Goal: Task Accomplishment & Management: Use online tool/utility

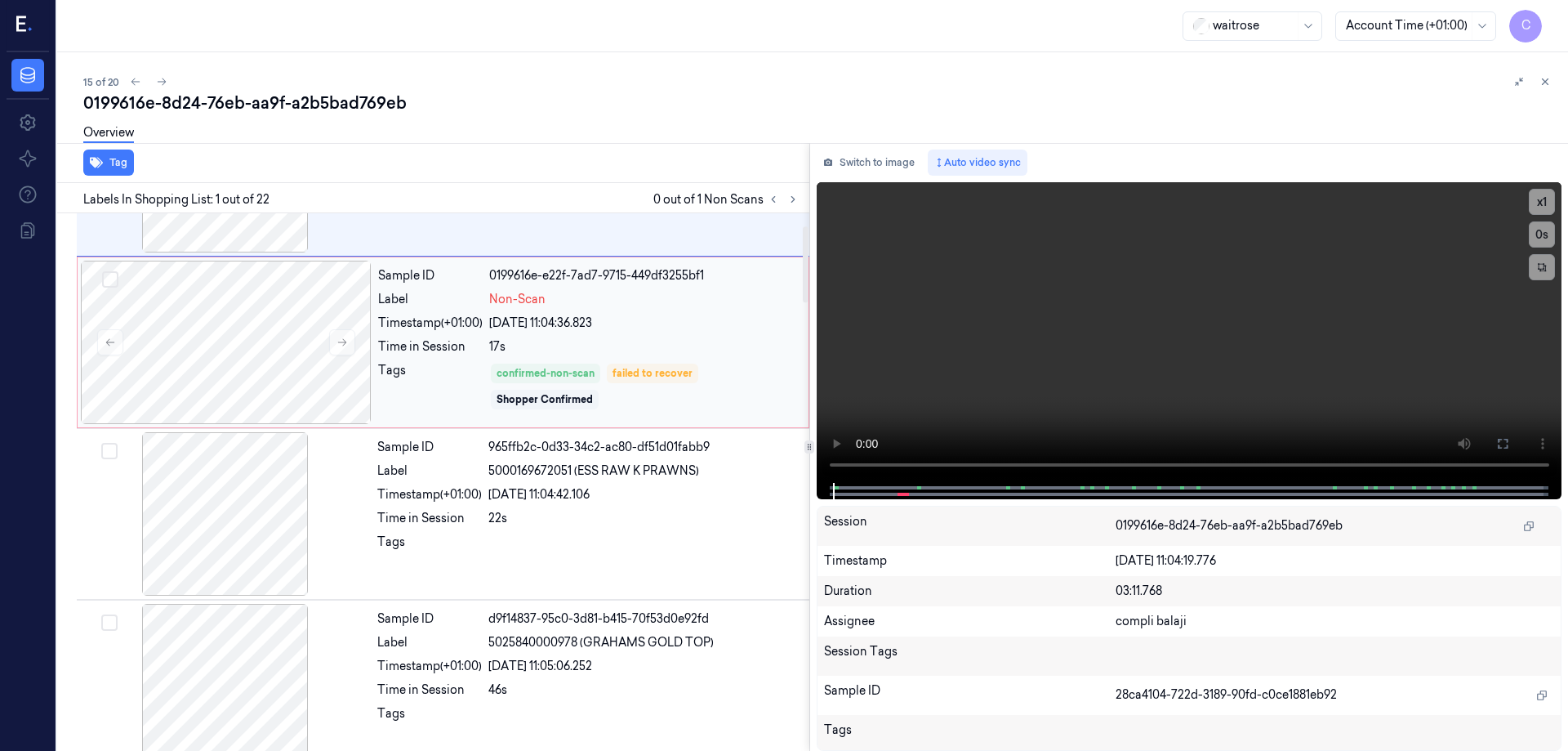
scroll to position [81, 0]
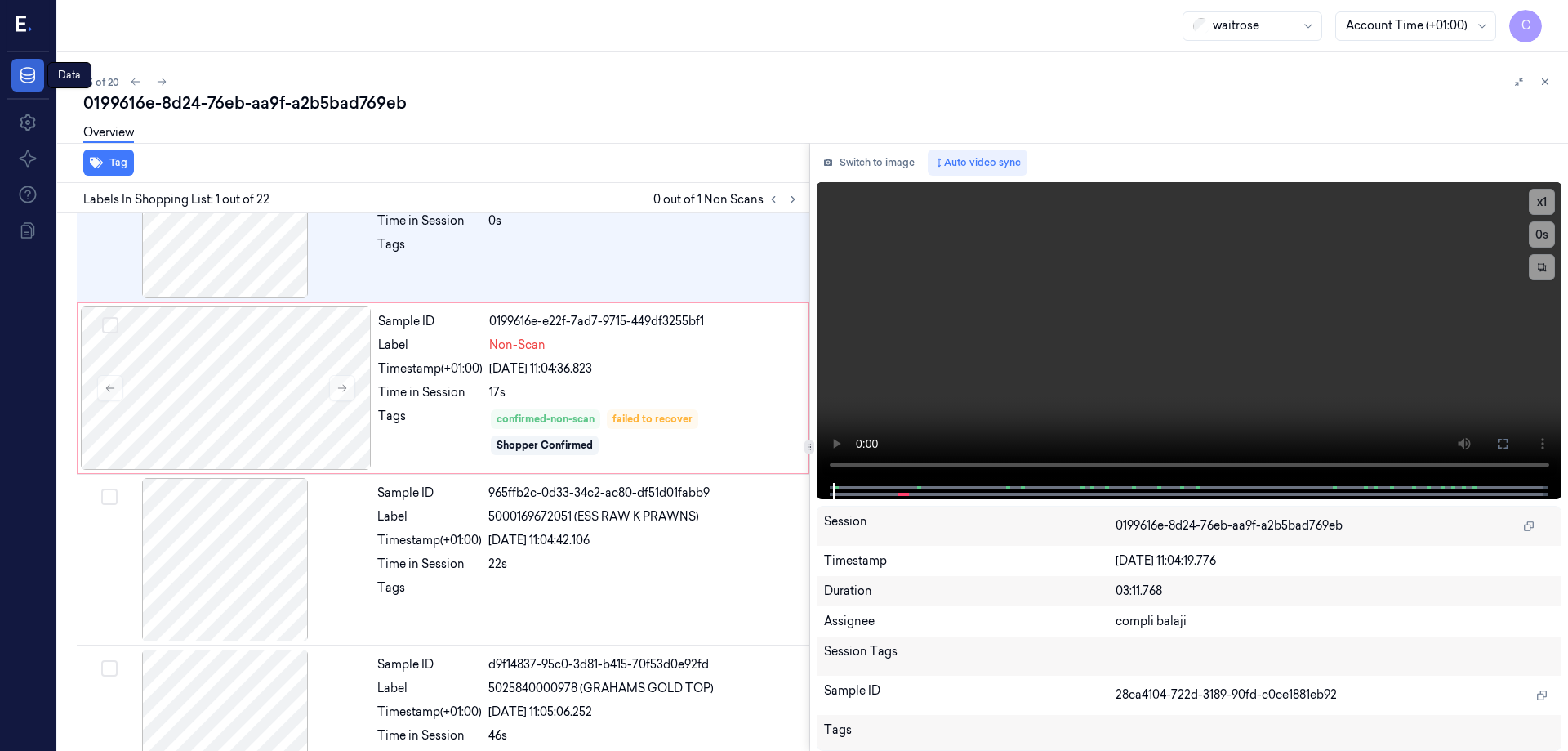
click at [25, 72] on icon at bounding box center [27, 75] width 20 height 20
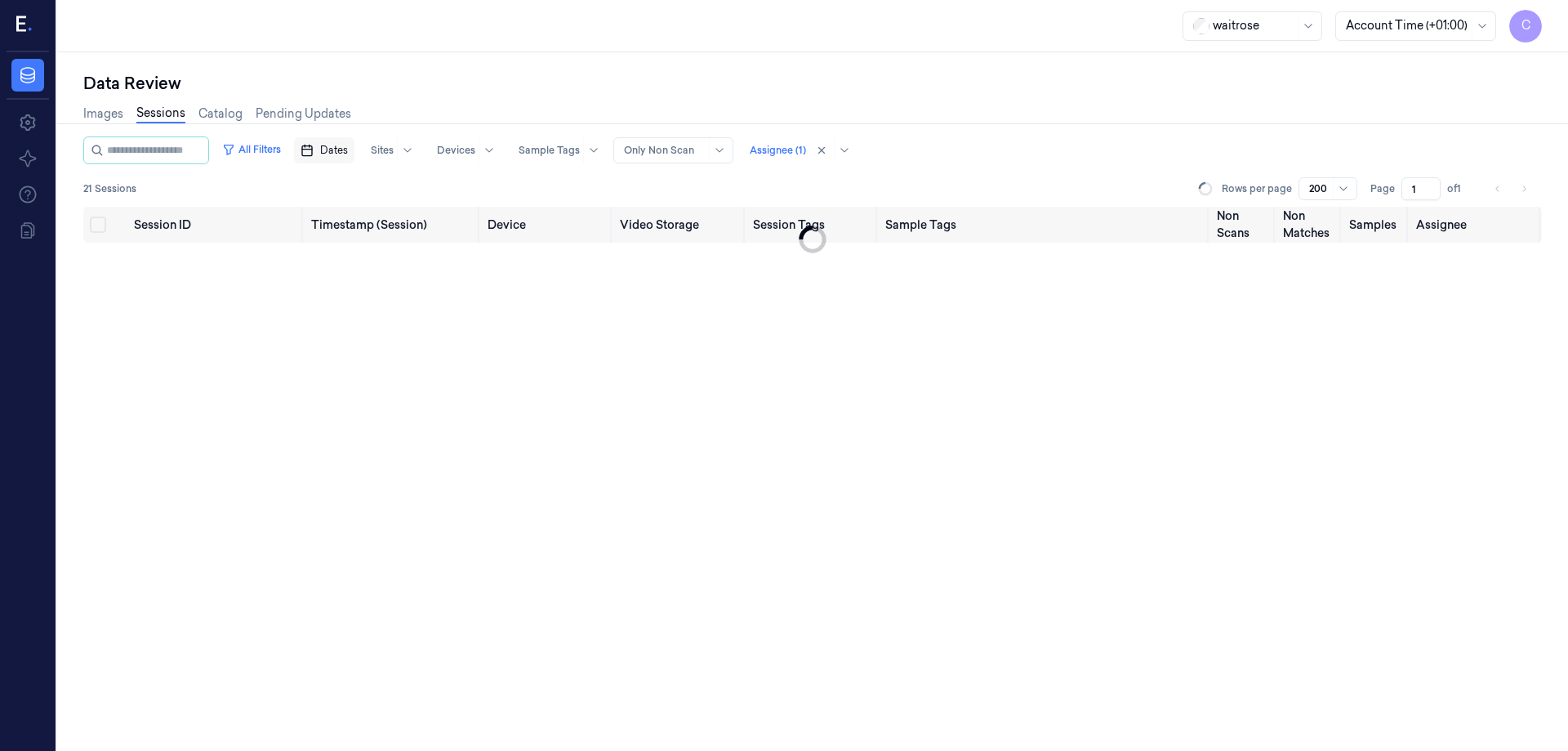
click at [346, 149] on span "Dates" at bounding box center [333, 150] width 27 height 15
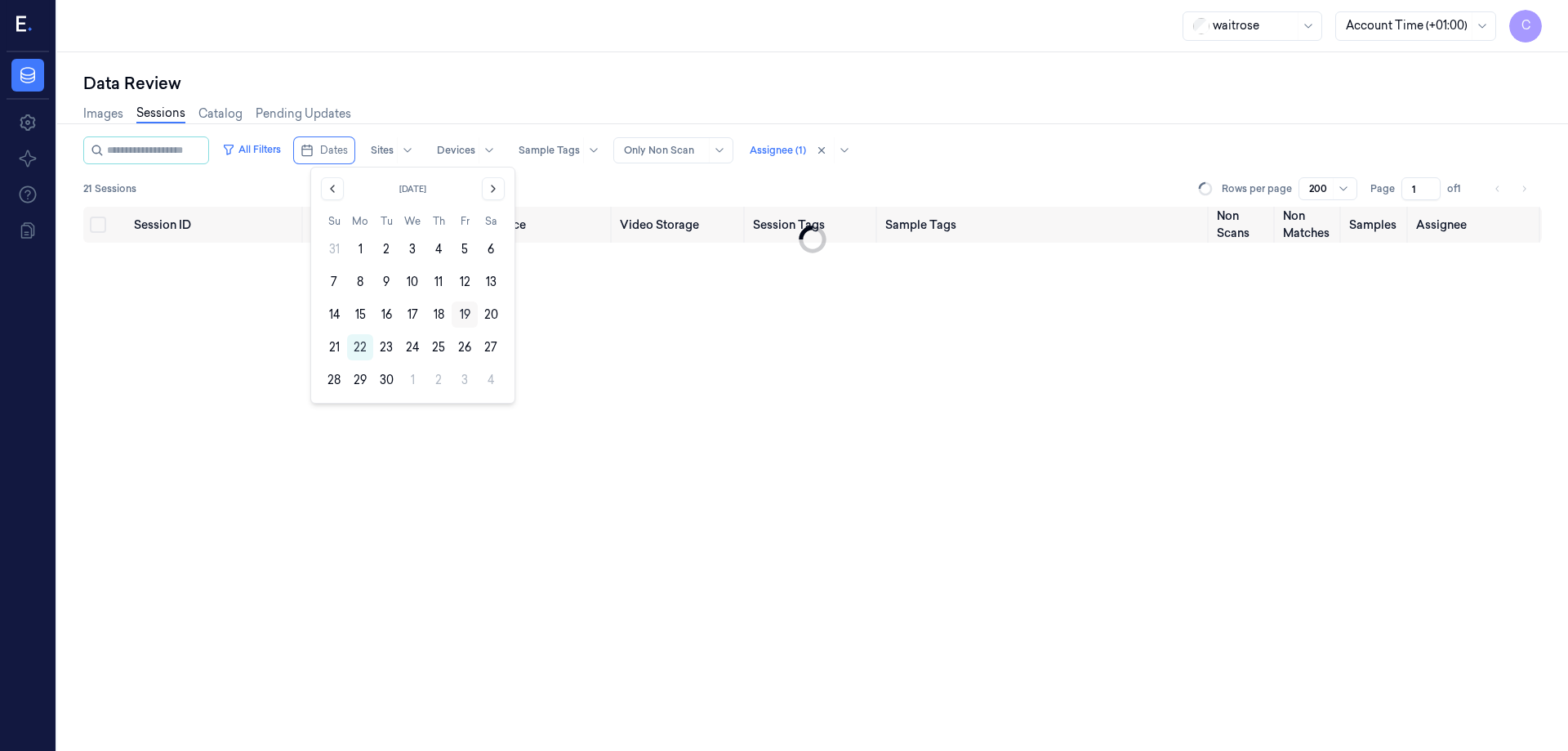
click at [465, 313] on button "19" at bounding box center [465, 315] width 26 height 26
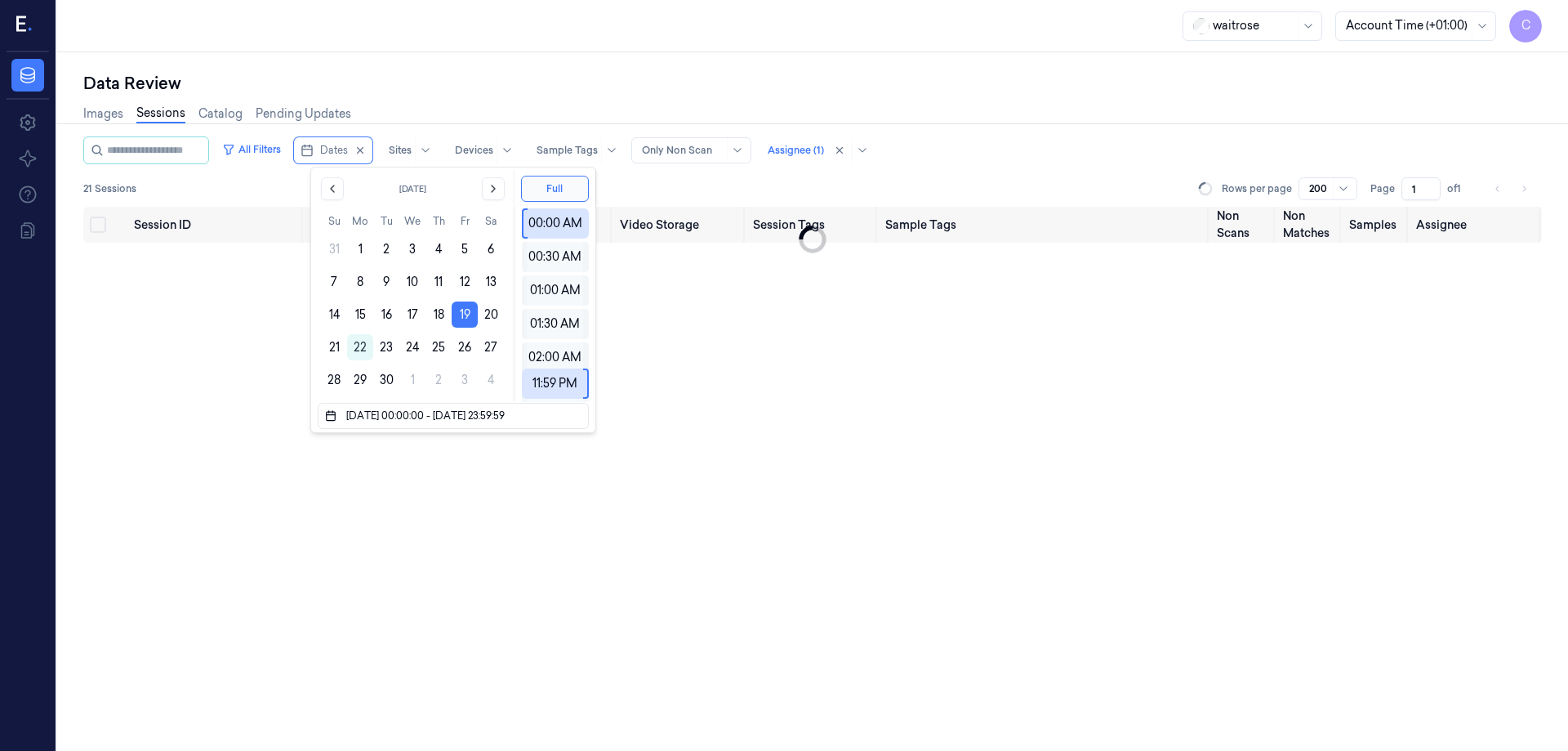
click at [1004, 99] on div "Images Sessions Catalog Pending Updates" at bounding box center [812, 115] width 1458 height 42
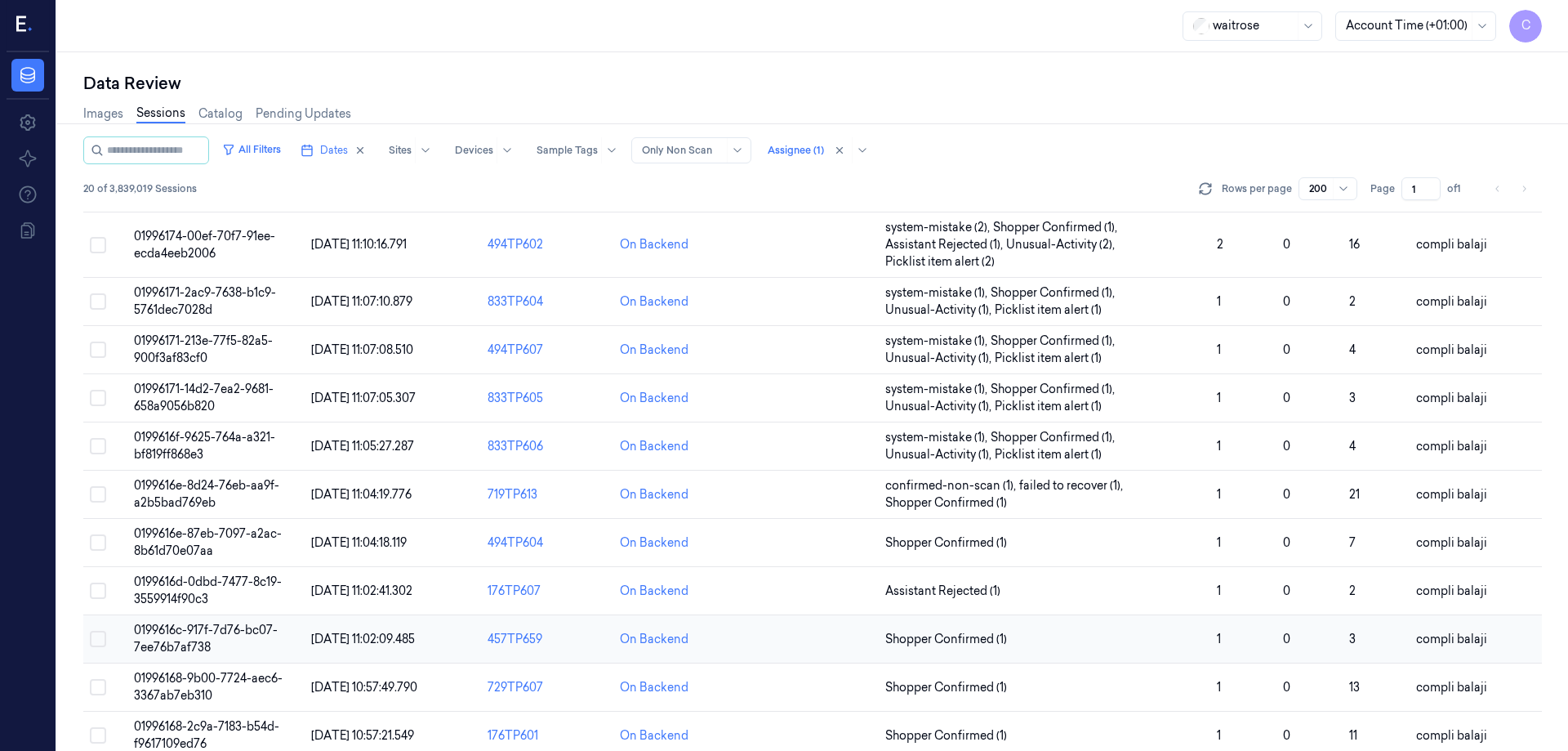
scroll to position [486, 0]
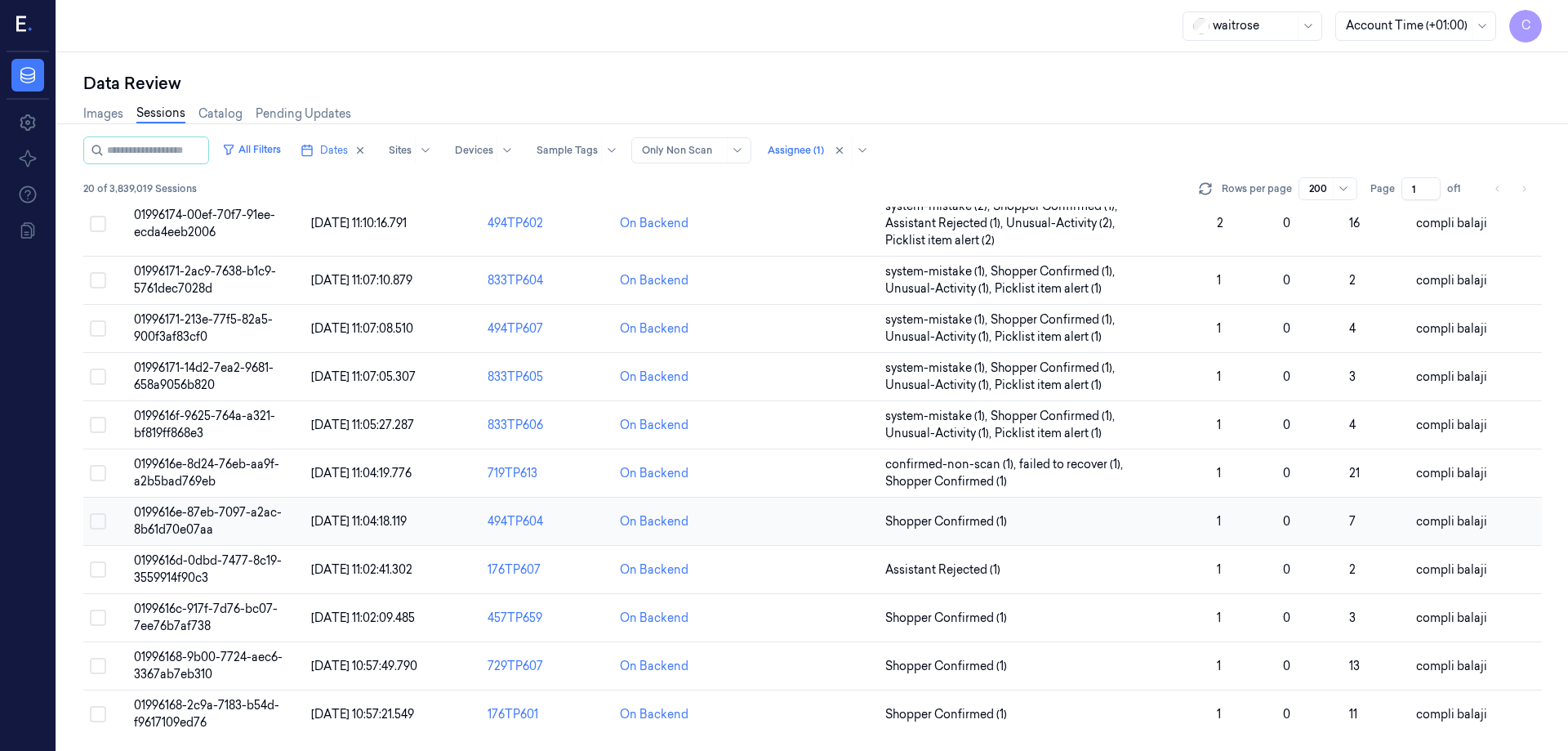
click at [223, 514] on span "0199616e-87eb-7097-a2ac-8b61d70e07aa" at bounding box center [208, 521] width 148 height 32
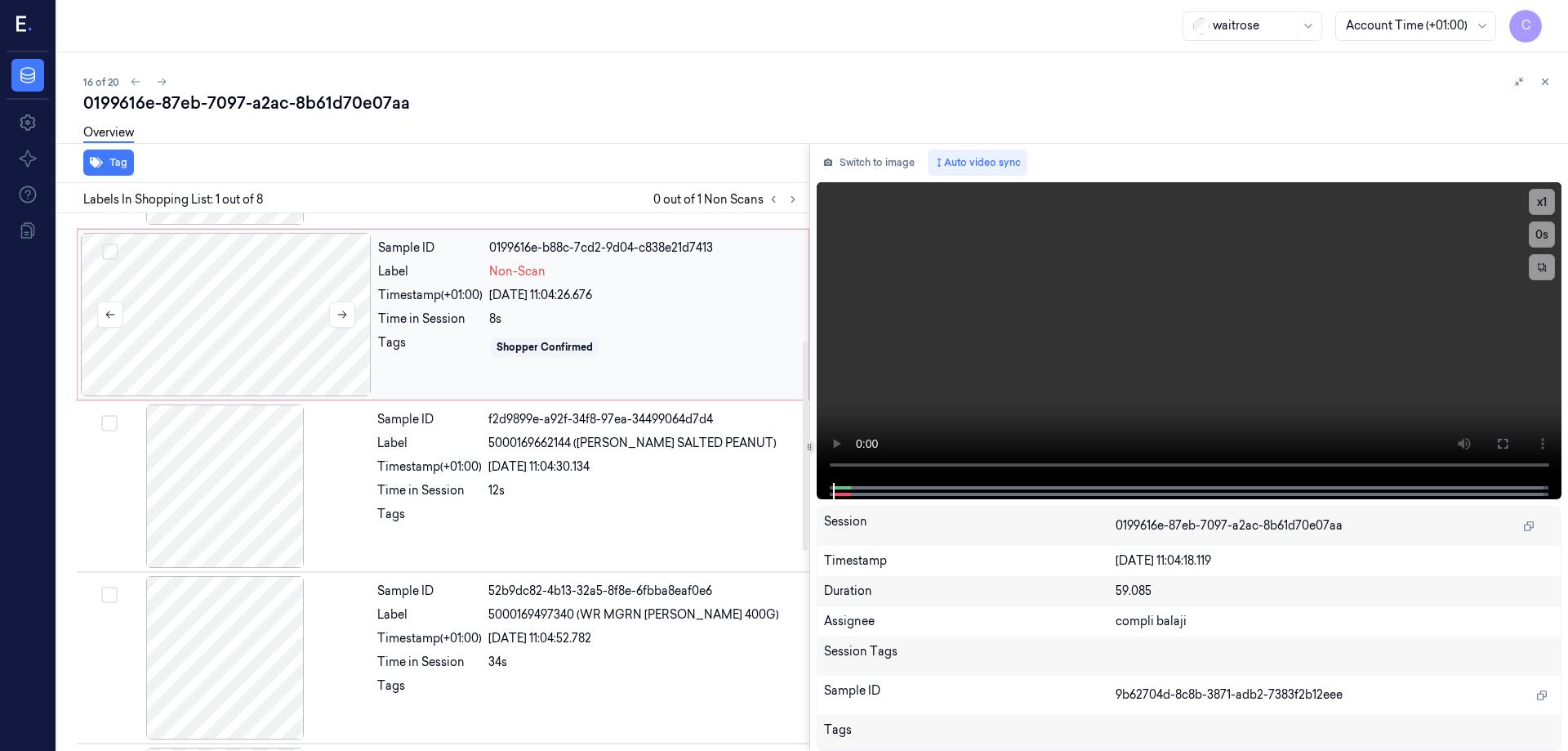
click at [296, 308] on div at bounding box center [227, 314] width 291 height 163
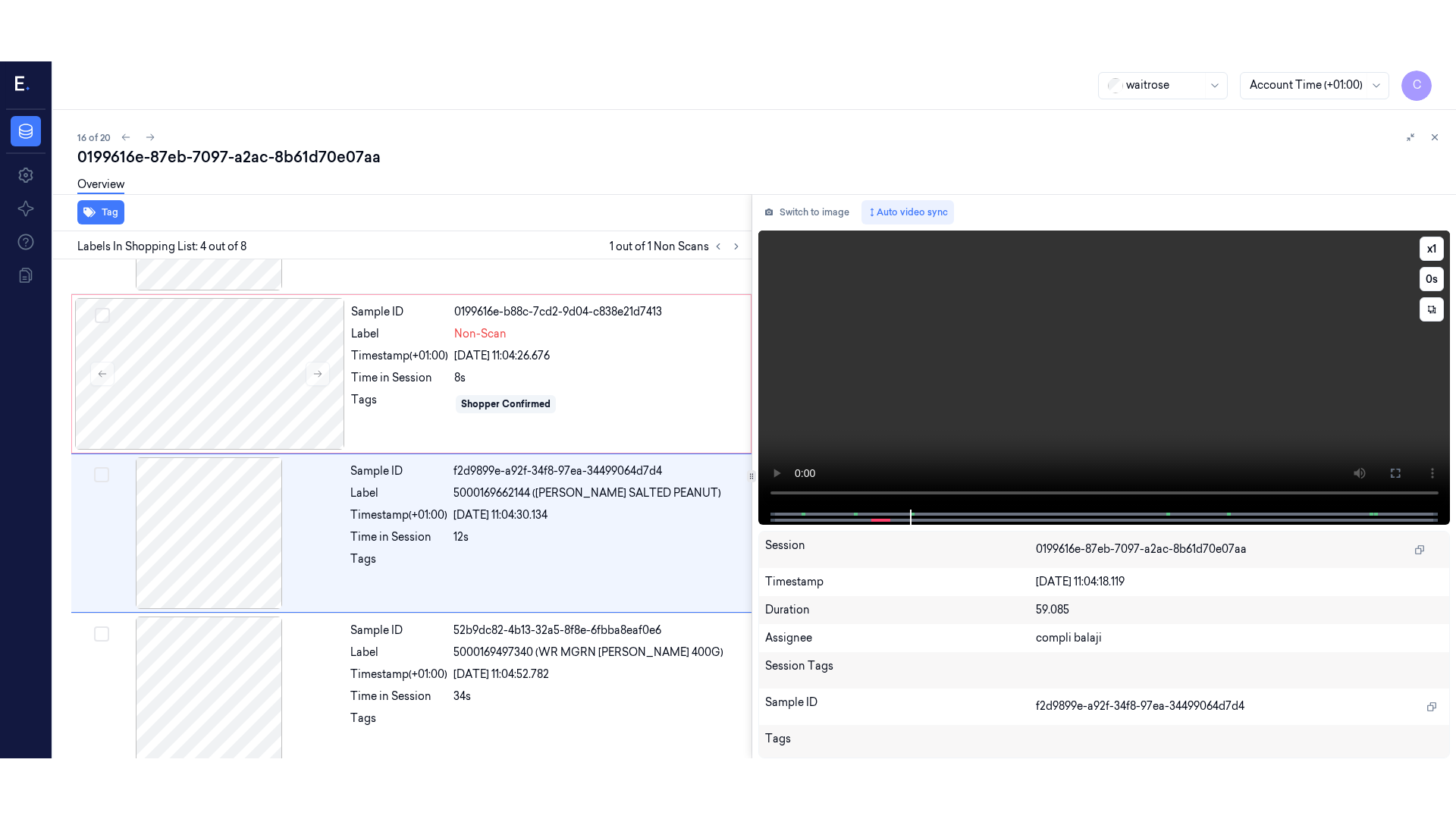
scroll to position [307, 0]
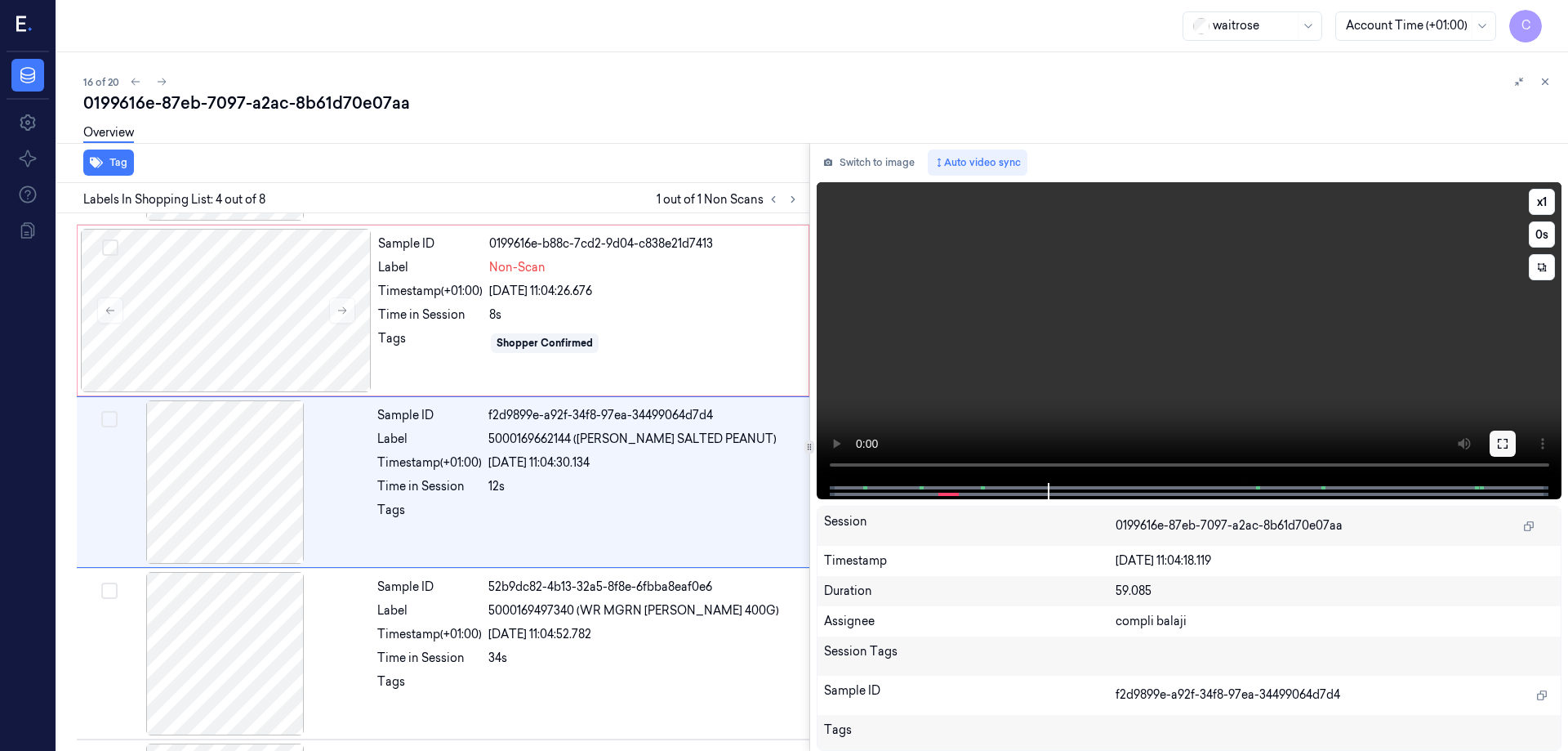
click at [1501, 443] on icon at bounding box center [1503, 444] width 13 height 13
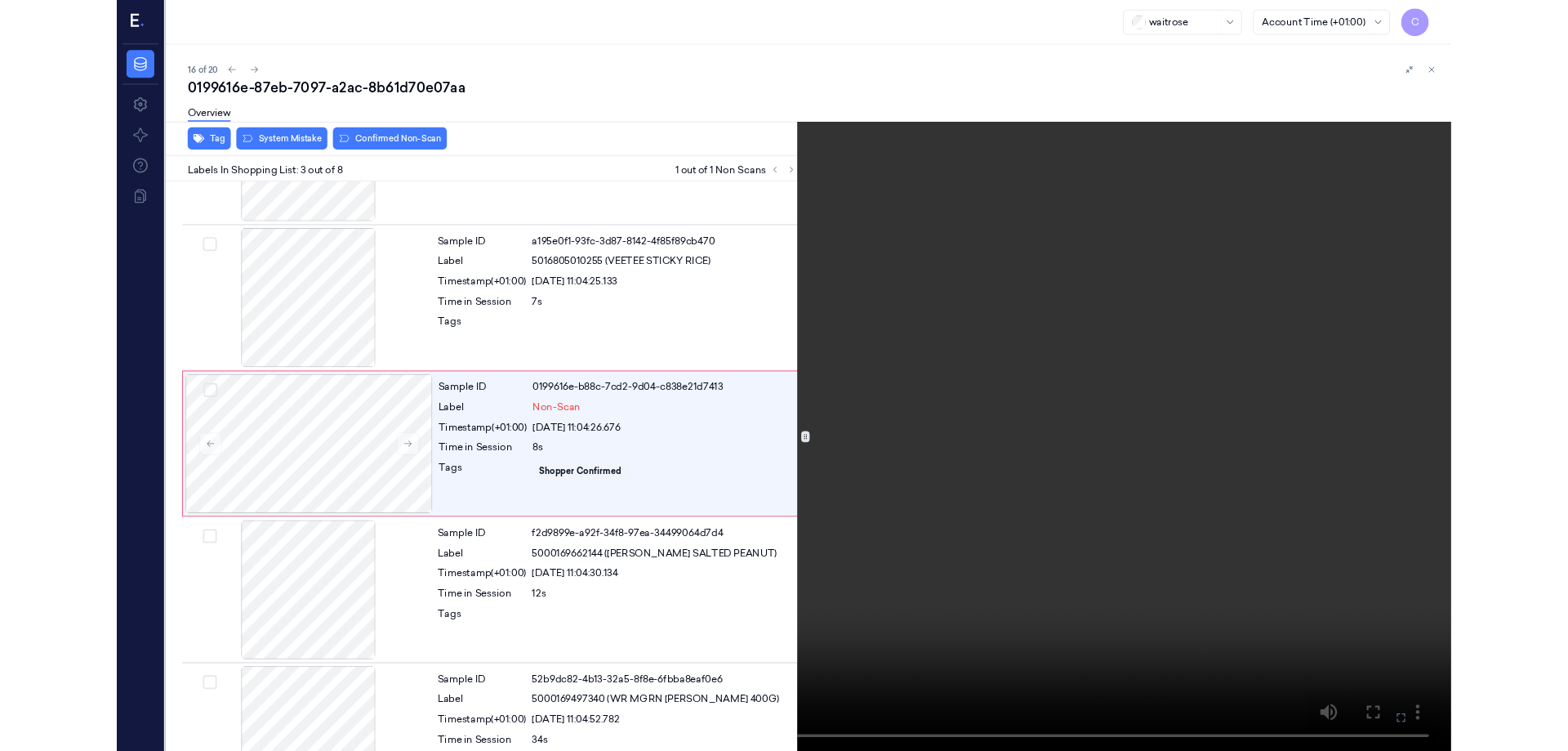
scroll to position [94, 0]
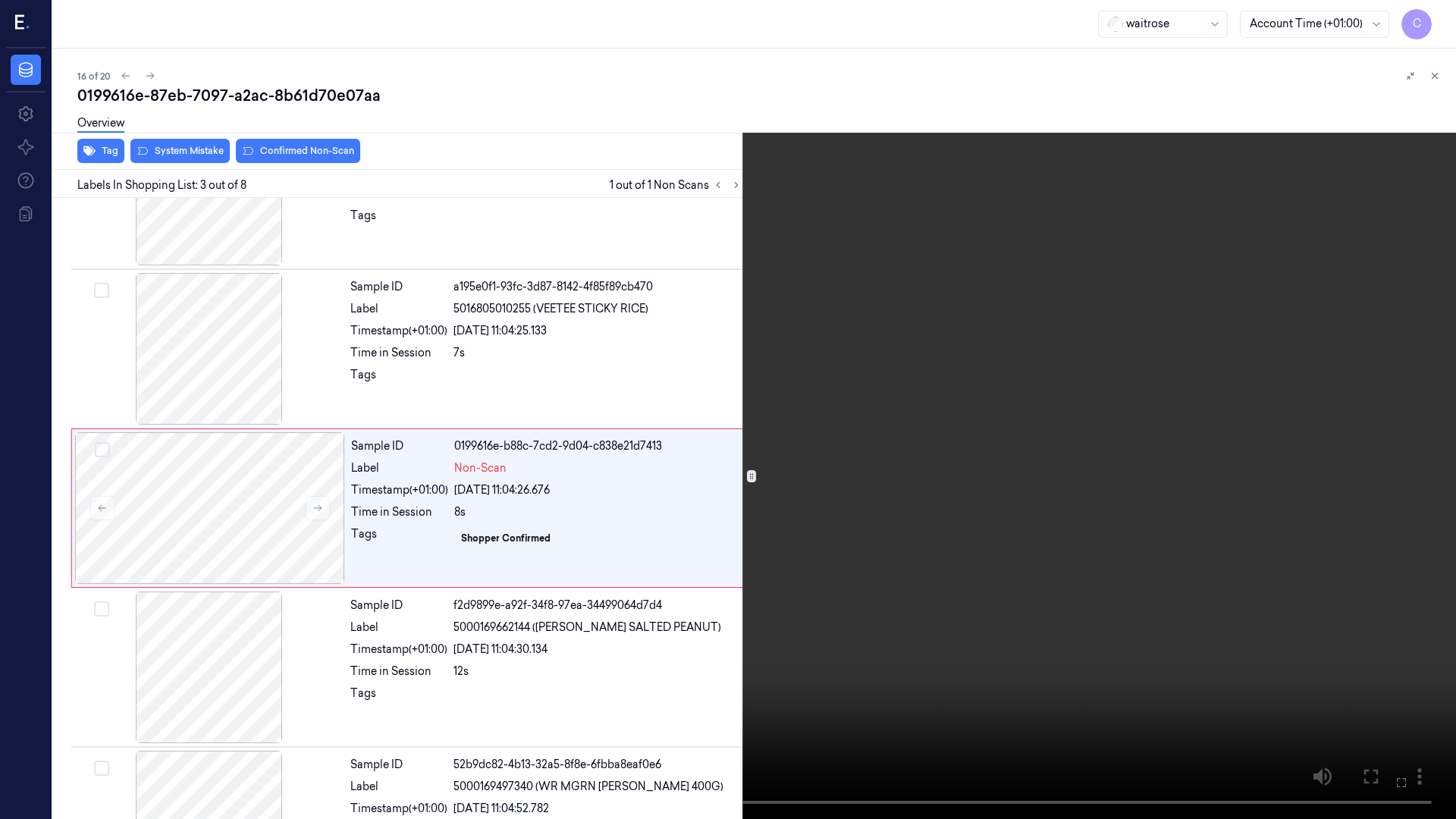
drag, startPoint x: 1398, startPoint y: 787, endPoint x: 1188, endPoint y: 610, distance: 274.6
click at [0, 0] on icon at bounding box center [0, 0] width 0 height 0
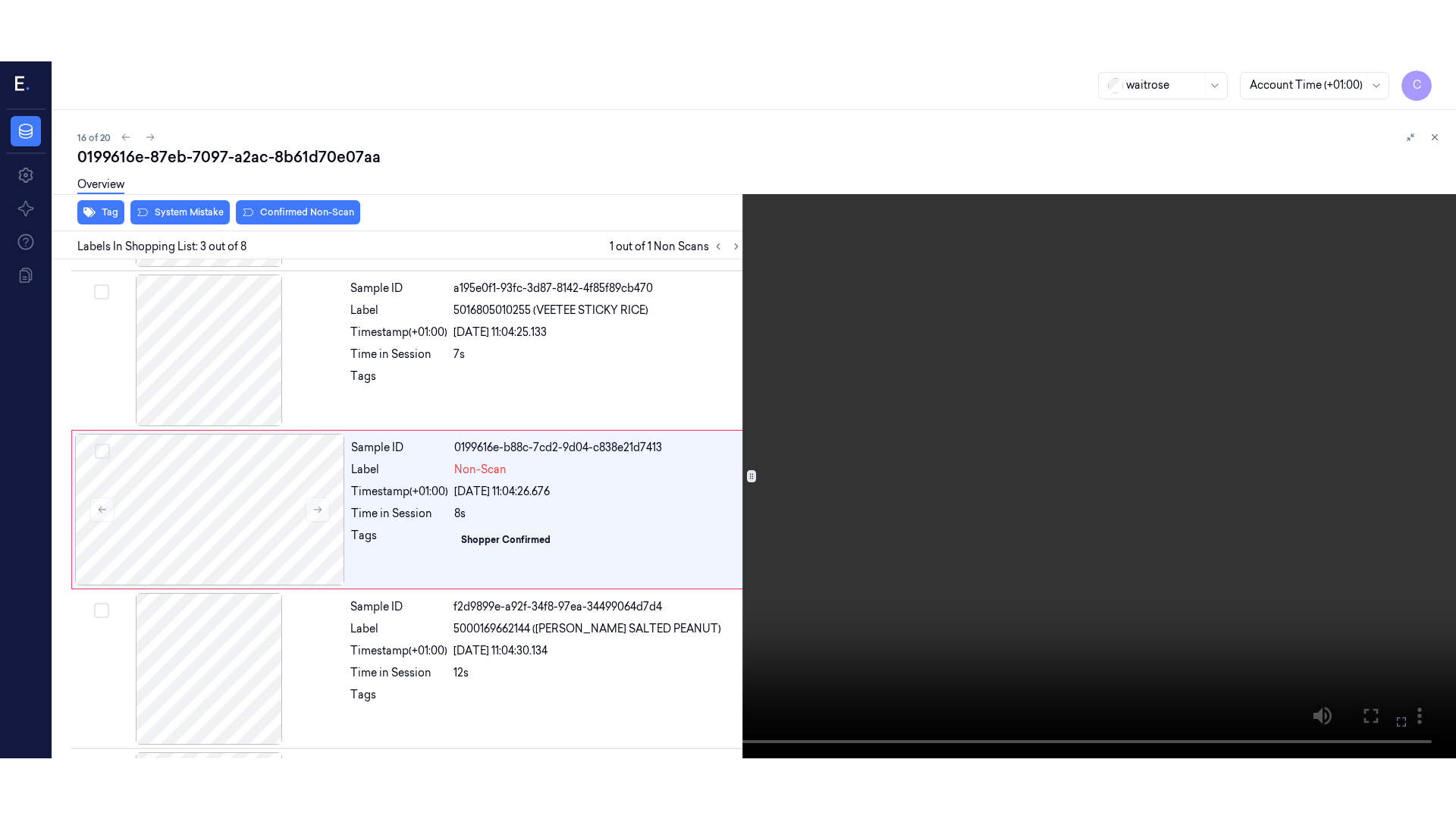
scroll to position [148, 0]
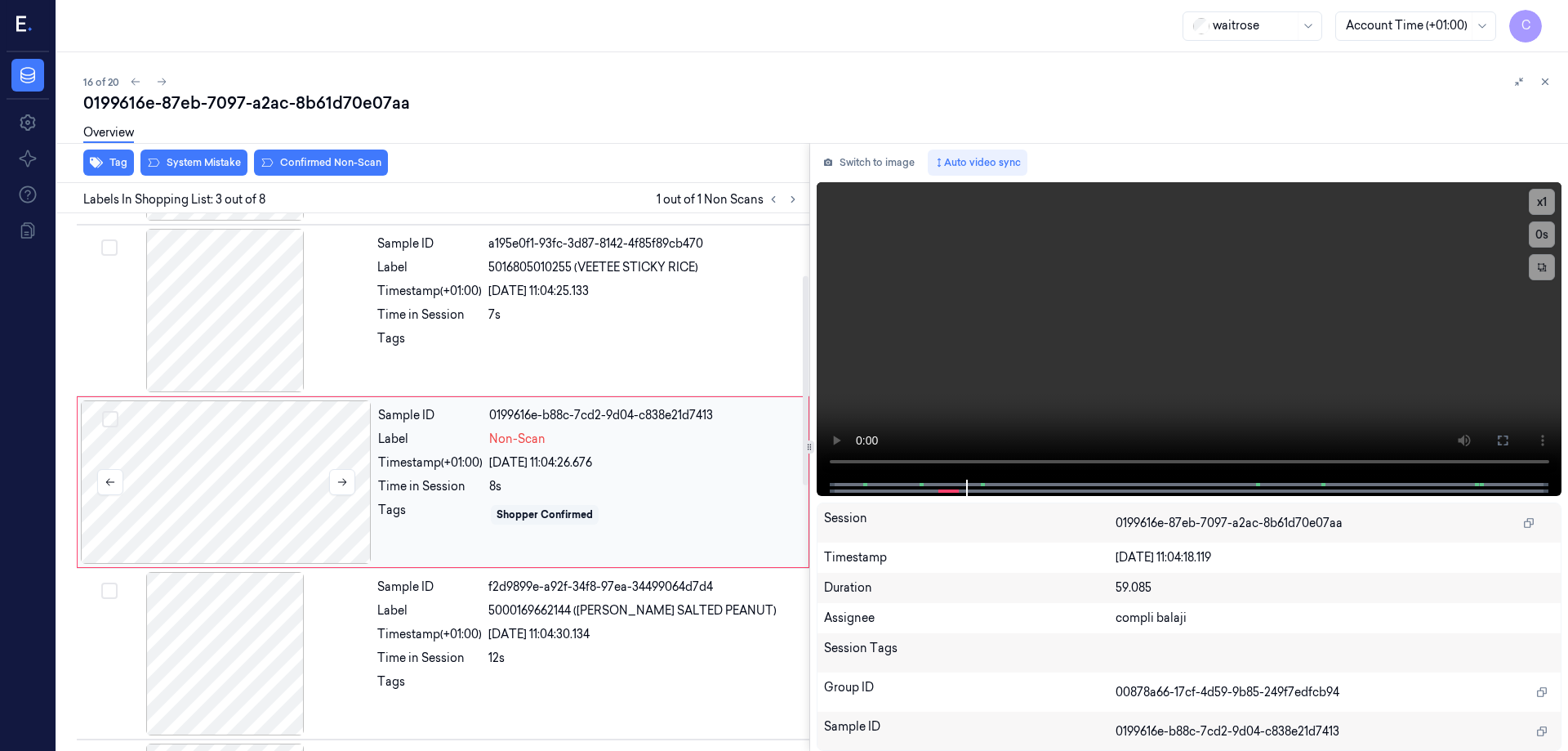
click at [263, 525] on div at bounding box center [227, 482] width 291 height 163
drag, startPoint x: 1508, startPoint y: 443, endPoint x: 1488, endPoint y: 547, distance: 105.9
click at [1507, 443] on icon at bounding box center [1503, 440] width 9 height 9
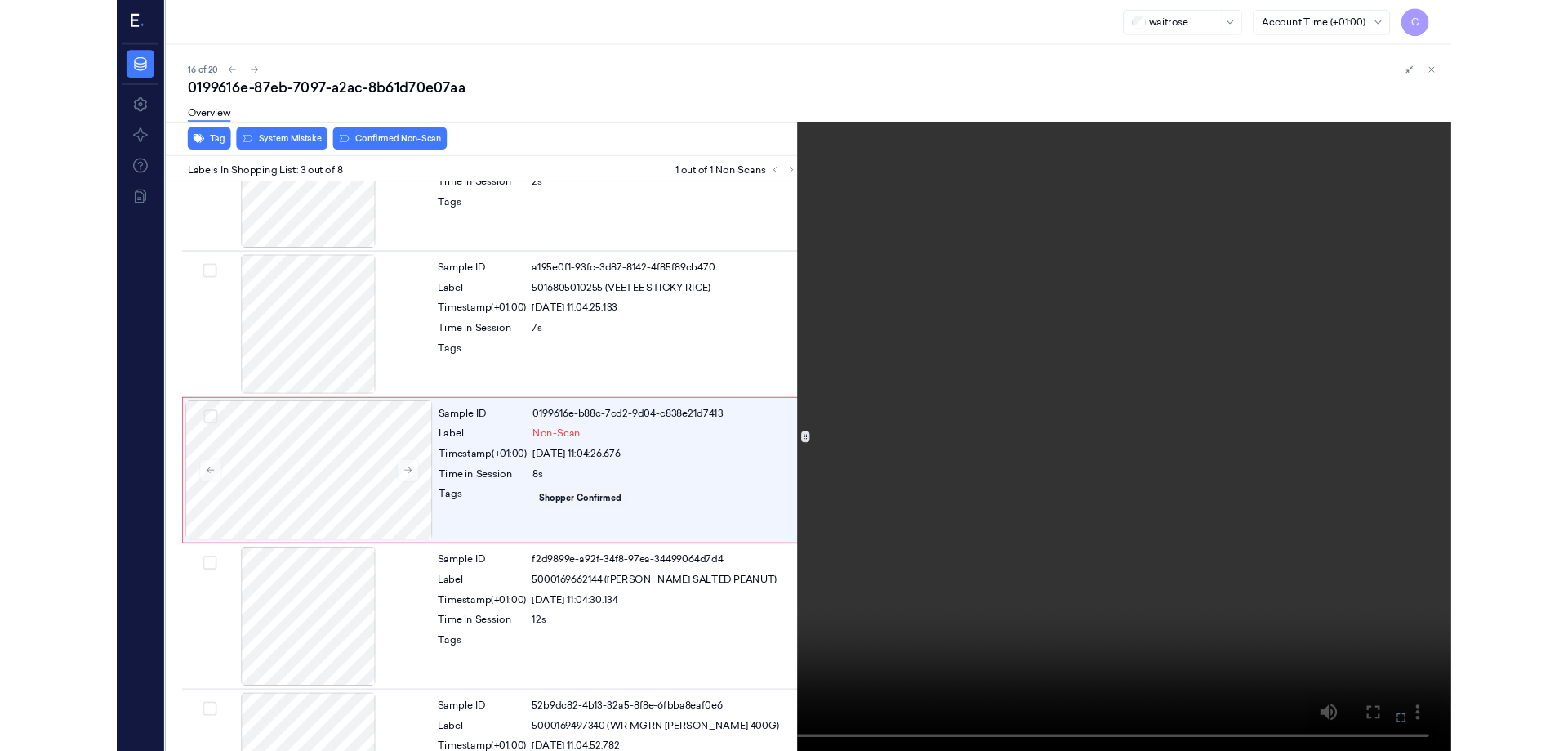
scroll to position [94, 0]
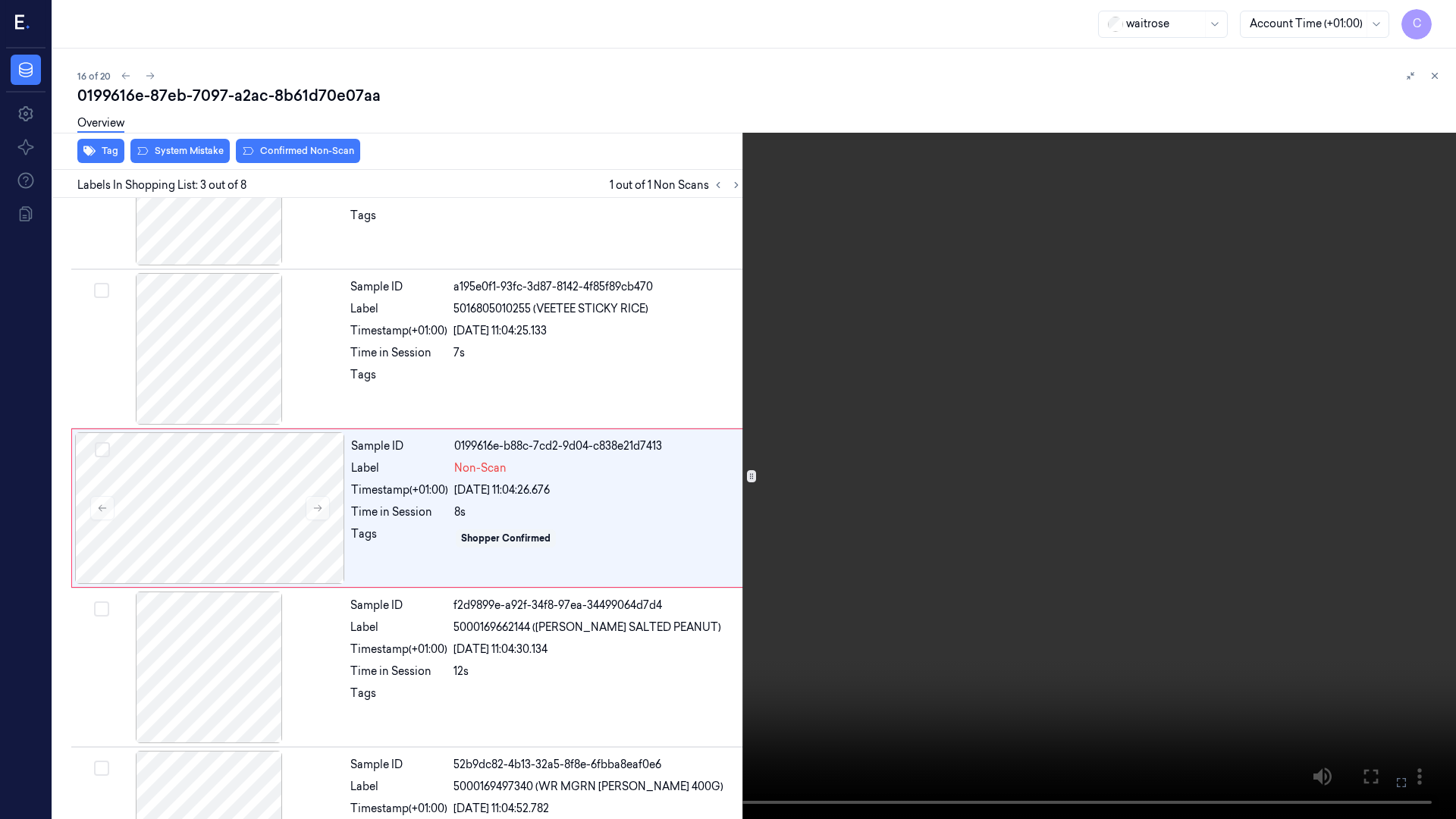
click at [0, 0] on icon at bounding box center [0, 0] width 0 height 0
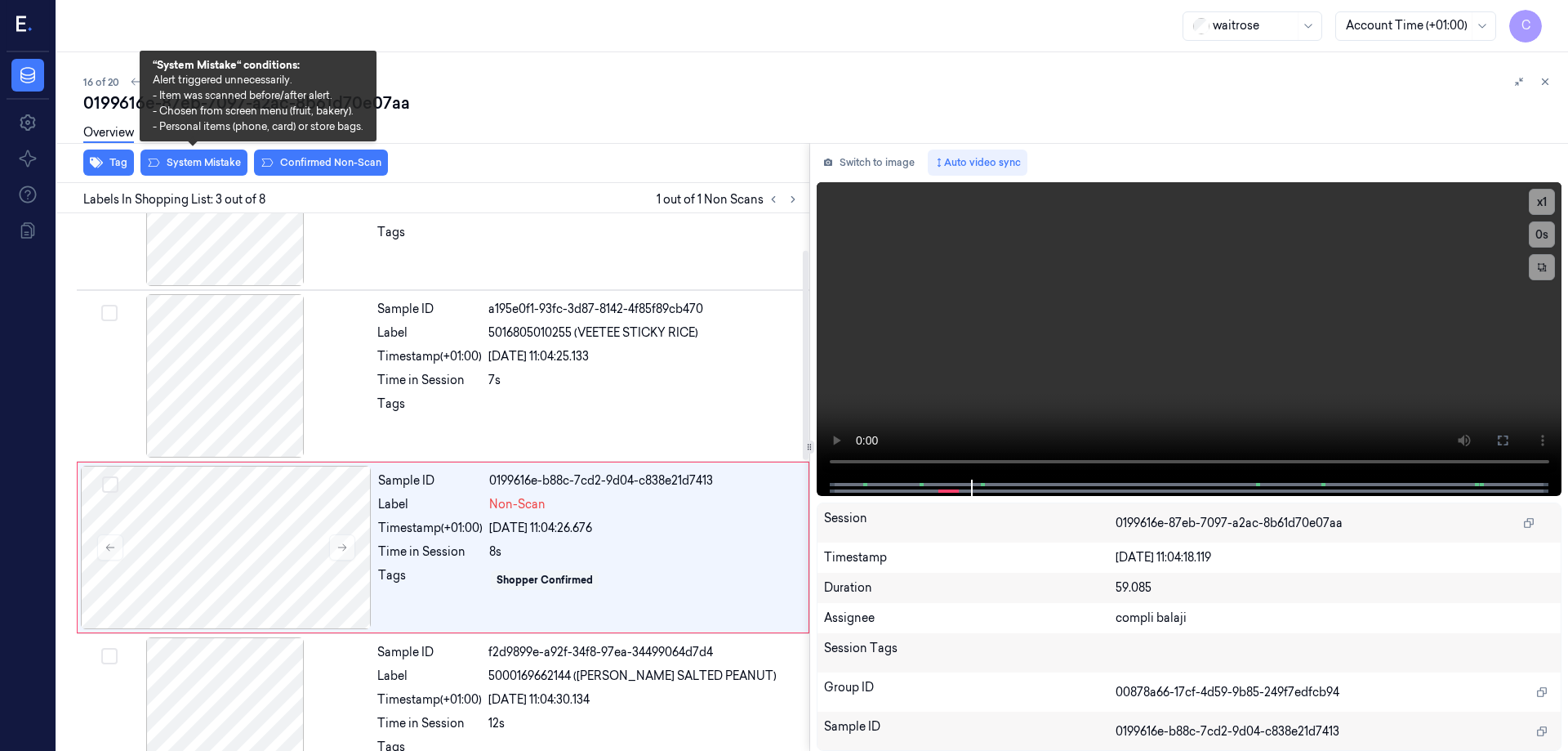
drag, startPoint x: 212, startPoint y: 169, endPoint x: 346, endPoint y: 177, distance: 134.2
click at [212, 169] on button "System Mistake" at bounding box center [194, 162] width 107 height 26
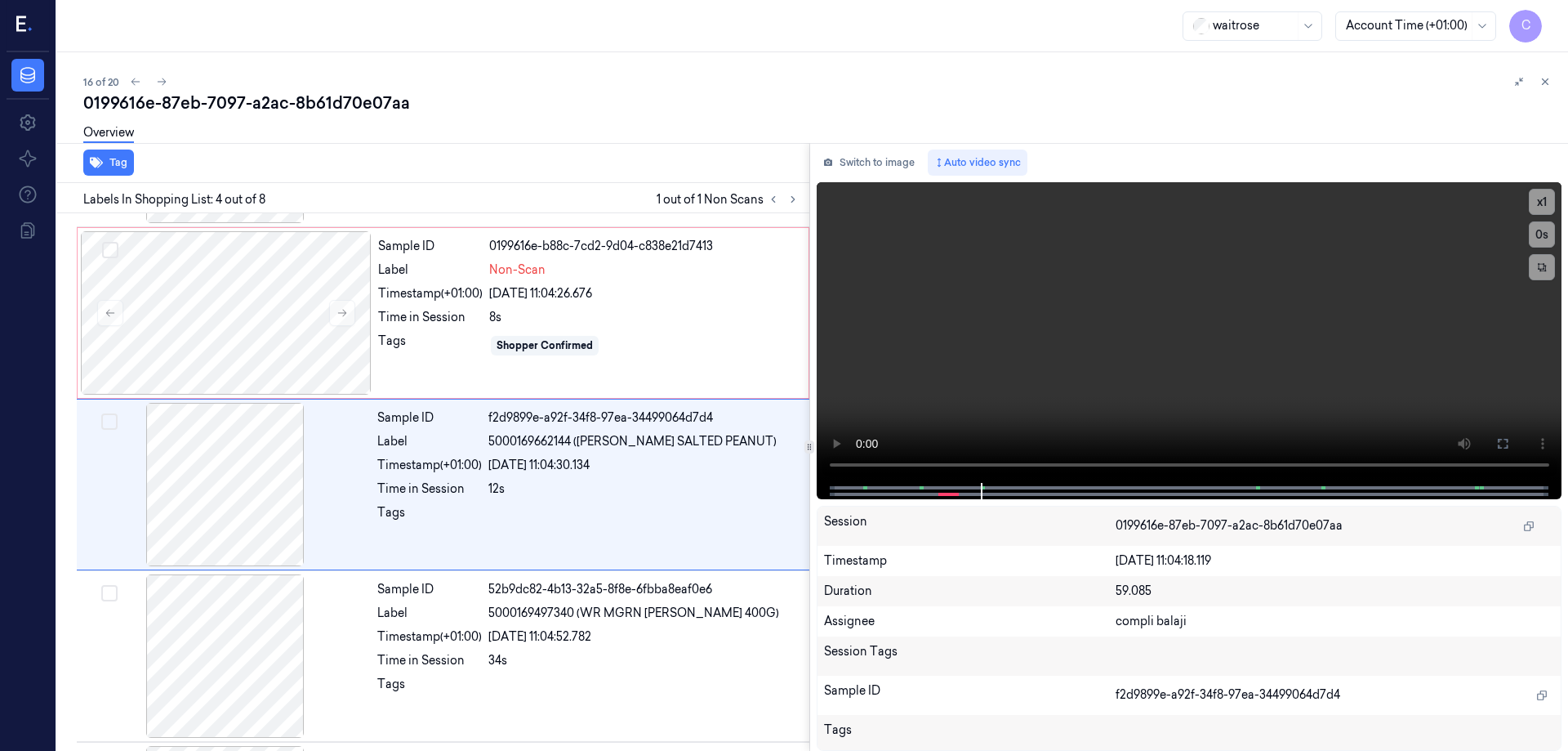
scroll to position [331, 0]
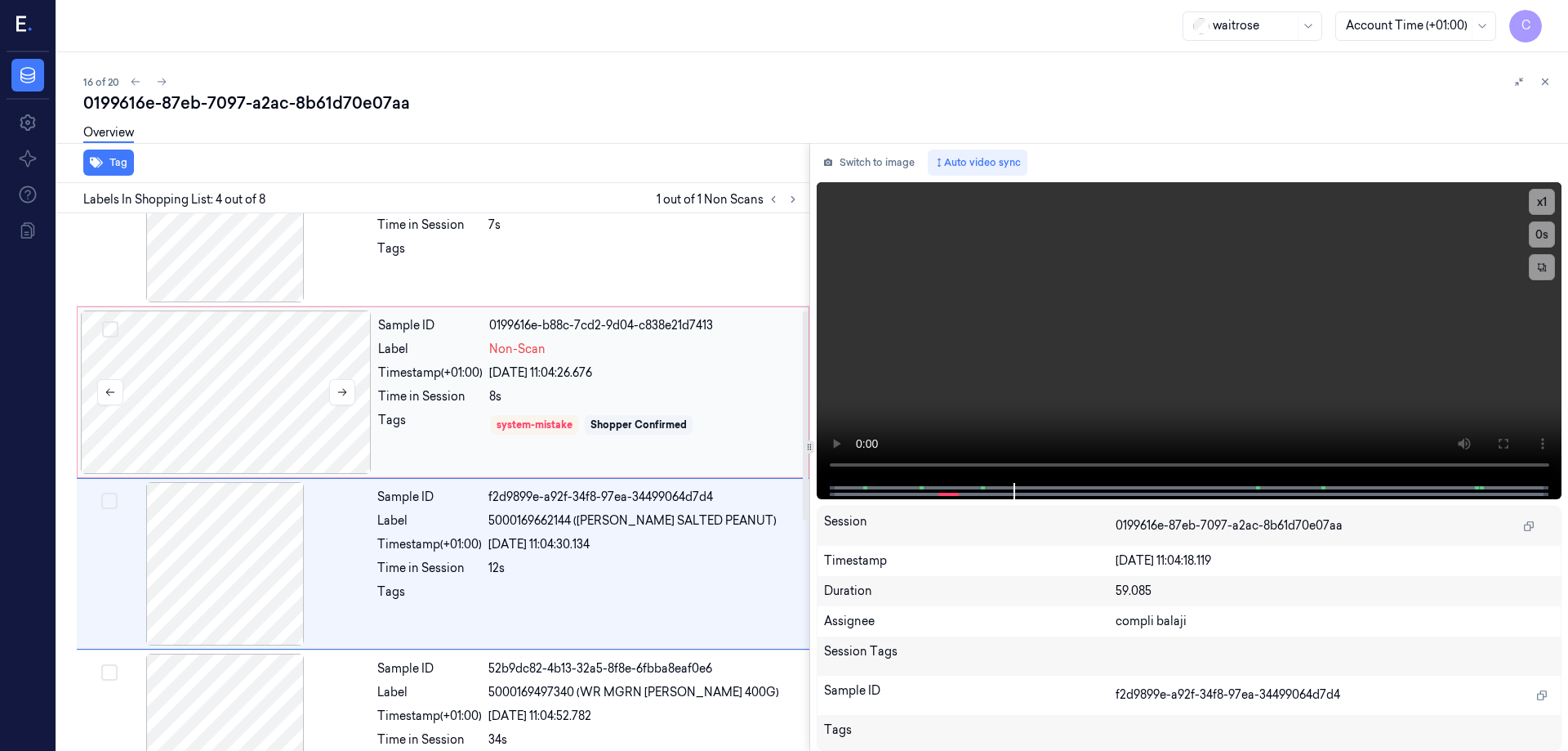
click at [214, 386] on div at bounding box center [227, 392] width 291 height 163
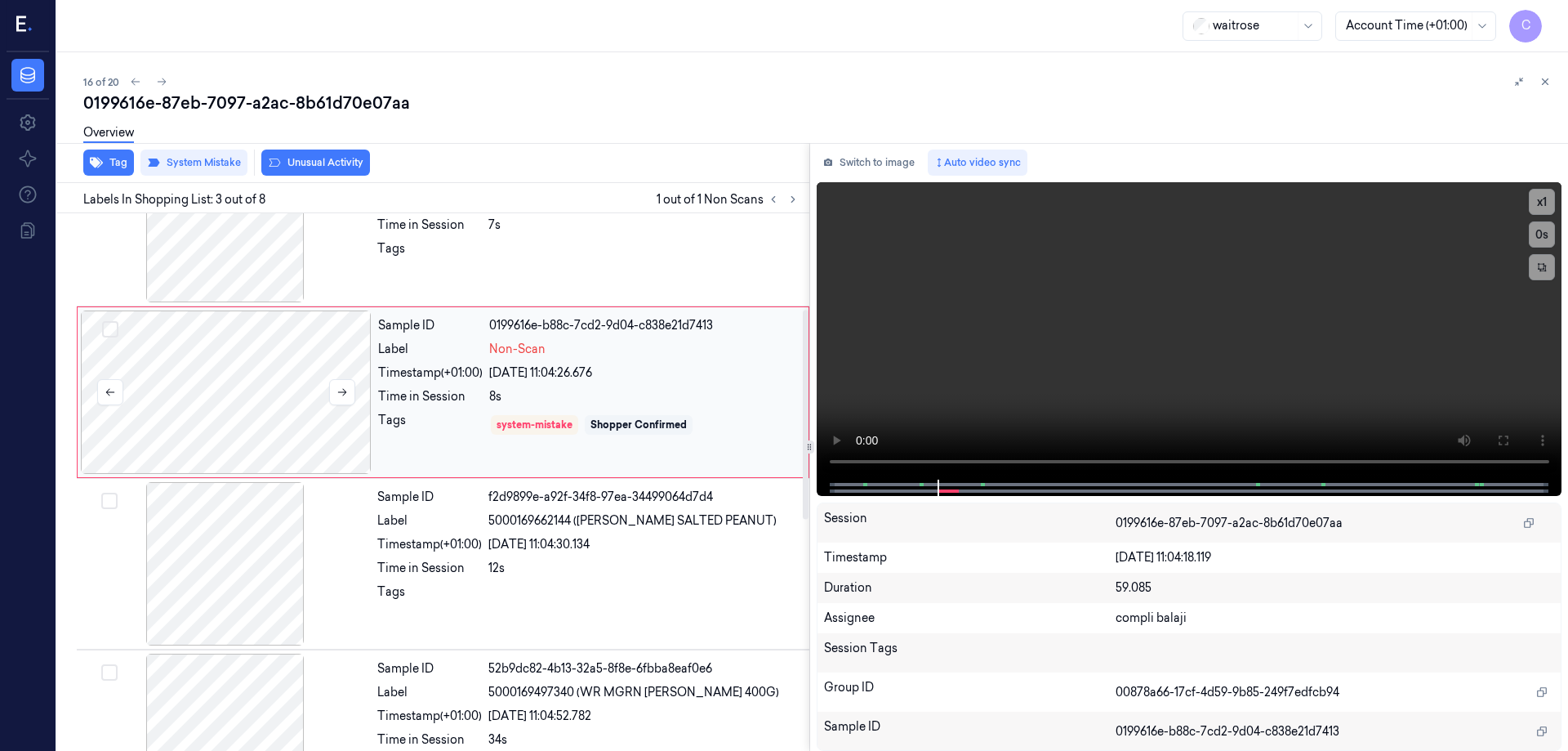
scroll to position [160, 0]
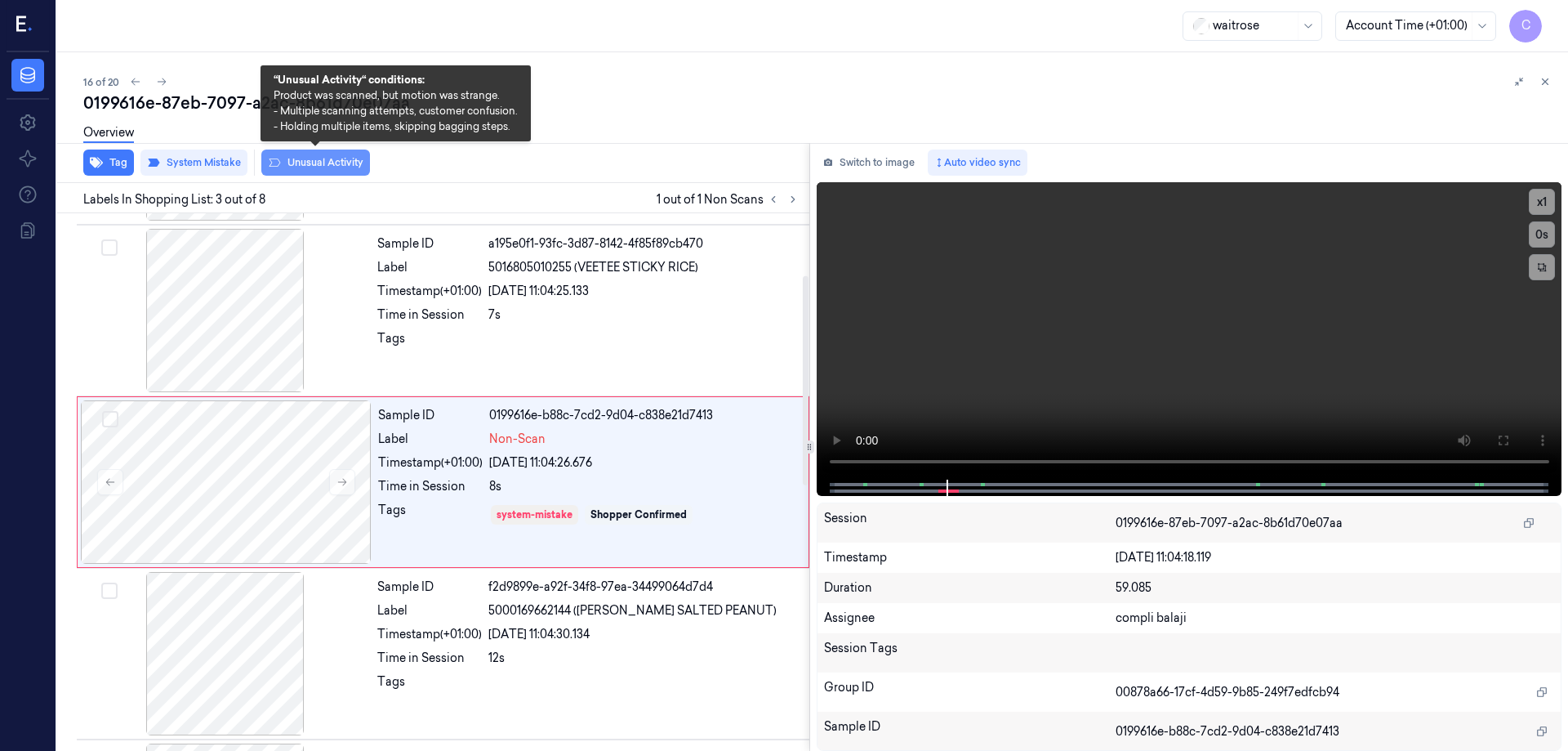
drag, startPoint x: 331, startPoint y: 159, endPoint x: 379, endPoint y: 166, distance: 48.5
click at [332, 159] on button "Unusual Activity" at bounding box center [315, 162] width 109 height 26
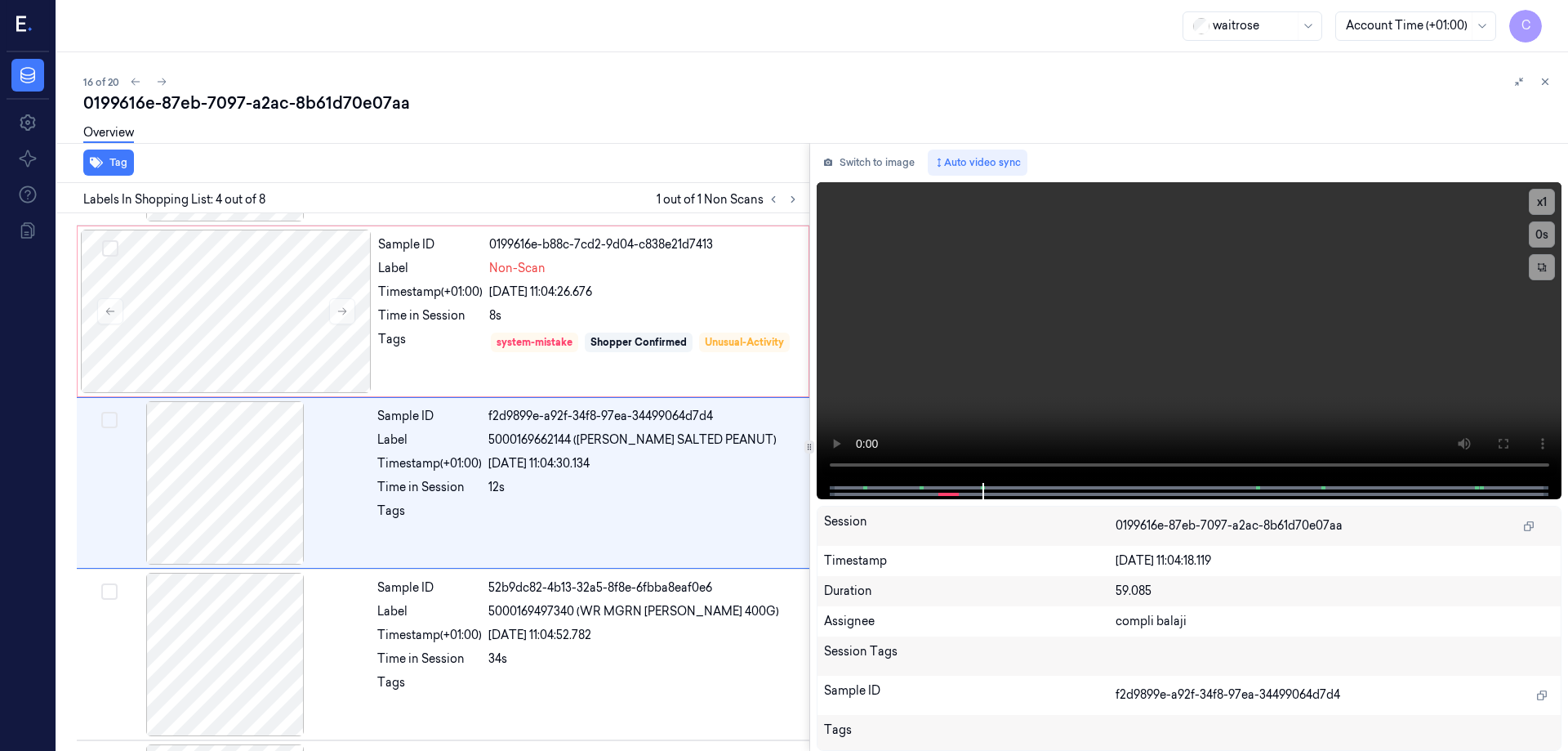
scroll to position [331, 0]
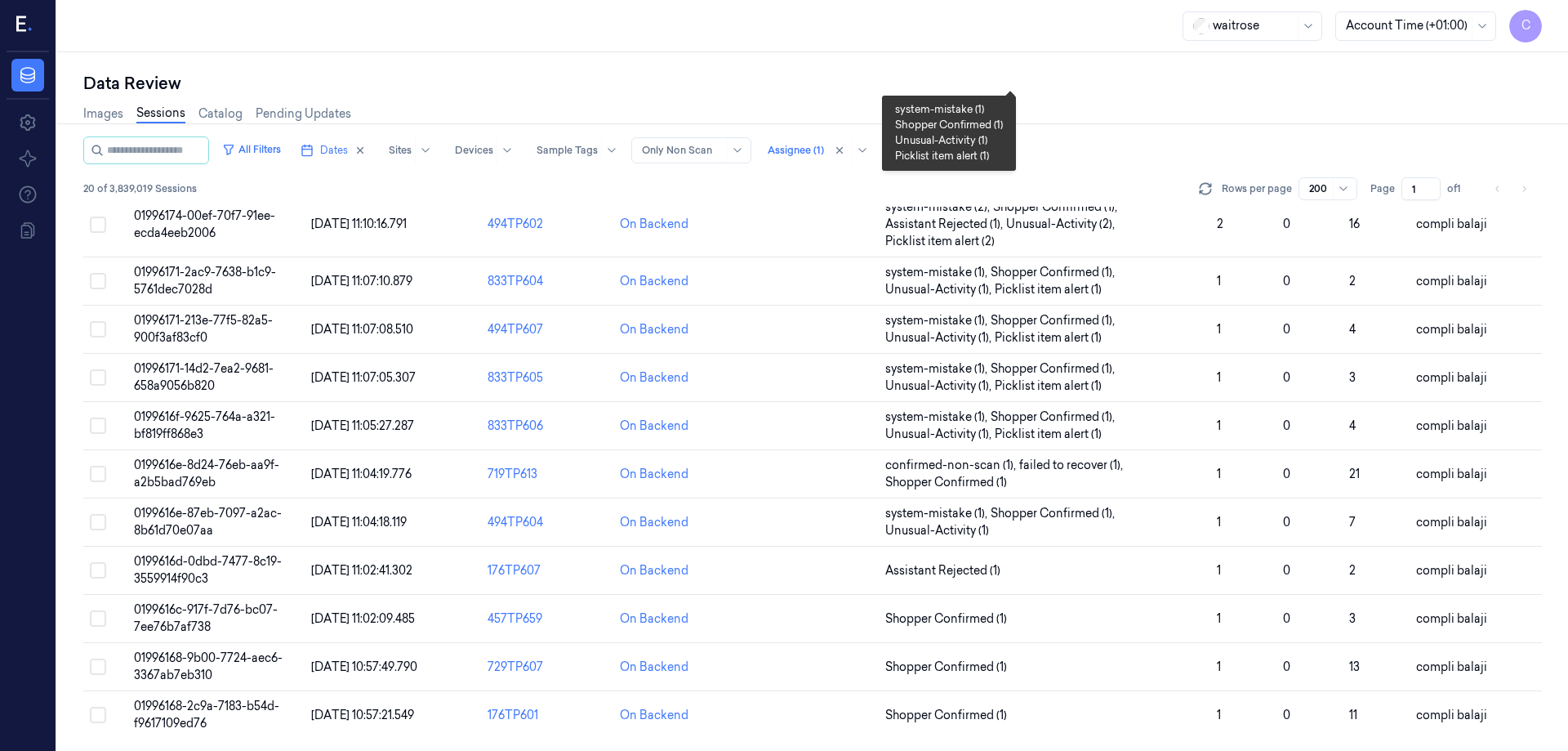
scroll to position [486, 0]
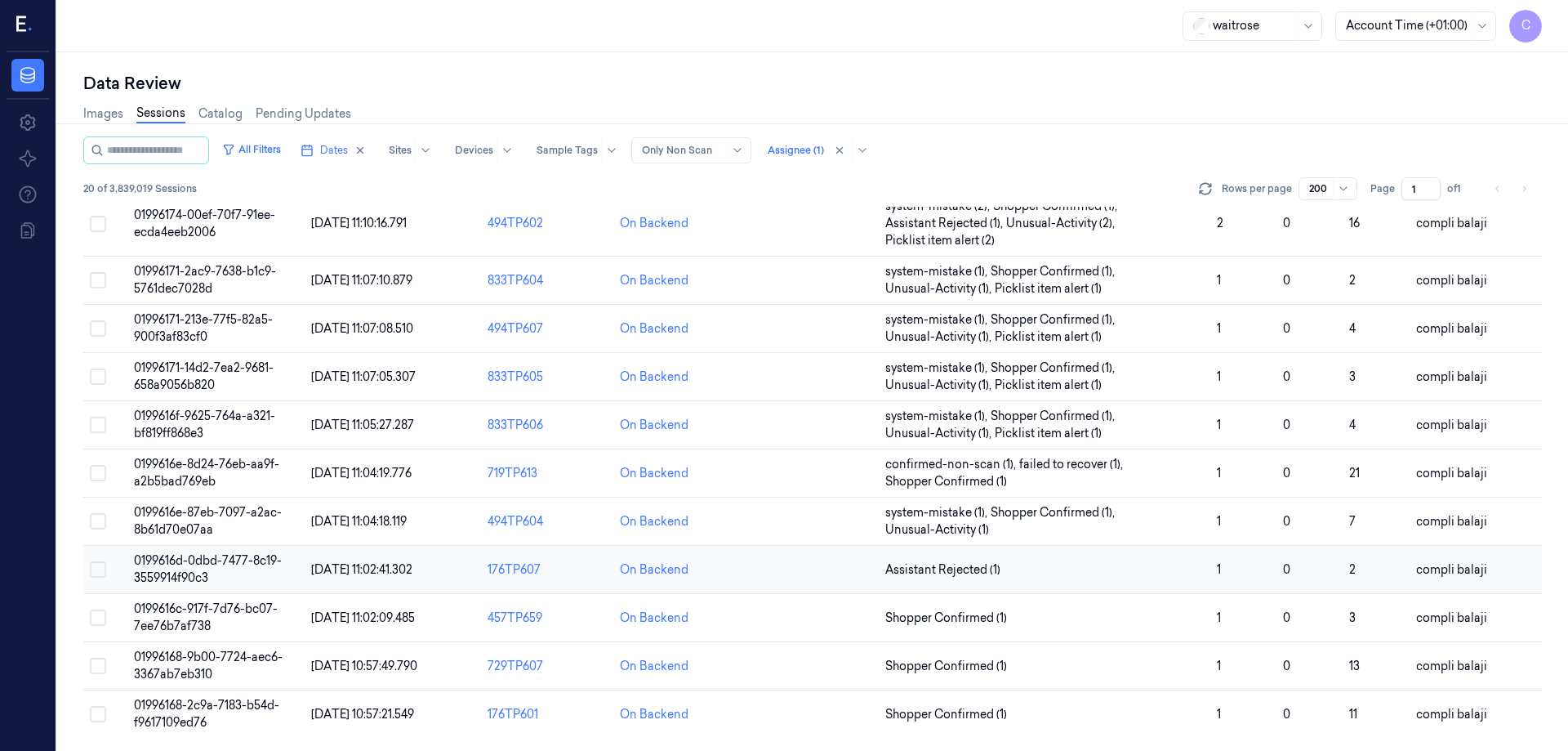
click at [229, 559] on span "0199616d-0dbd-7477-8c19-3559914f90c3" at bounding box center [208, 569] width 148 height 32
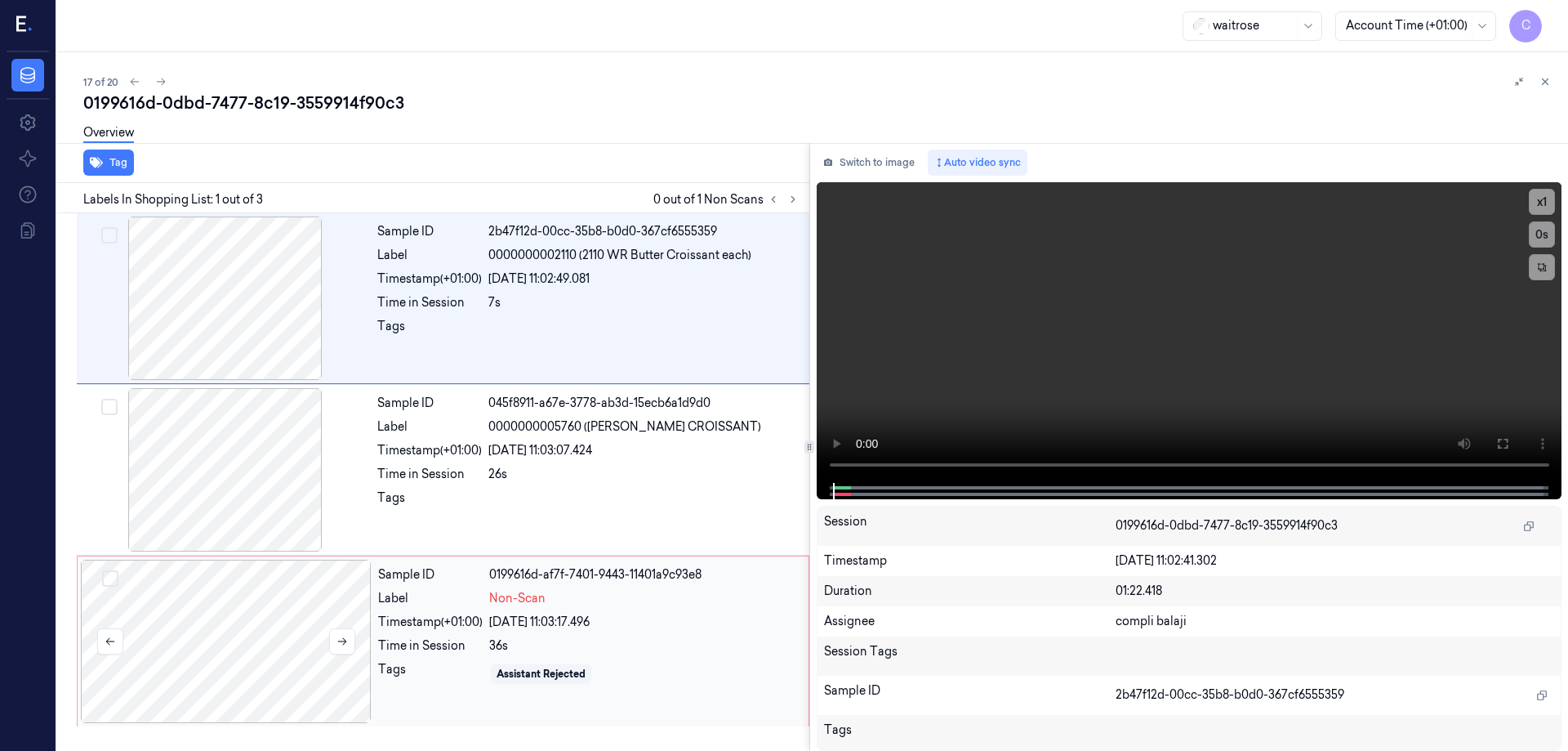
click at [317, 614] on div at bounding box center [227, 640] width 291 height 163
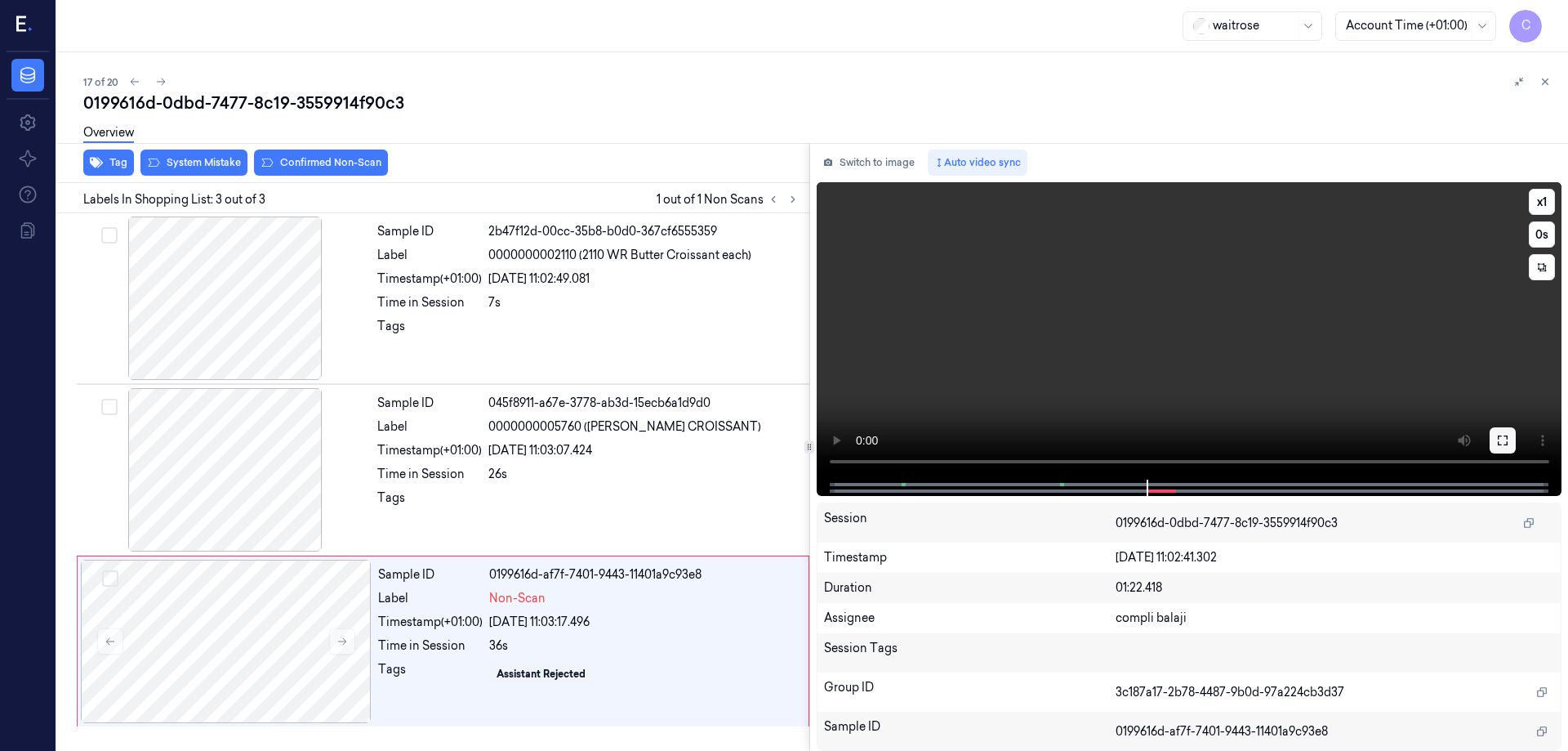
click at [1508, 444] on icon at bounding box center [1503, 440] width 13 height 13
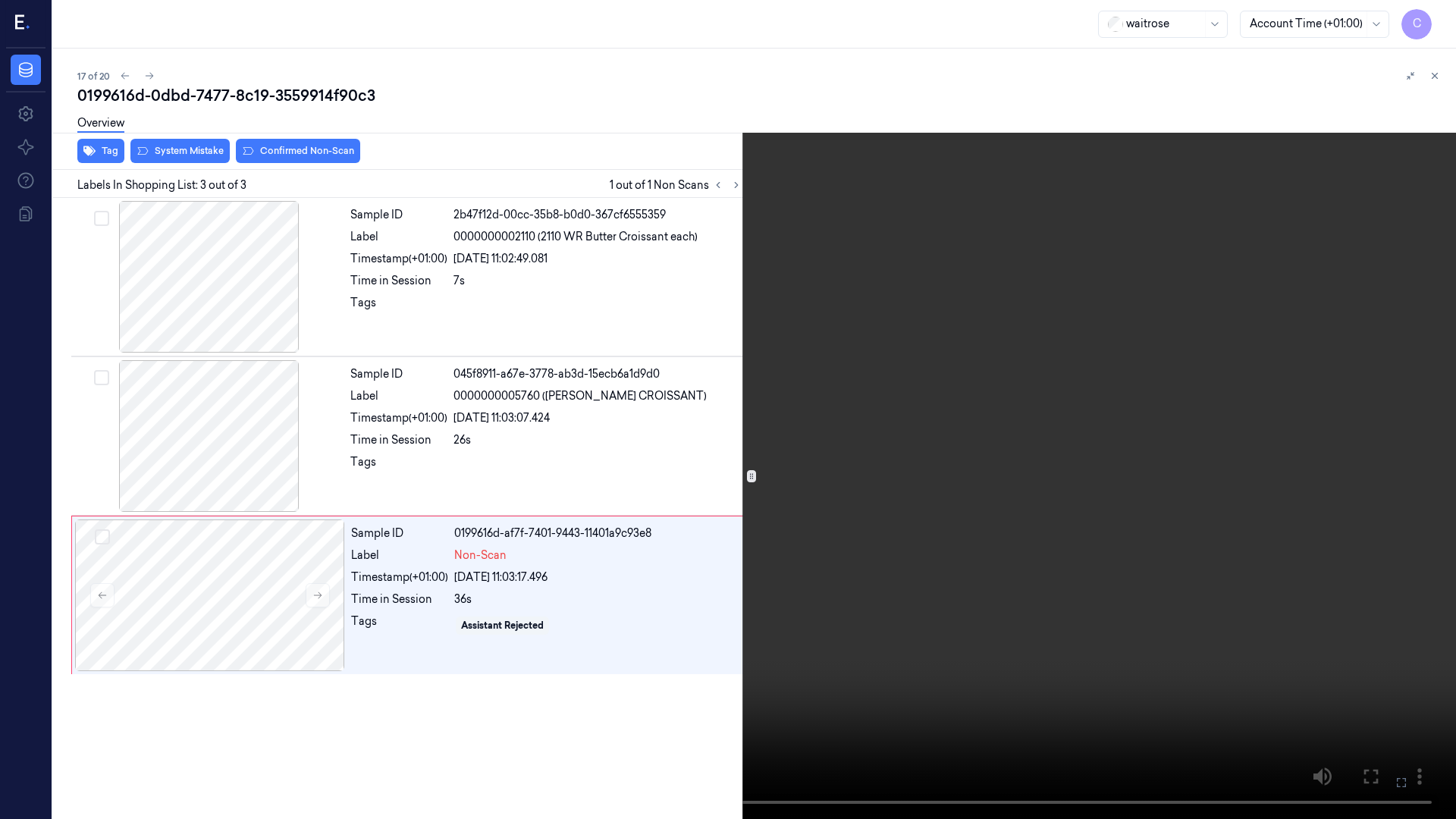
click at [0, 0] on icon at bounding box center [0, 0] width 0 height 0
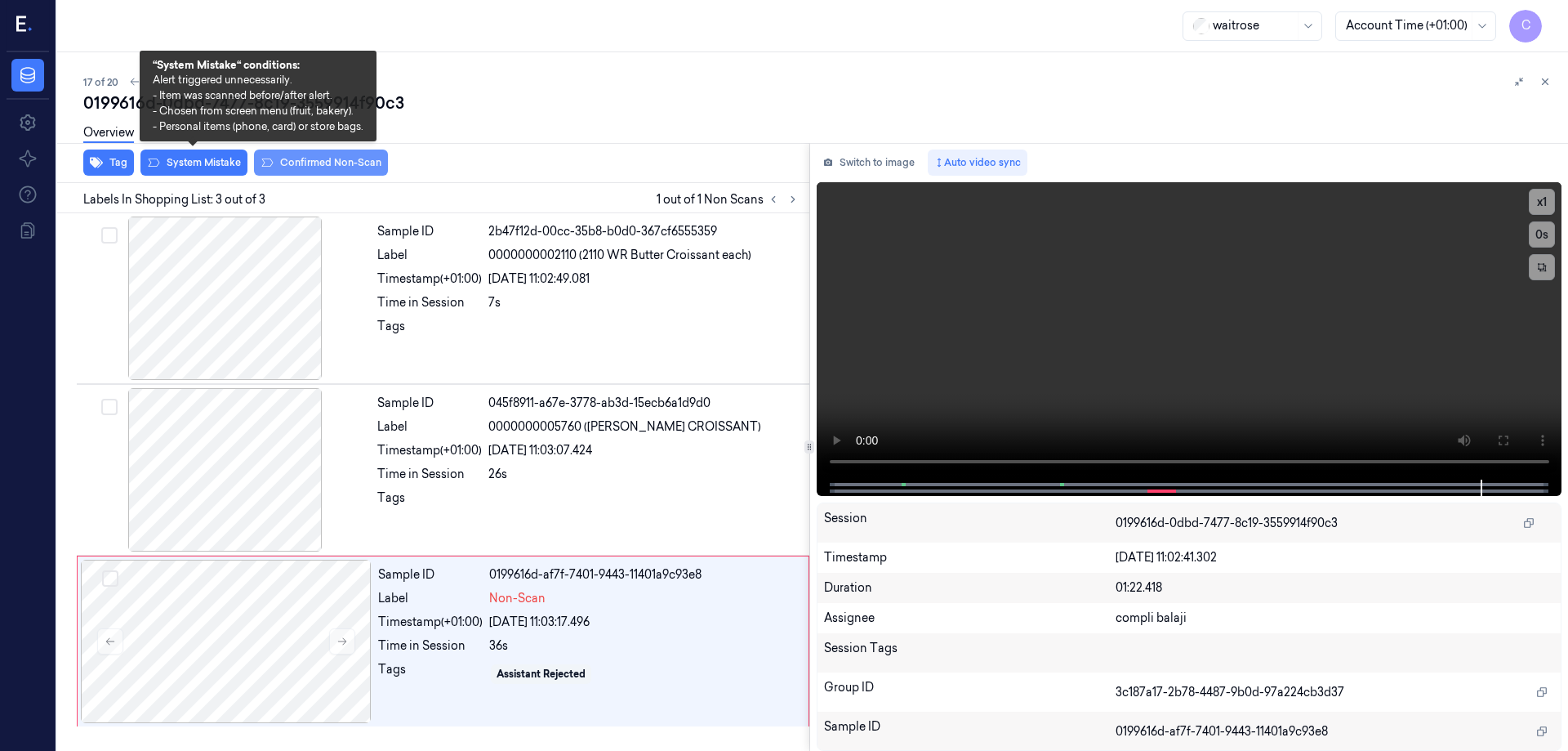
drag, startPoint x: 206, startPoint y: 162, endPoint x: 303, endPoint y: 162, distance: 97.0
click at [206, 162] on button "System Mistake" at bounding box center [194, 162] width 107 height 26
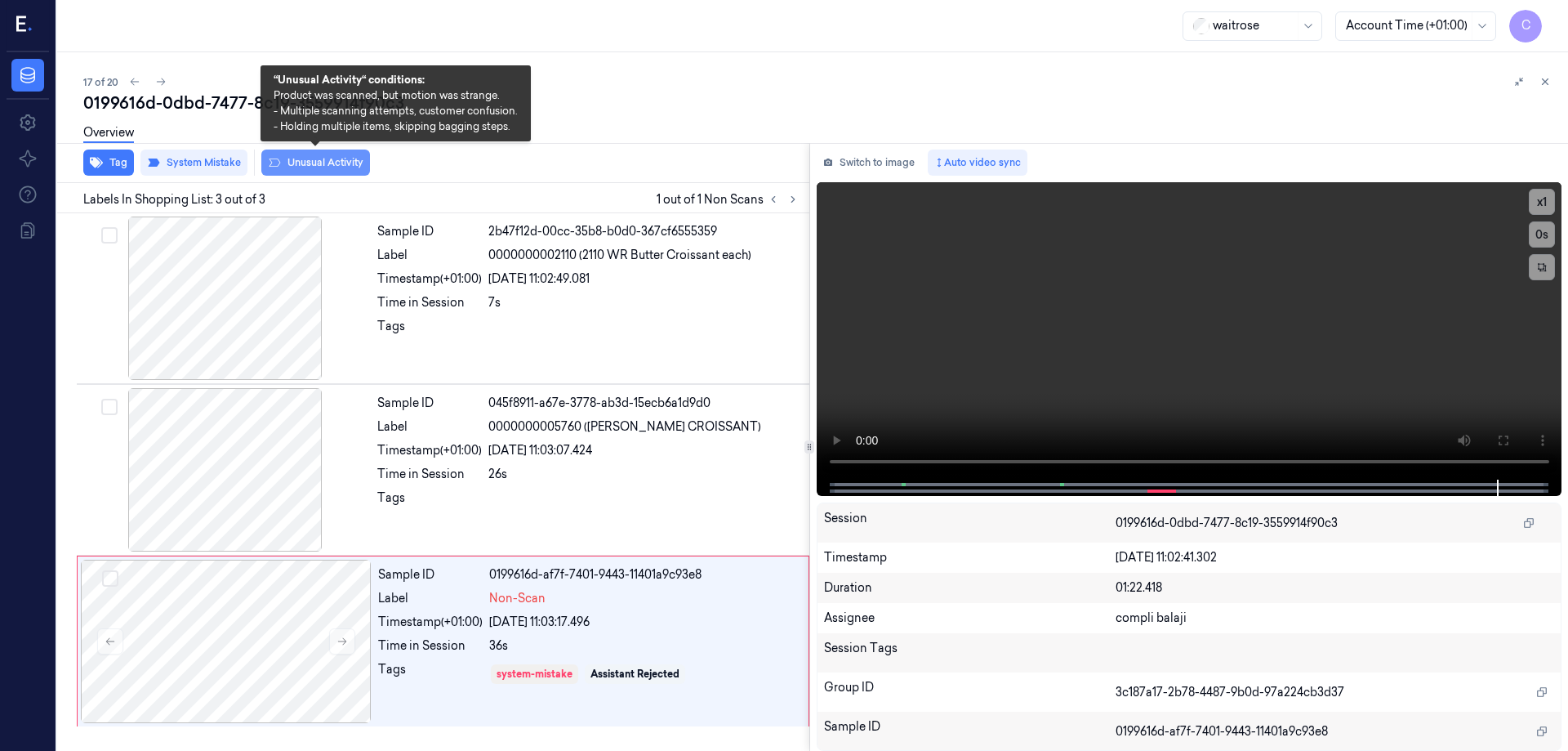
click at [342, 163] on button "Unusual Activity" at bounding box center [315, 162] width 109 height 26
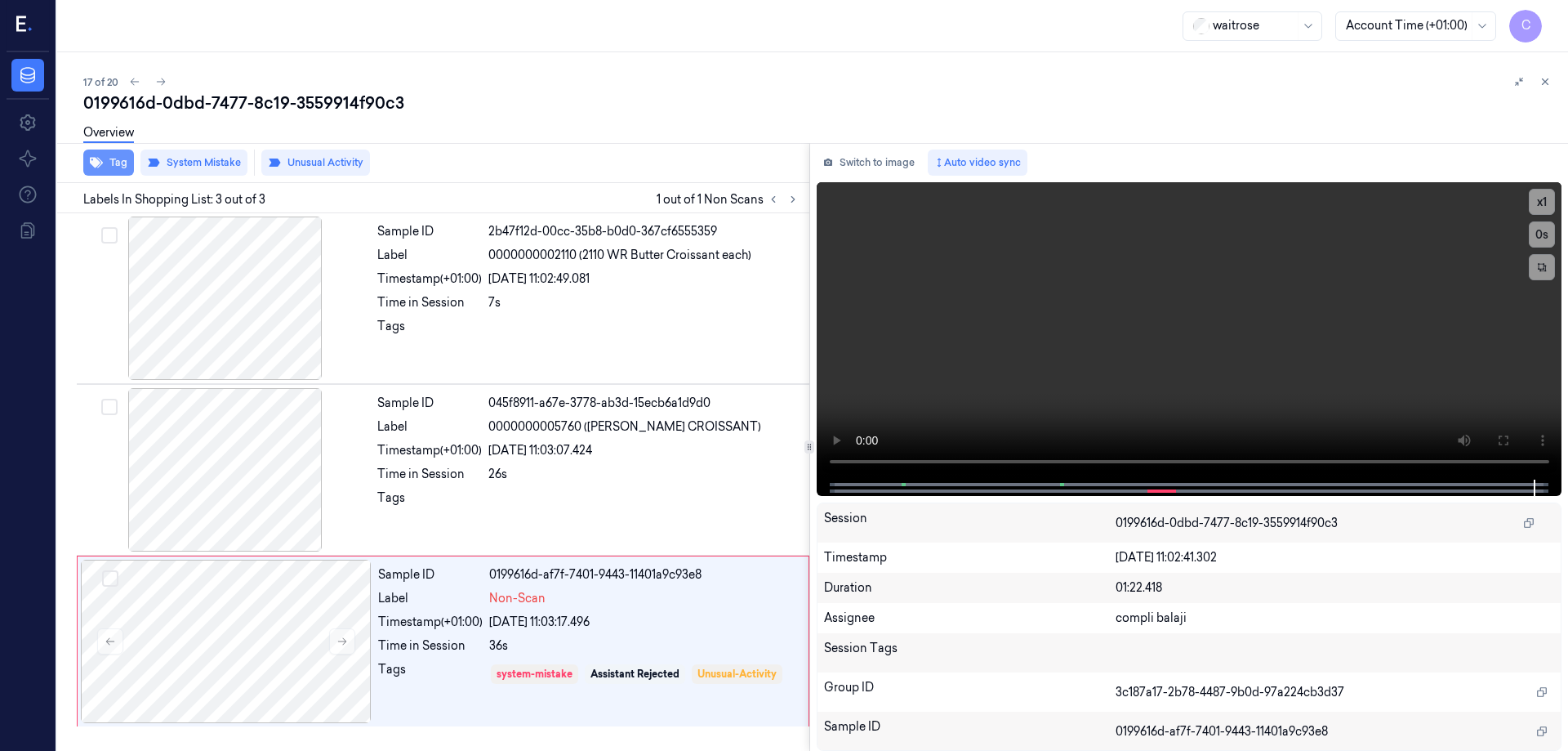
click at [113, 164] on button "Tag" at bounding box center [109, 162] width 51 height 26
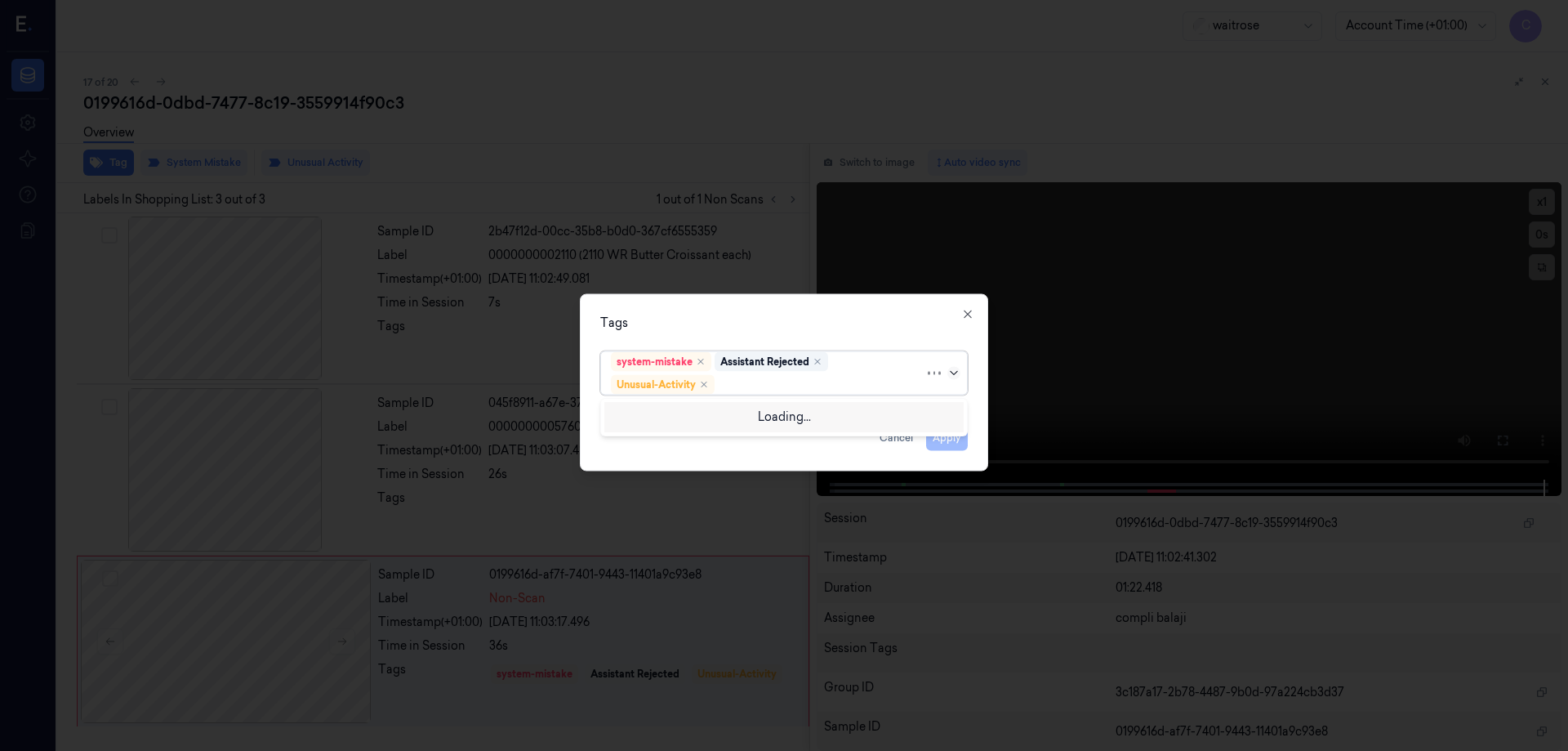
drag, startPoint x: 957, startPoint y: 367, endPoint x: 785, endPoint y: 411, distance: 177.5
click at [956, 367] on icon at bounding box center [954, 372] width 13 height 13
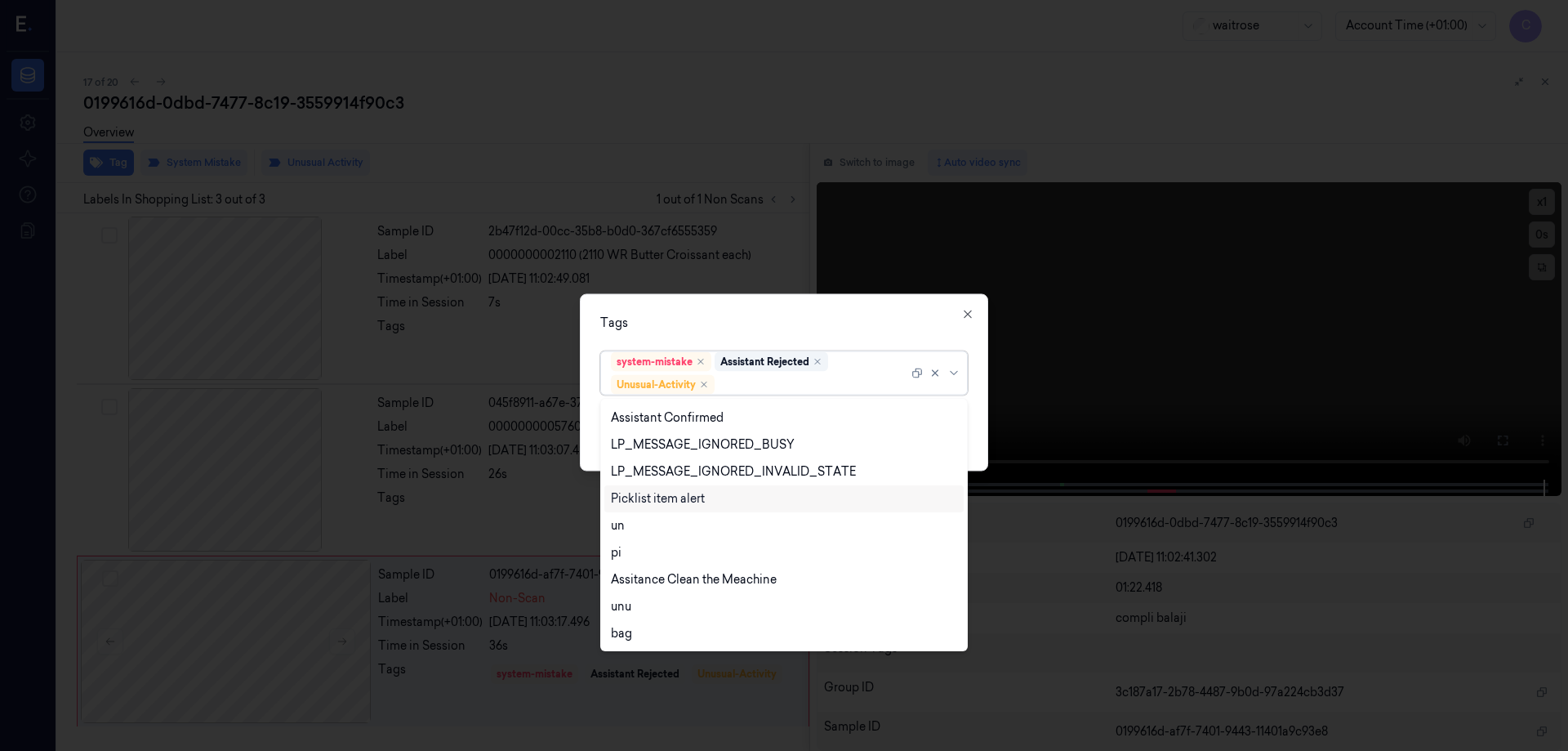
drag, startPoint x: 696, startPoint y: 501, endPoint x: 835, endPoint y: 472, distance: 142.0
click at [696, 500] on div "Picklist item alert" at bounding box center [657, 499] width 94 height 17
click at [956, 371] on icon at bounding box center [954, 372] width 13 height 13
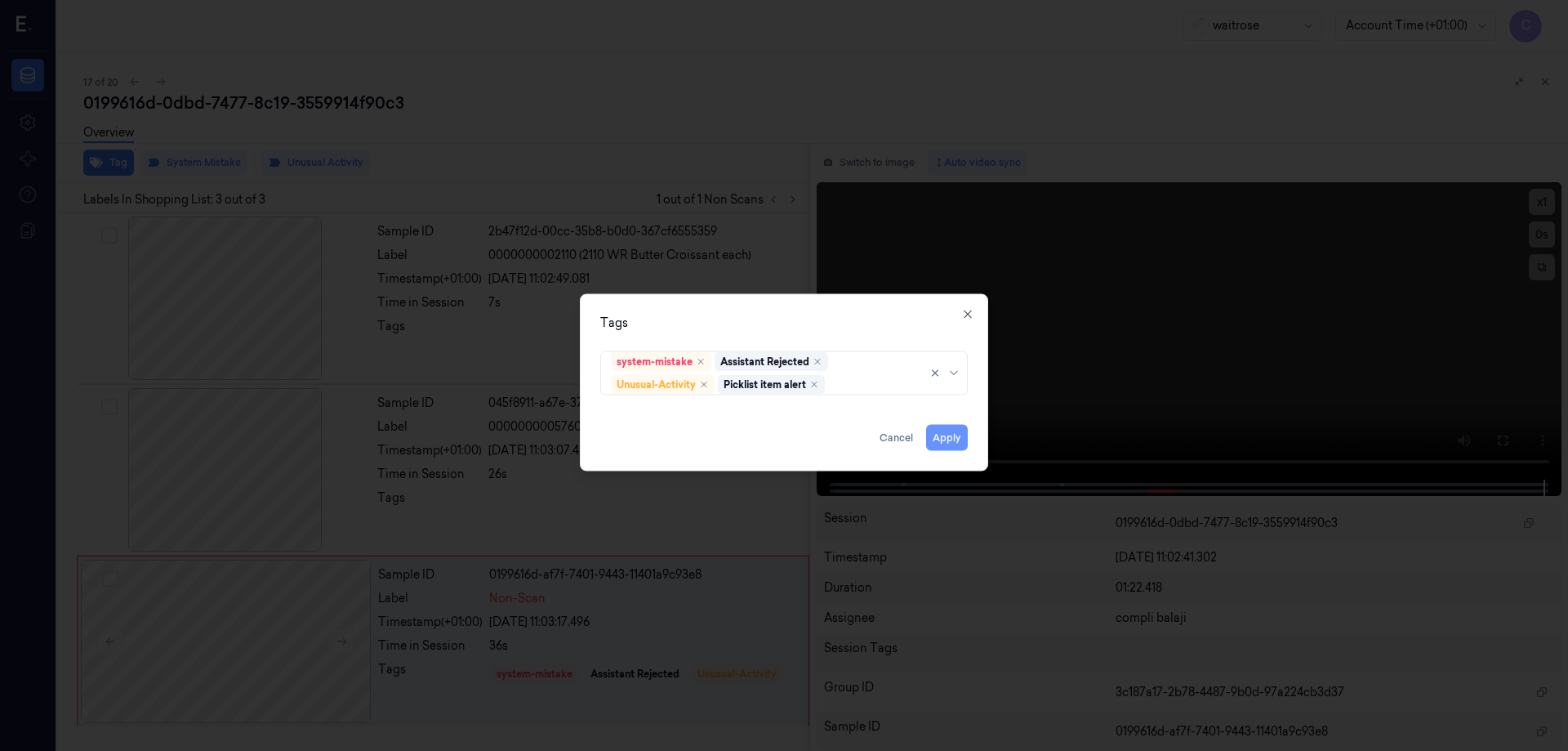
drag, startPoint x: 956, startPoint y: 439, endPoint x: 1072, endPoint y: 398, distance: 123.0
click at [957, 437] on button "Apply" at bounding box center [947, 437] width 42 height 26
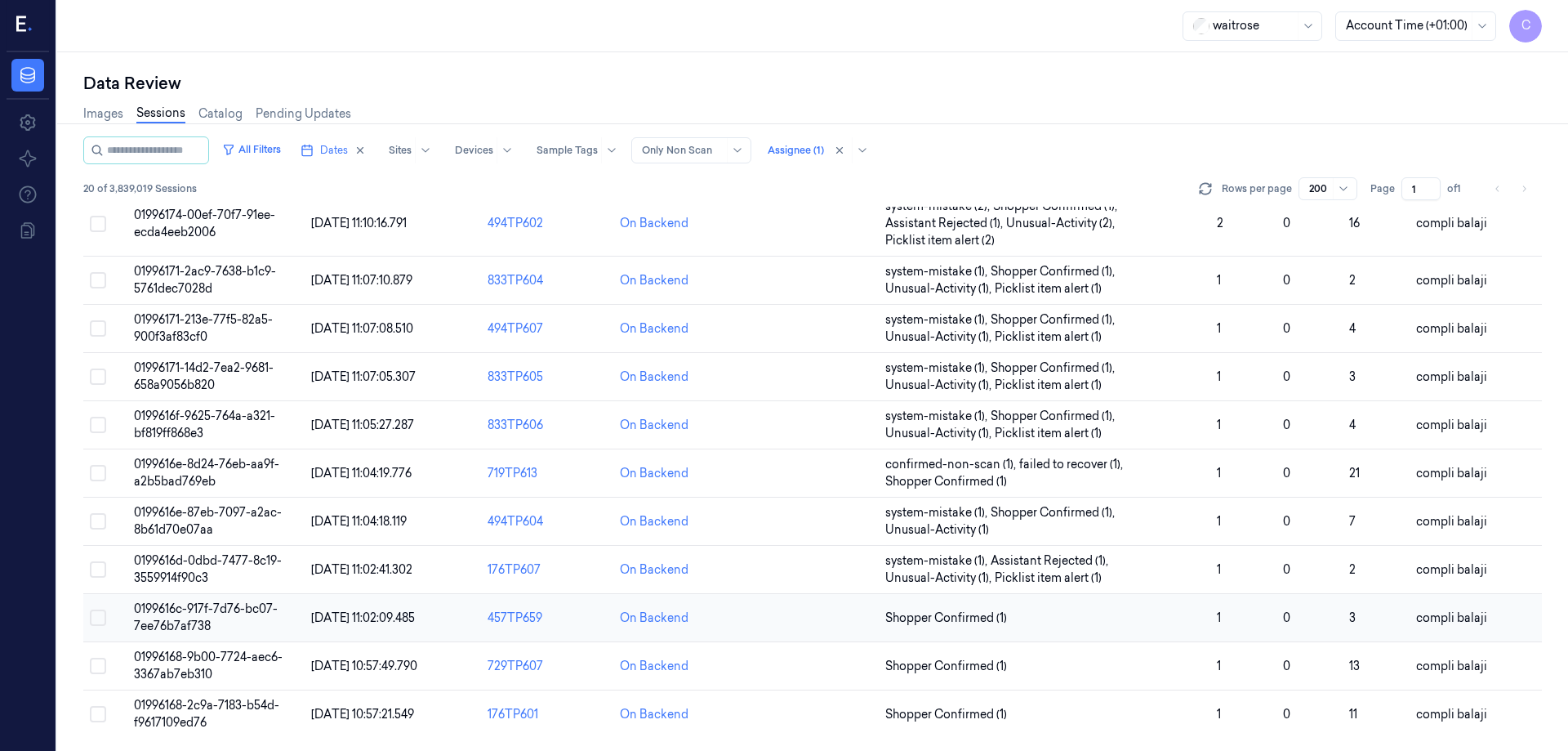
scroll to position [486, 0]
click at [225, 608] on span "0199616c-917f-7d76-bc07-7ee76b7af738" at bounding box center [206, 617] width 144 height 32
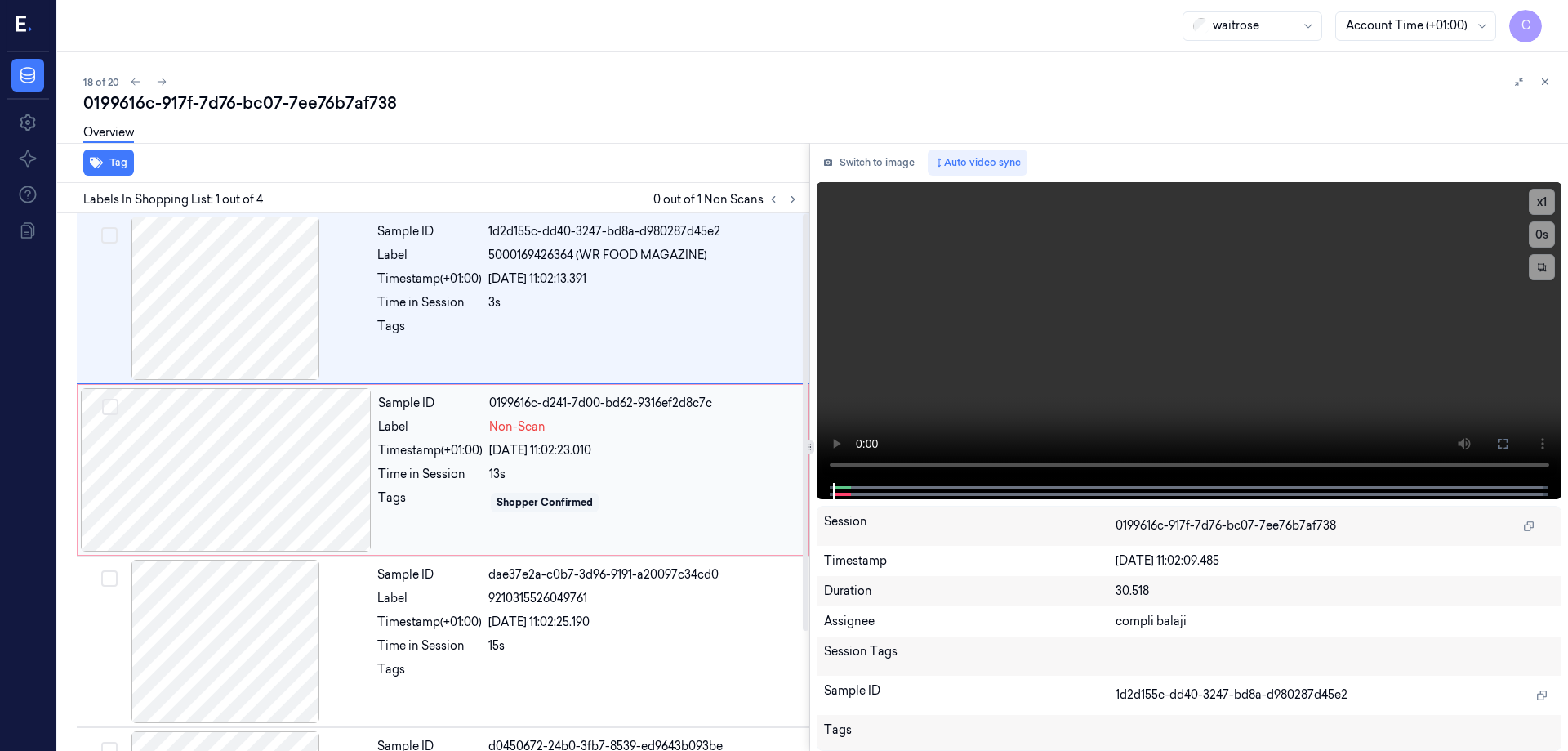
click at [263, 461] on div at bounding box center [227, 469] width 291 height 163
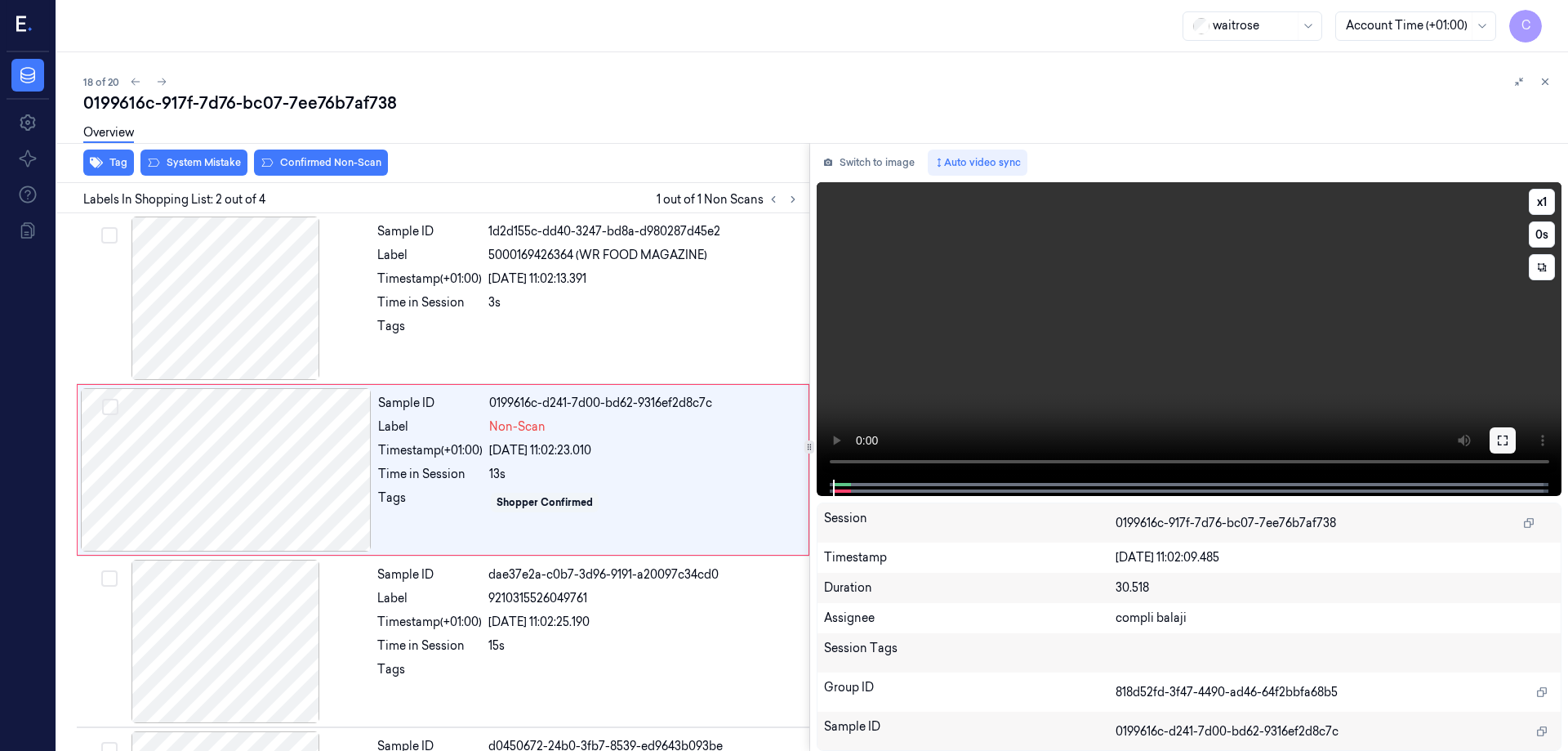
click at [1508, 442] on icon at bounding box center [1503, 440] width 13 height 13
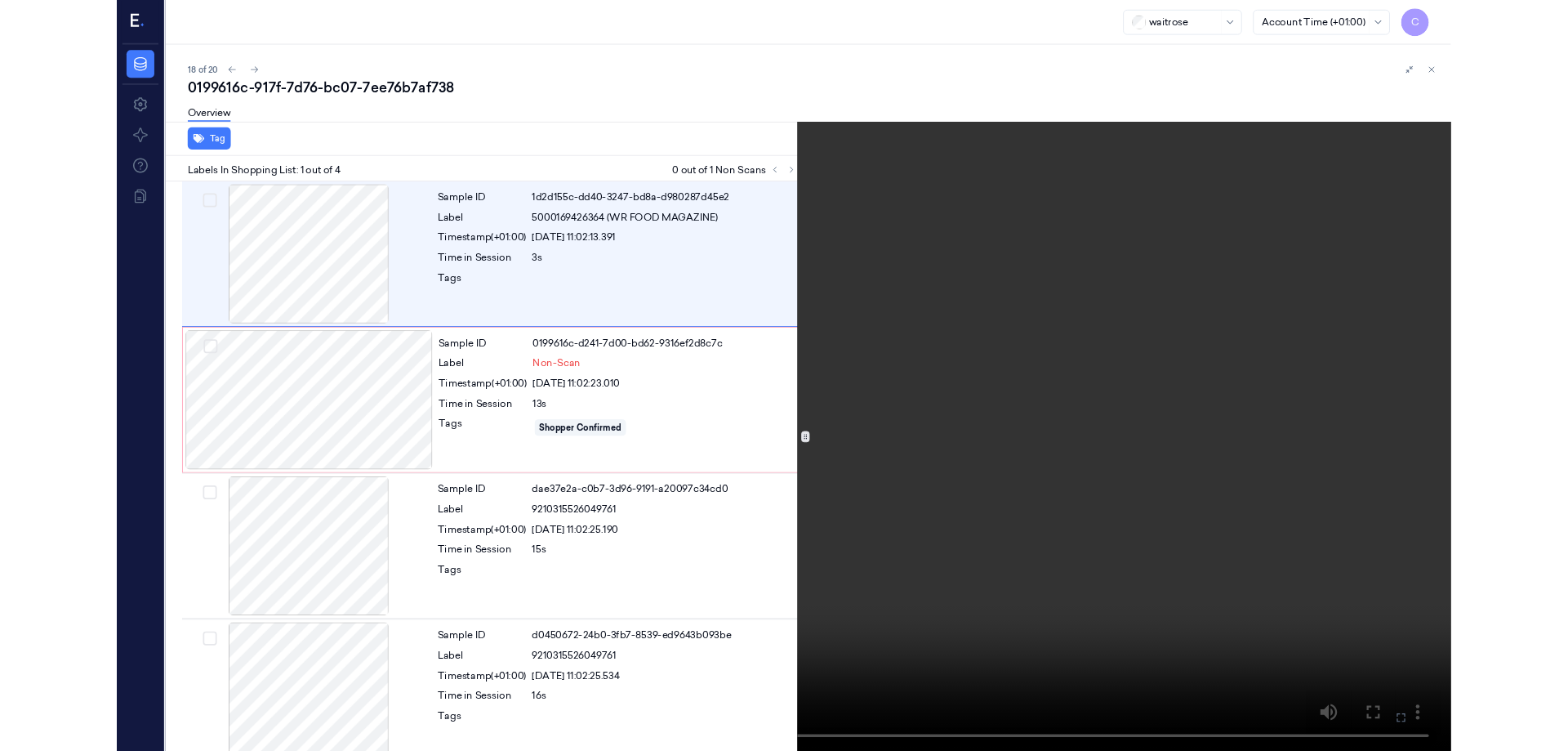
scroll to position [22, 0]
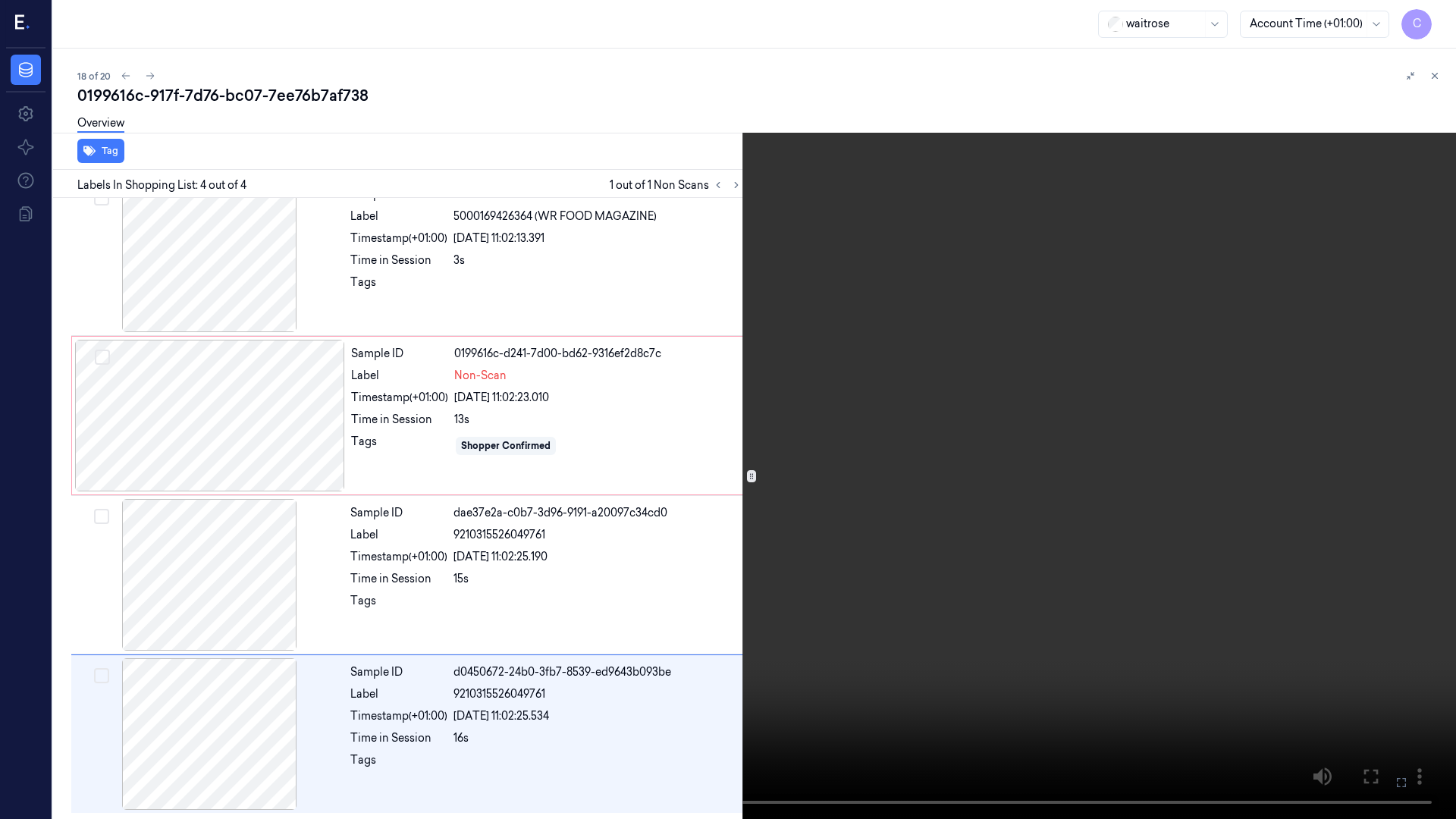
click at [0, 0] on icon at bounding box center [0, 0] width 0 height 0
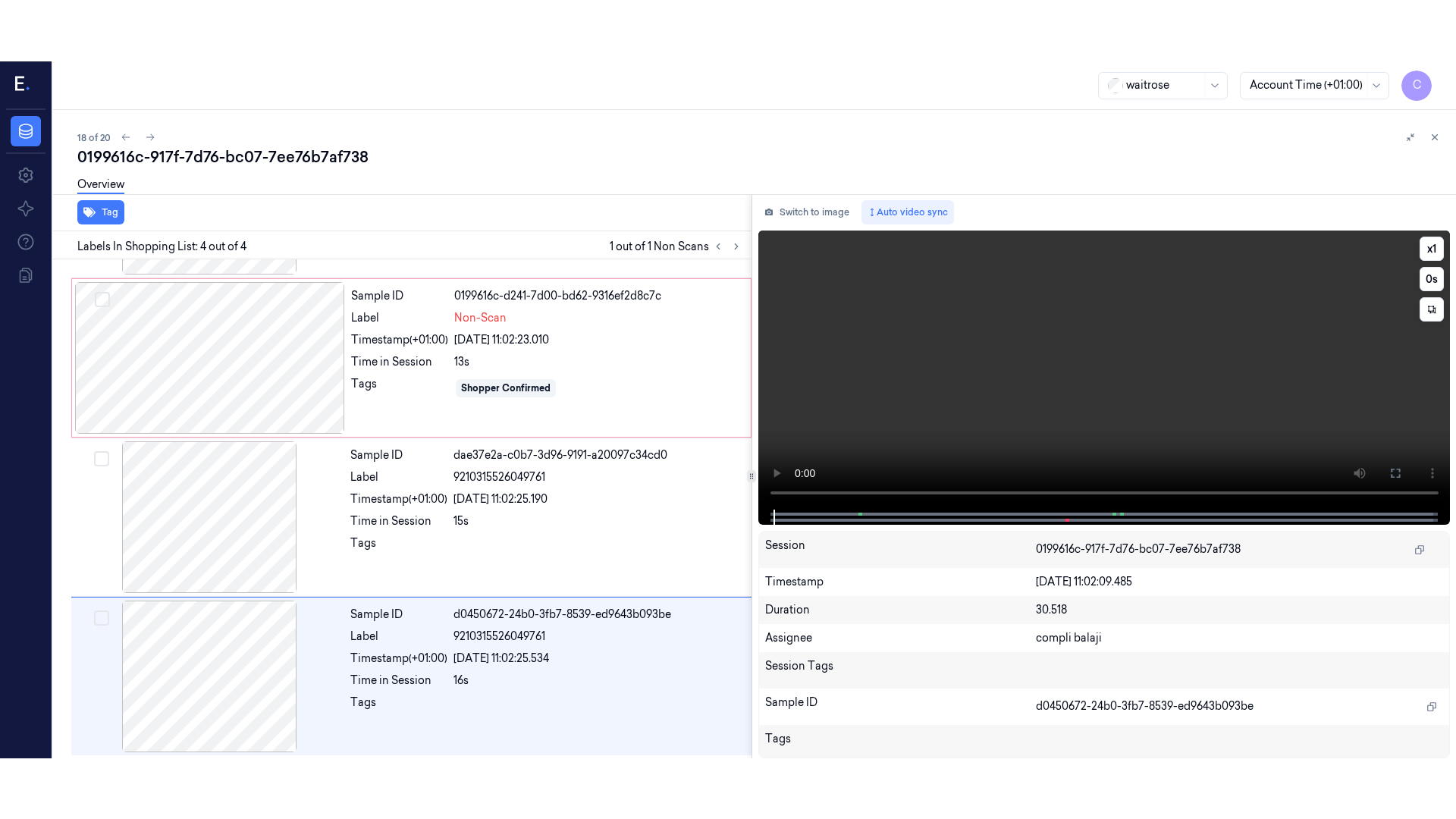
scroll to position [143, 0]
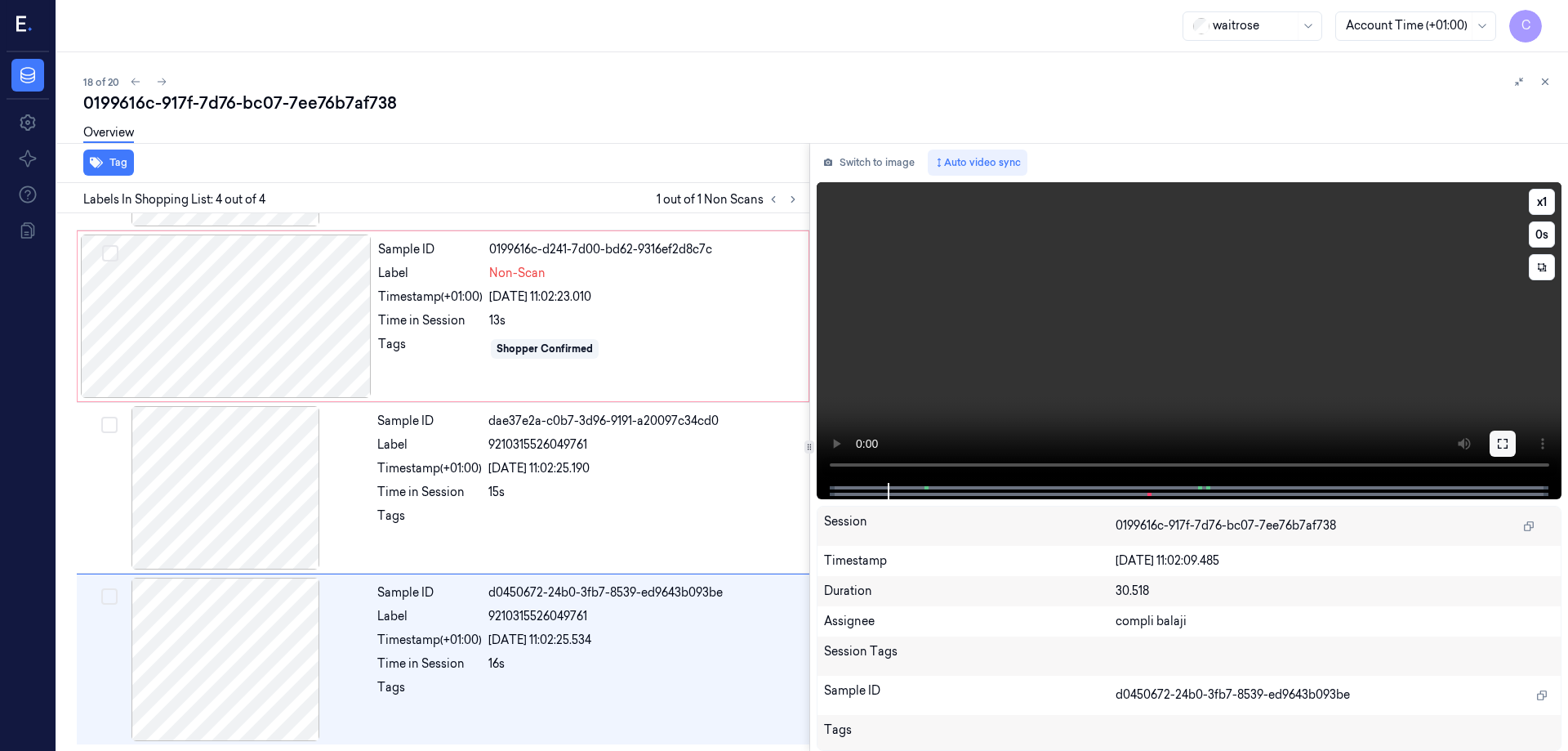
click at [1499, 442] on icon at bounding box center [1503, 443] width 9 height 9
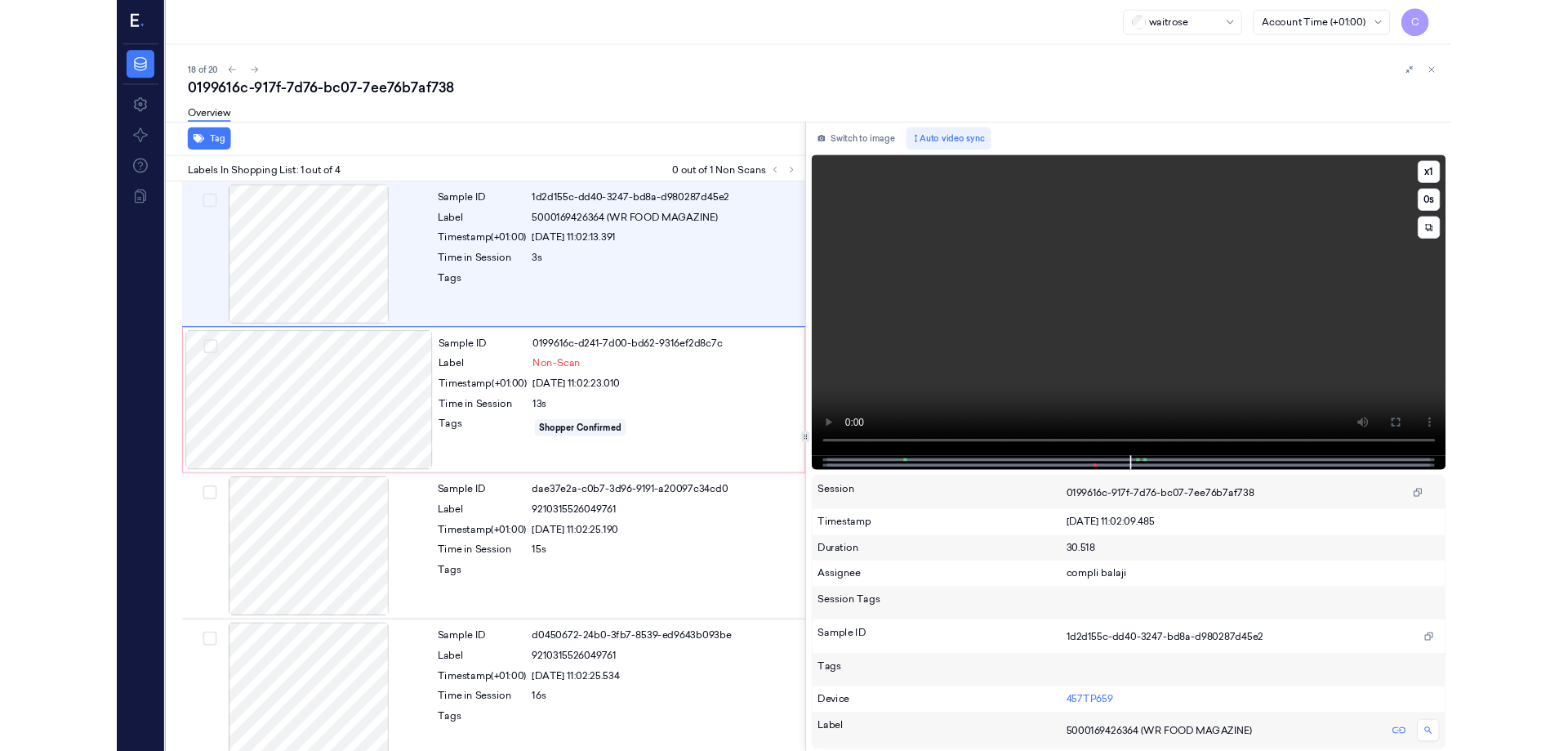
scroll to position [22, 0]
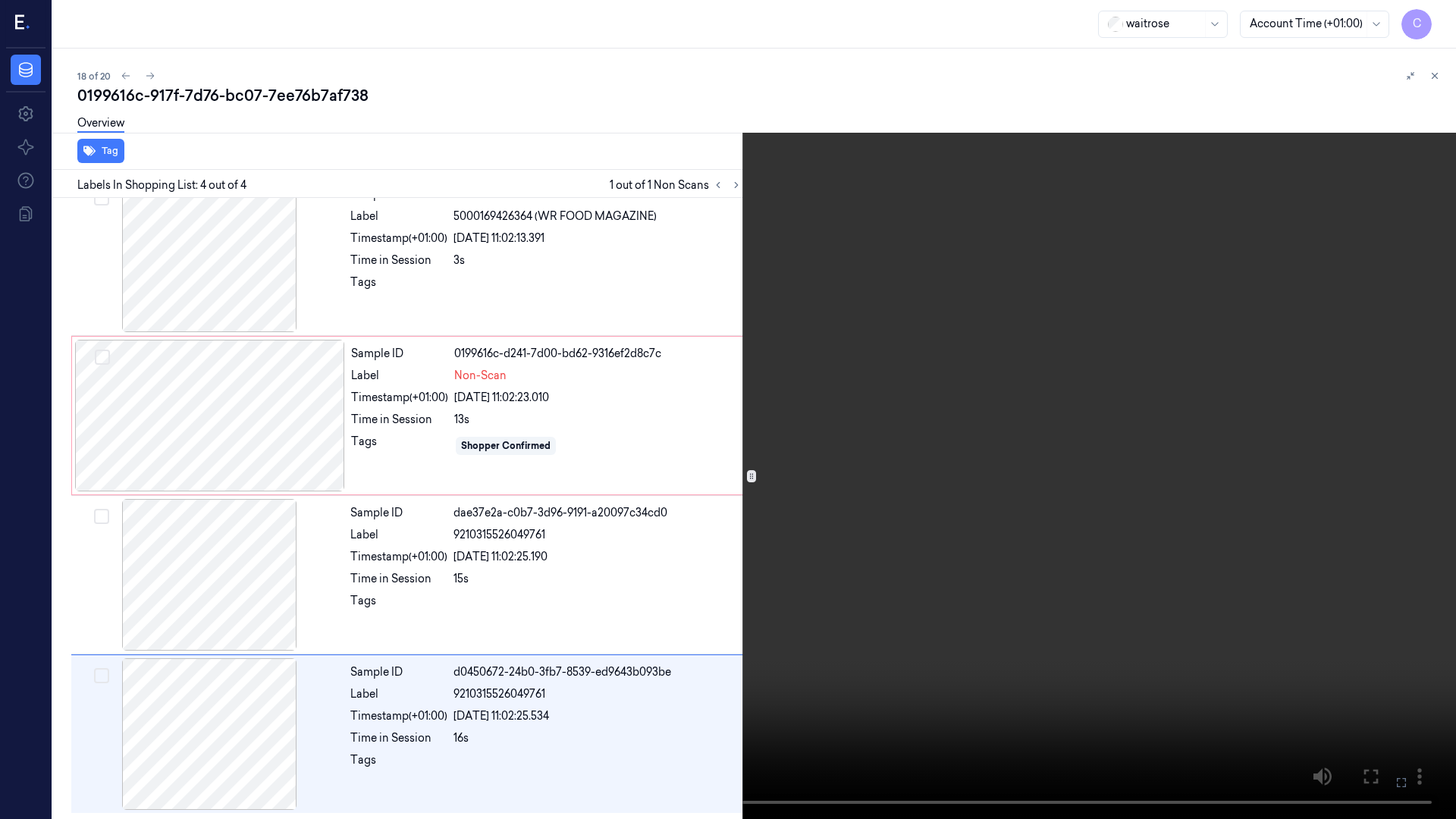
click at [0, 0] on icon at bounding box center [0, 0] width 0 height 0
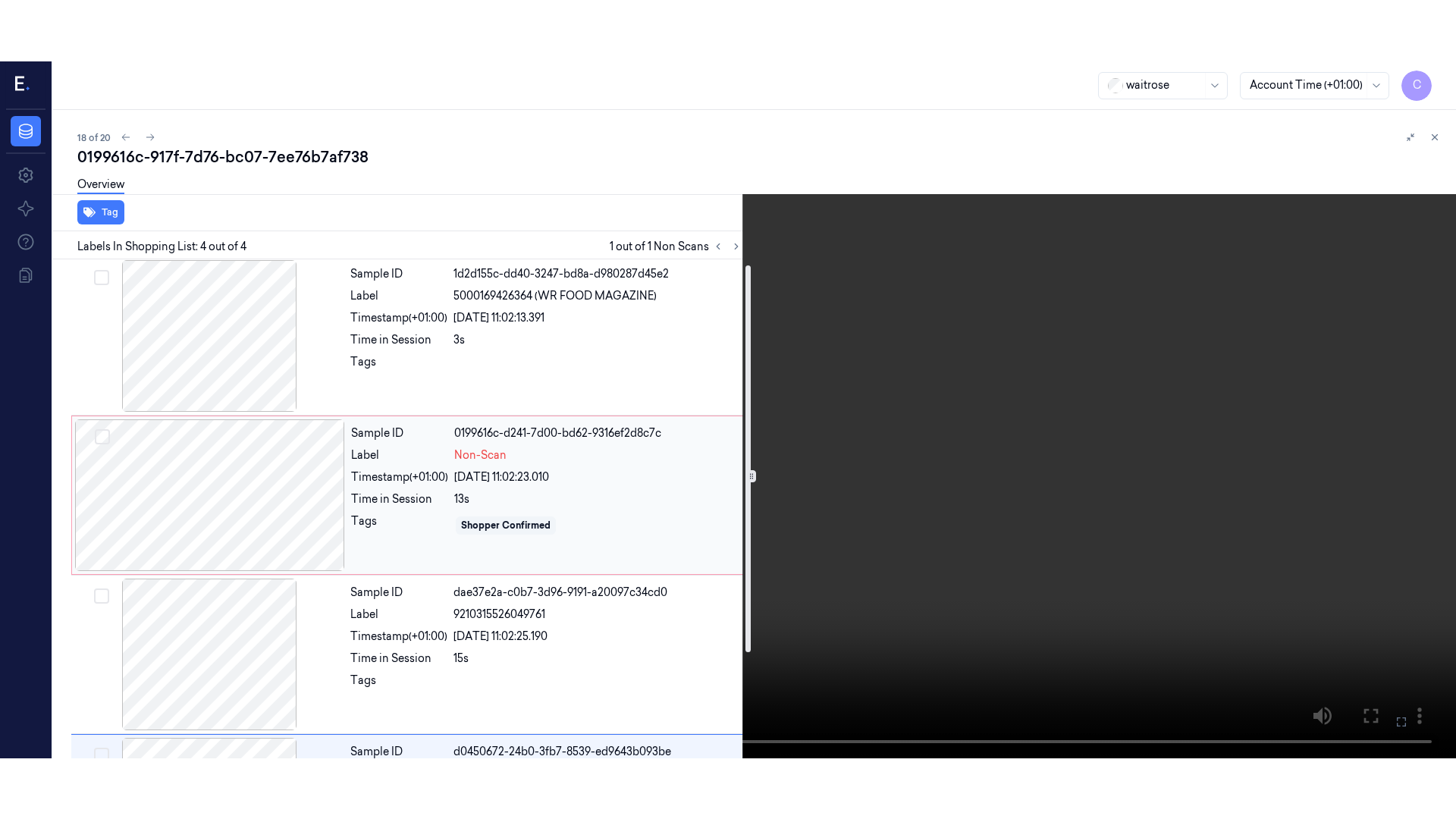
scroll to position [0, 0]
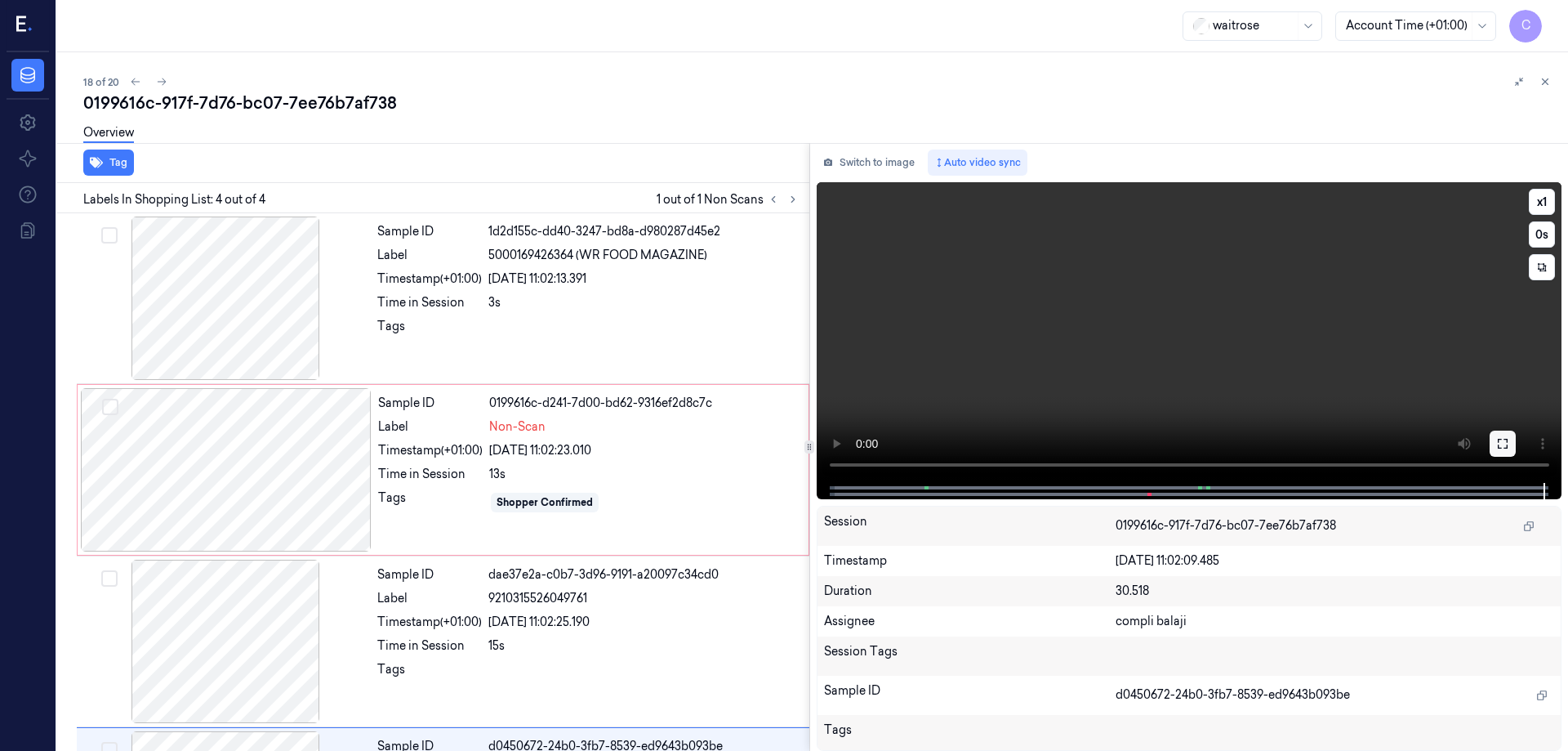
click at [1507, 442] on icon at bounding box center [1503, 444] width 13 height 13
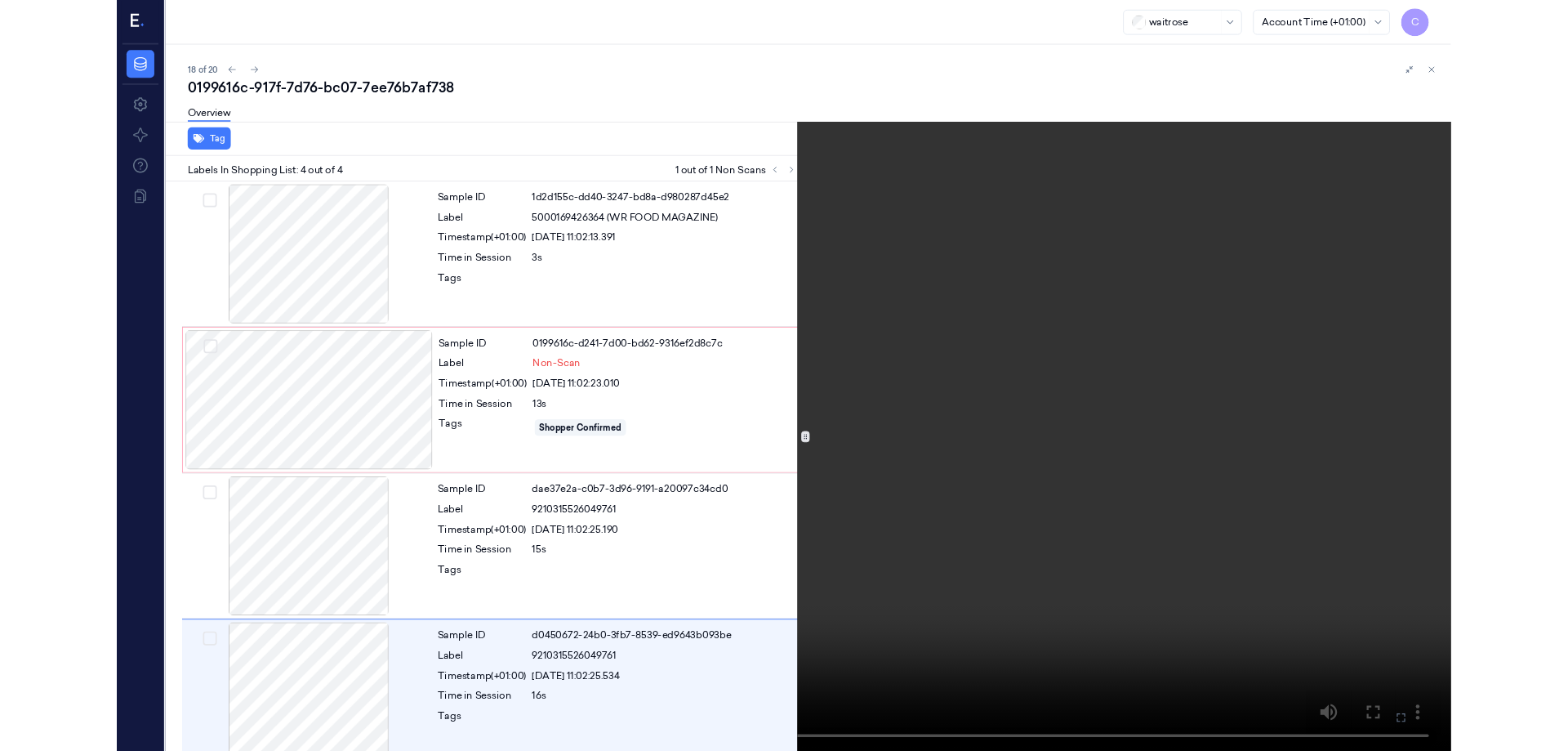
scroll to position [22, 0]
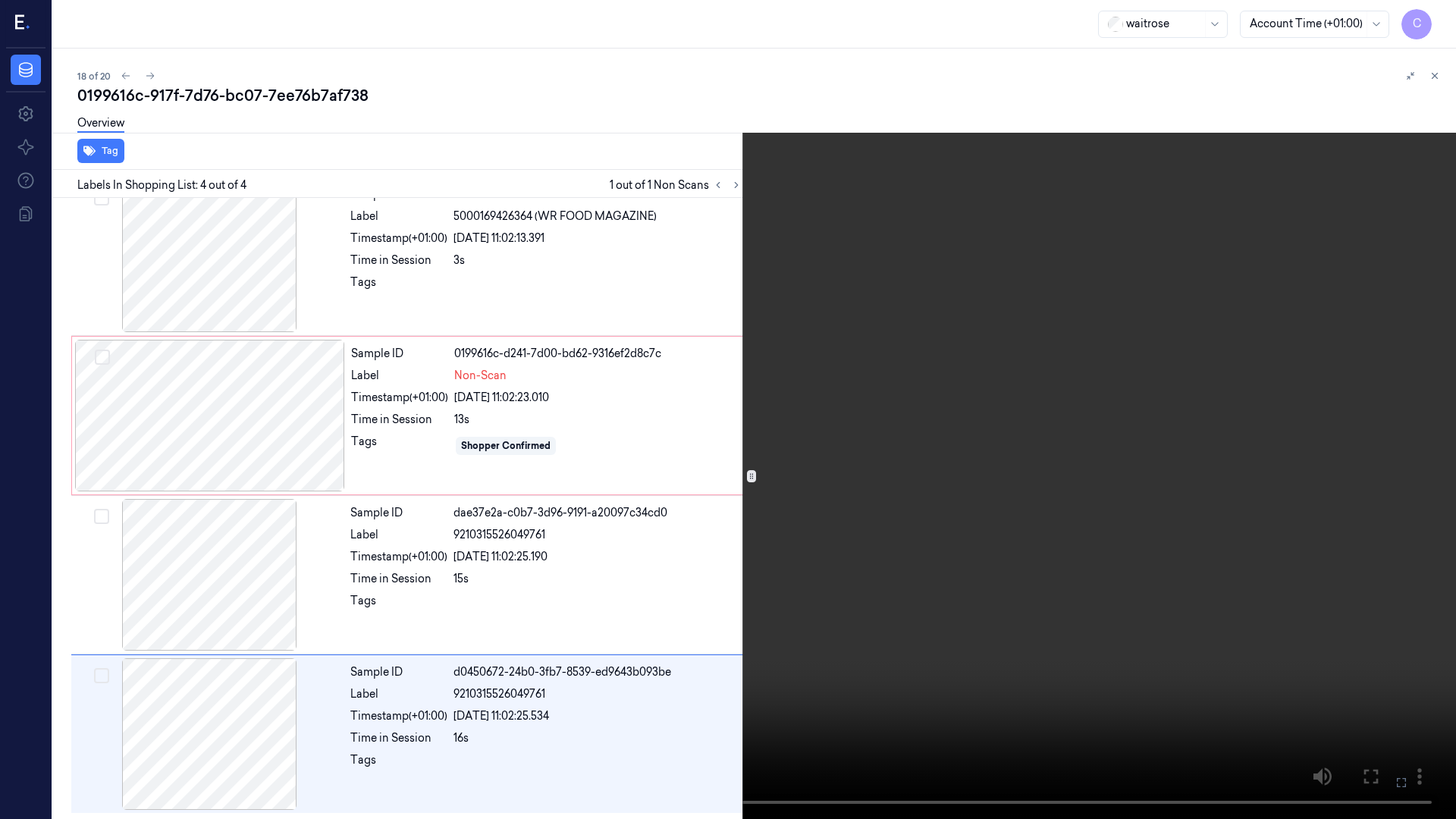
click at [0, 0] on icon at bounding box center [0, 0] width 0 height 0
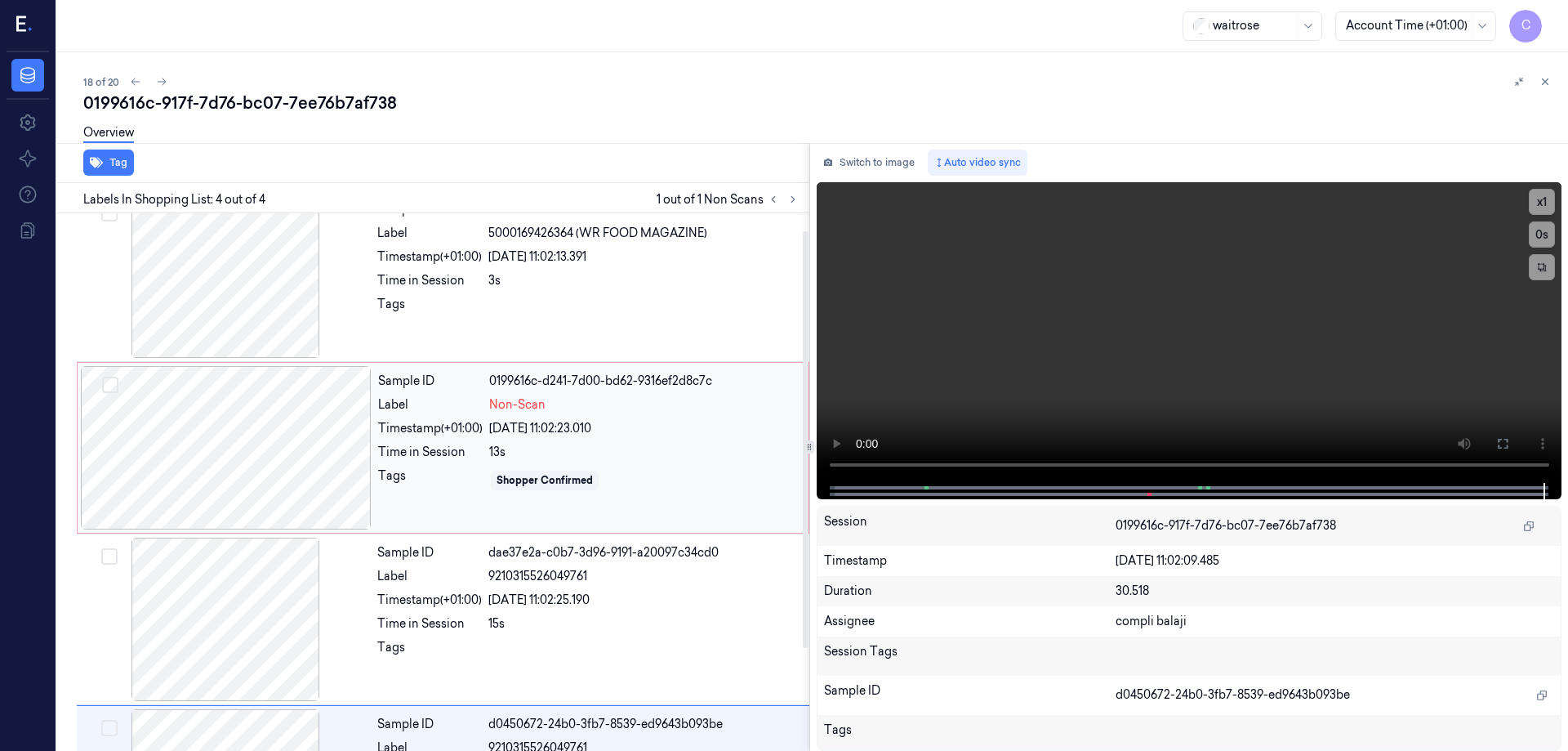
click at [299, 421] on div at bounding box center [227, 447] width 291 height 163
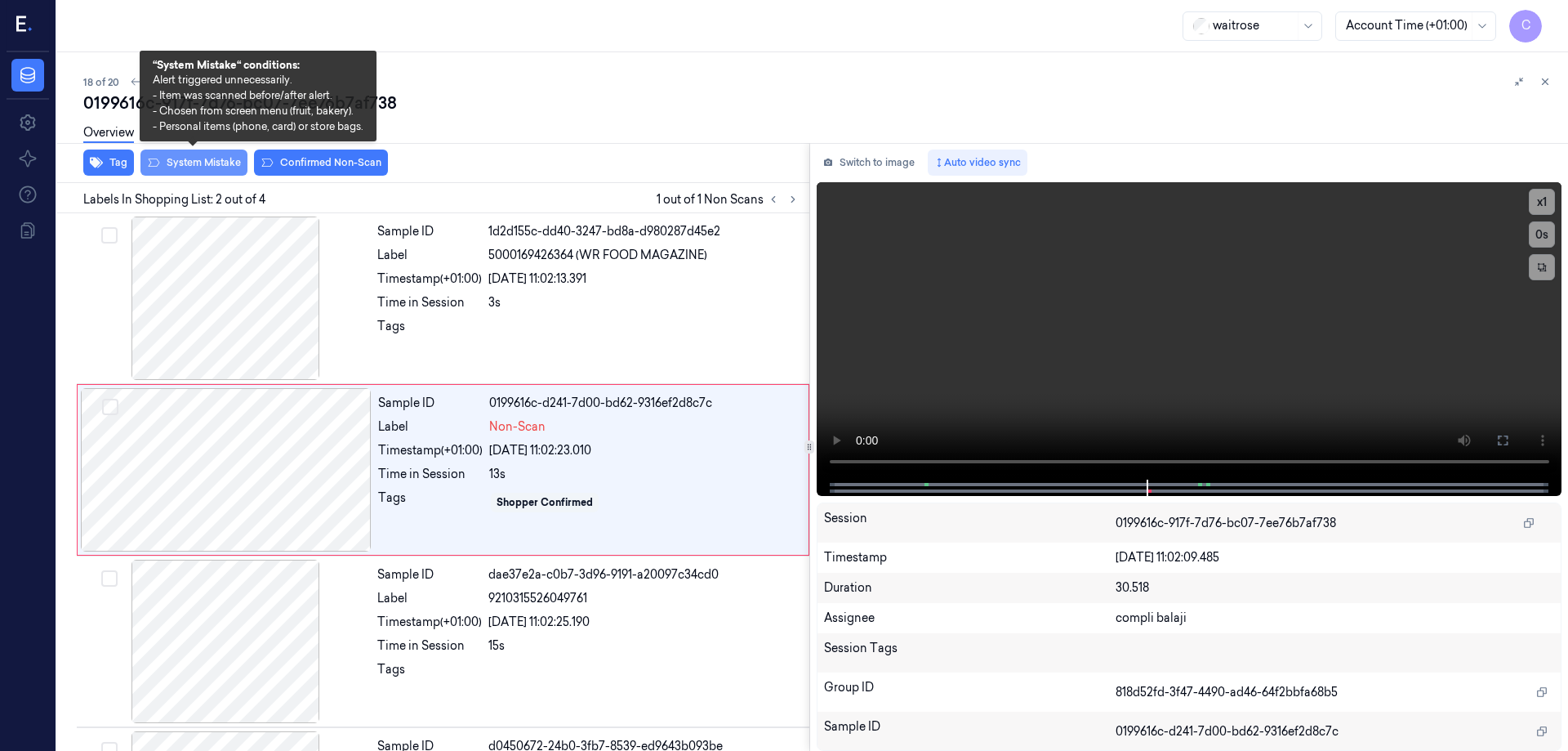
click at [198, 166] on button "System Mistake" at bounding box center [194, 162] width 107 height 26
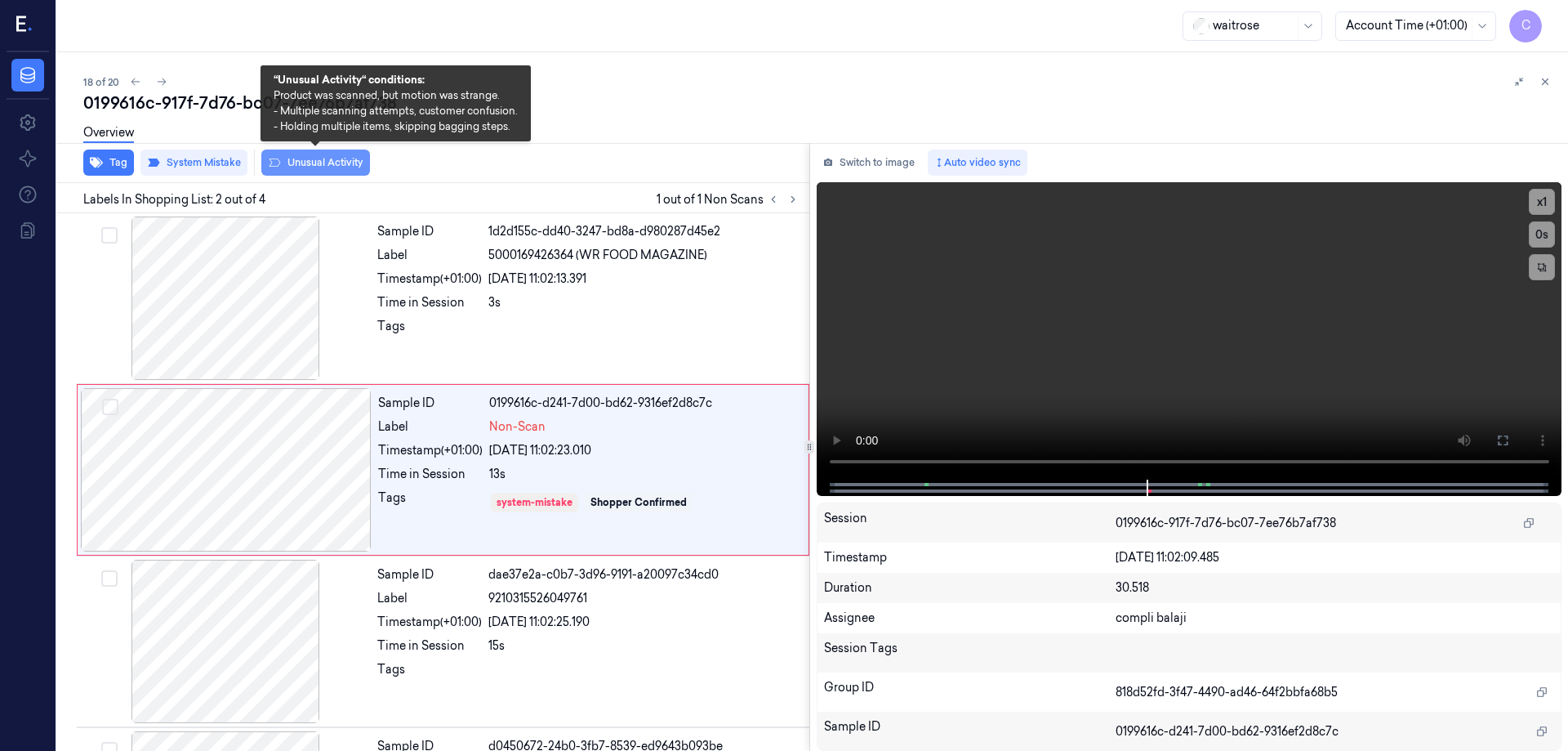
click at [354, 166] on button "Unusual Activity" at bounding box center [315, 162] width 109 height 26
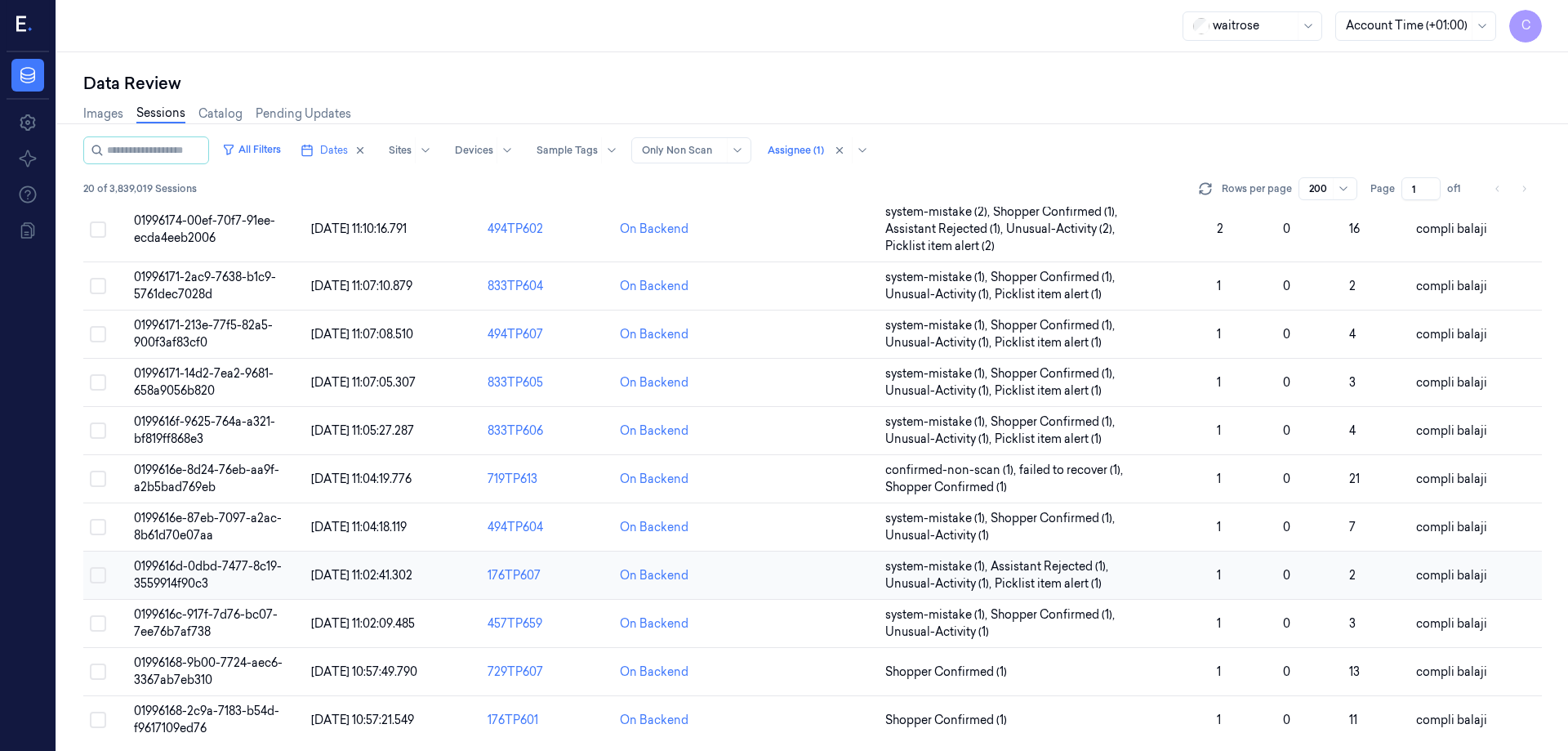
scroll to position [486, 0]
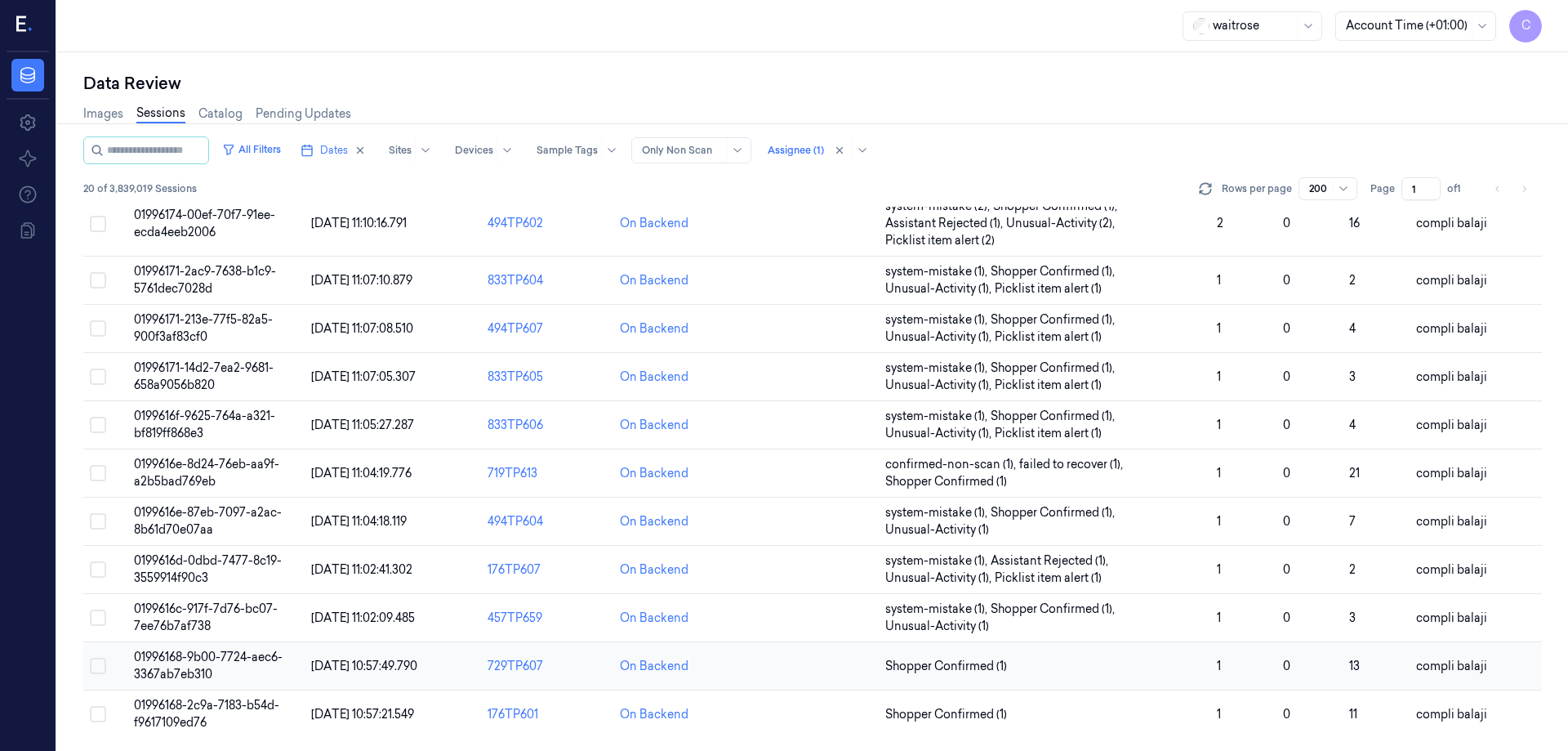
click at [176, 661] on span "01996168-9b00-7724-aec6-3367ab7eb310" at bounding box center [208, 665] width 148 height 32
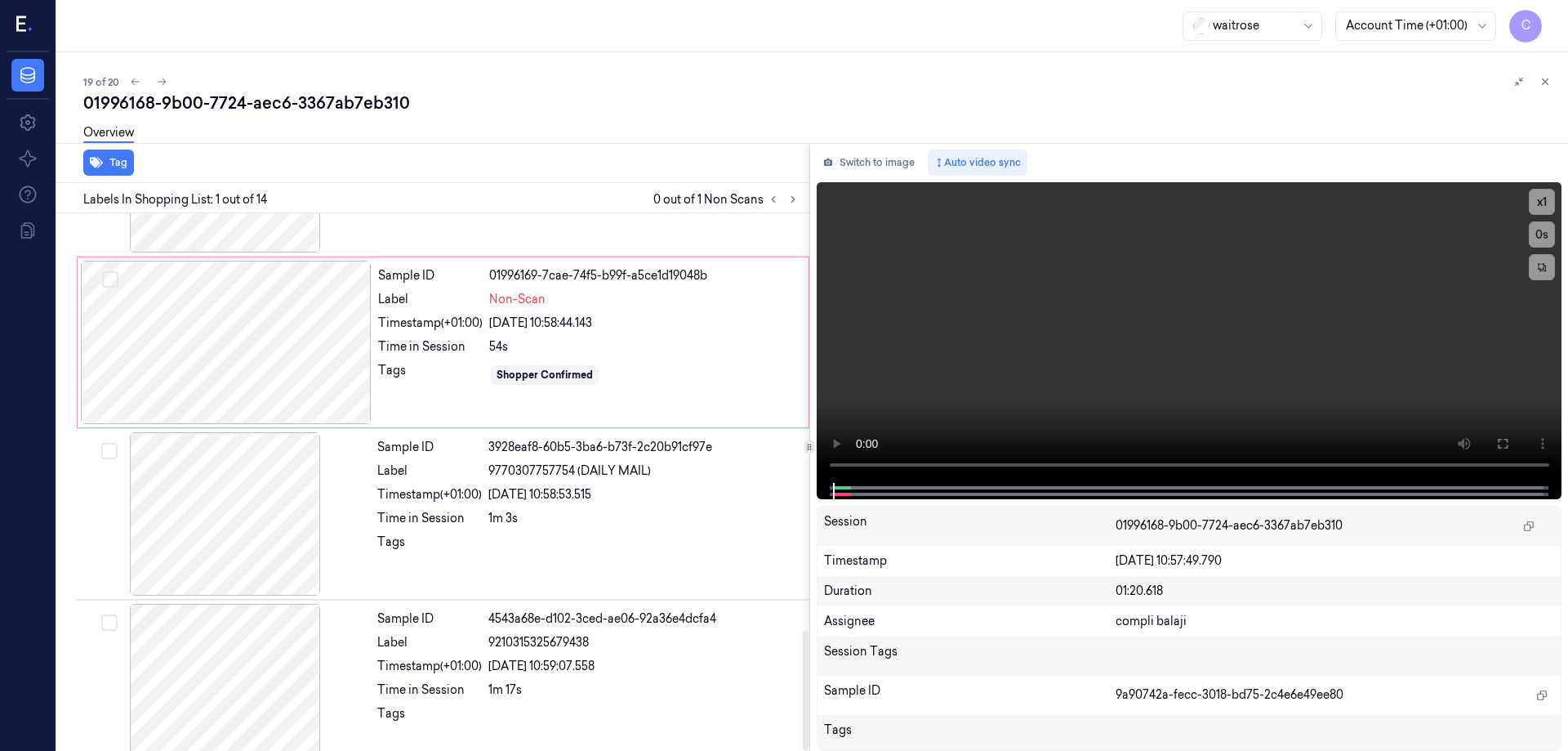
scroll to position [1869, 0]
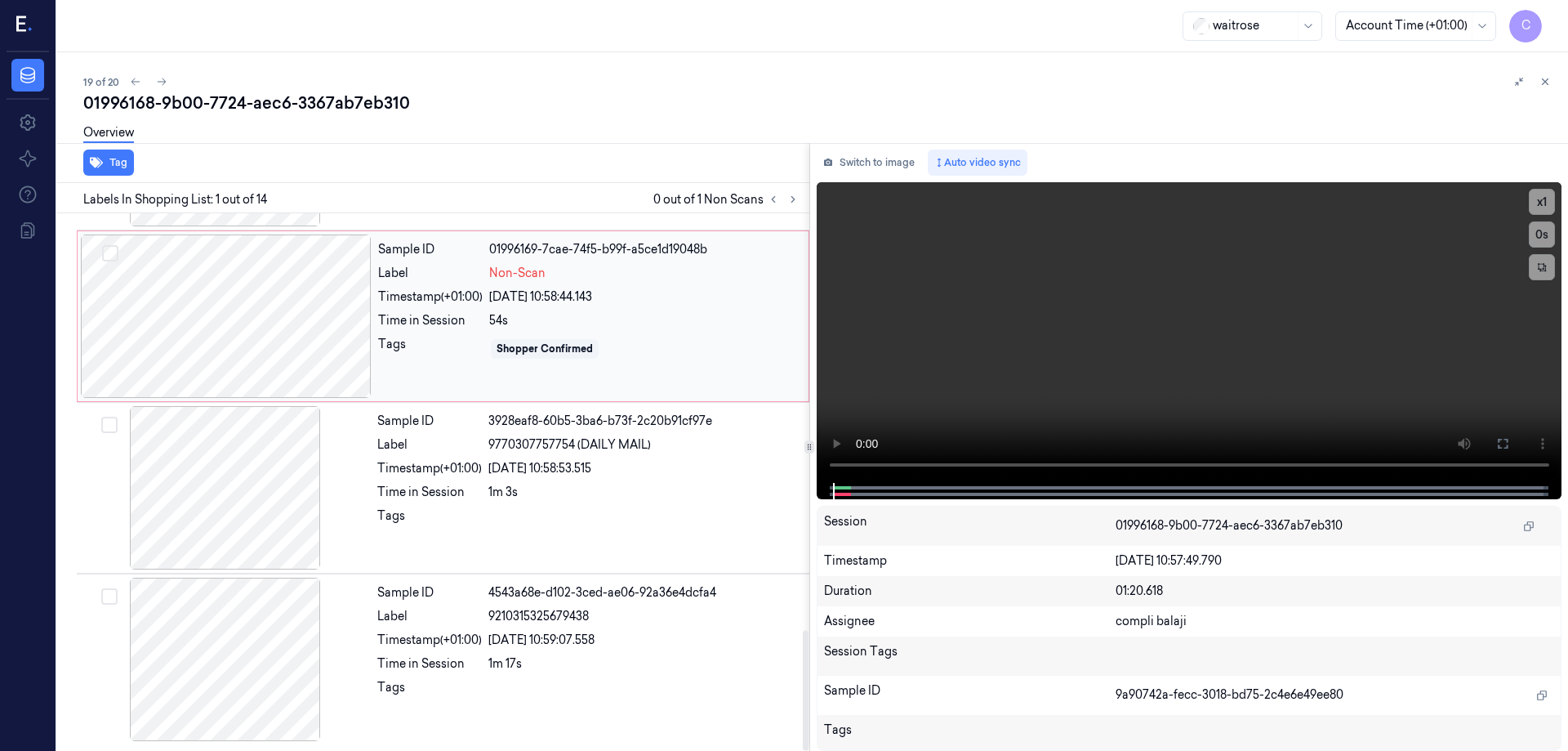
drag, startPoint x: 244, startPoint y: 335, endPoint x: 494, endPoint y: 401, distance: 258.6
click at [245, 335] on div at bounding box center [227, 316] width 291 height 163
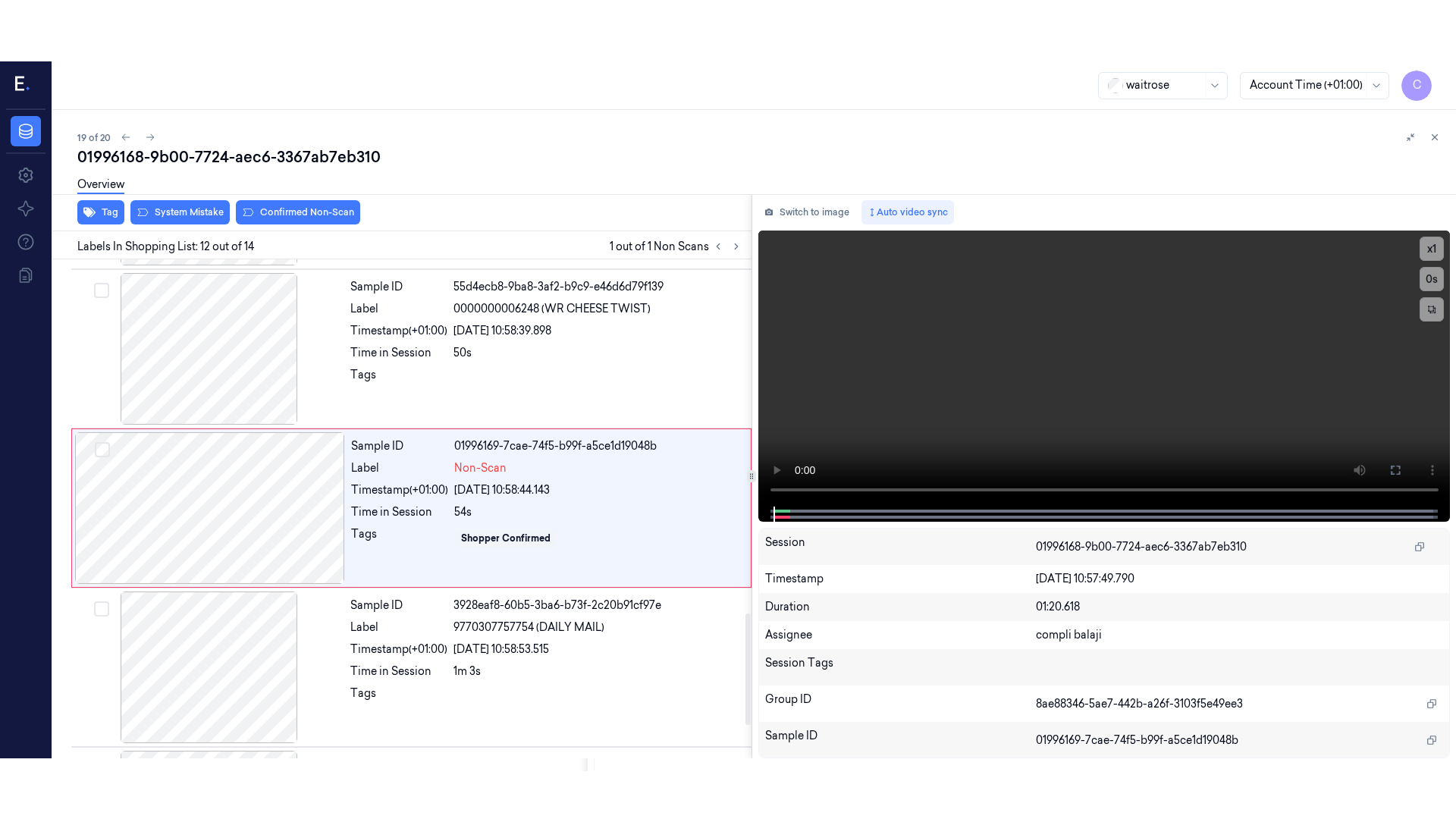
scroll to position [1581, 0]
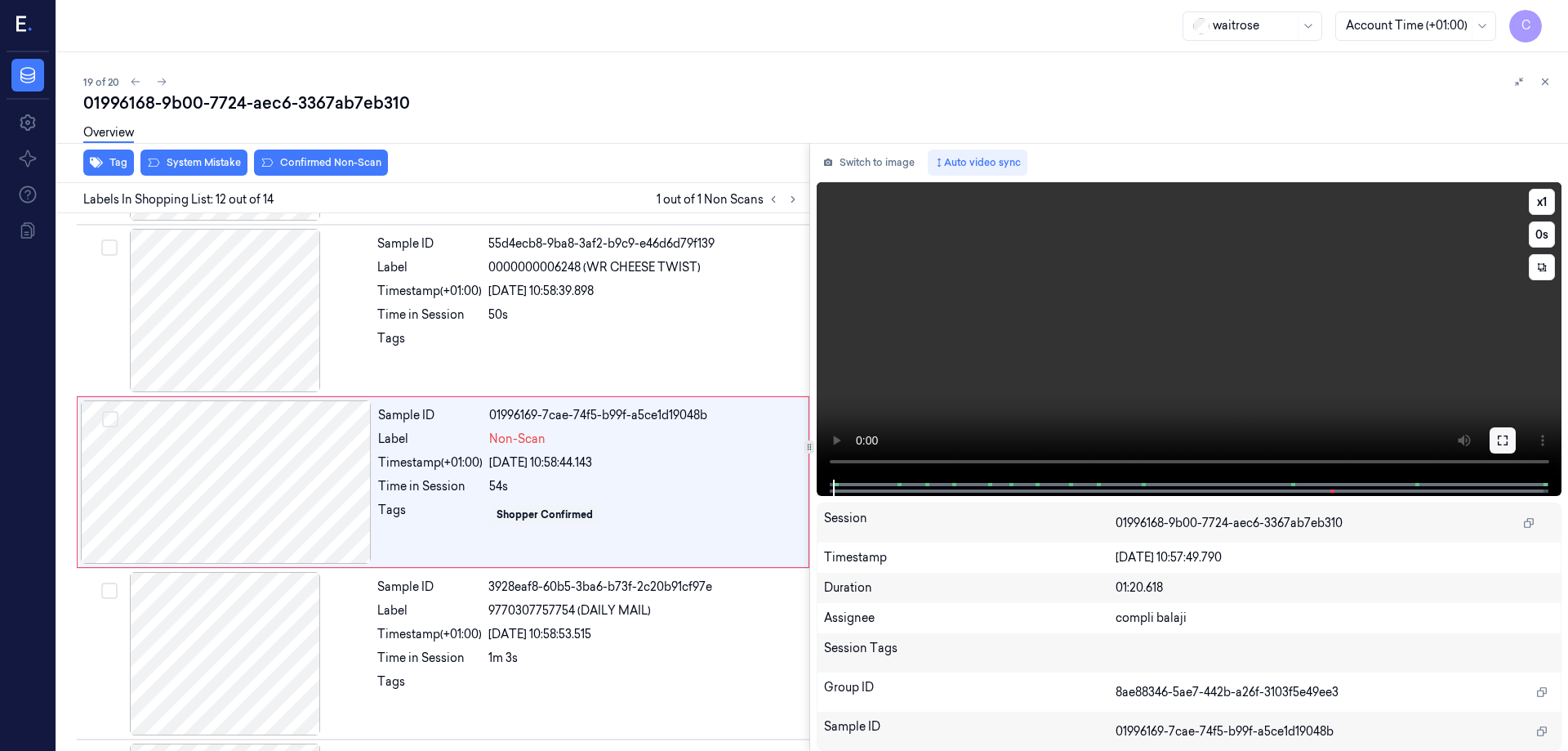
click at [1506, 444] on icon at bounding box center [1503, 440] width 13 height 13
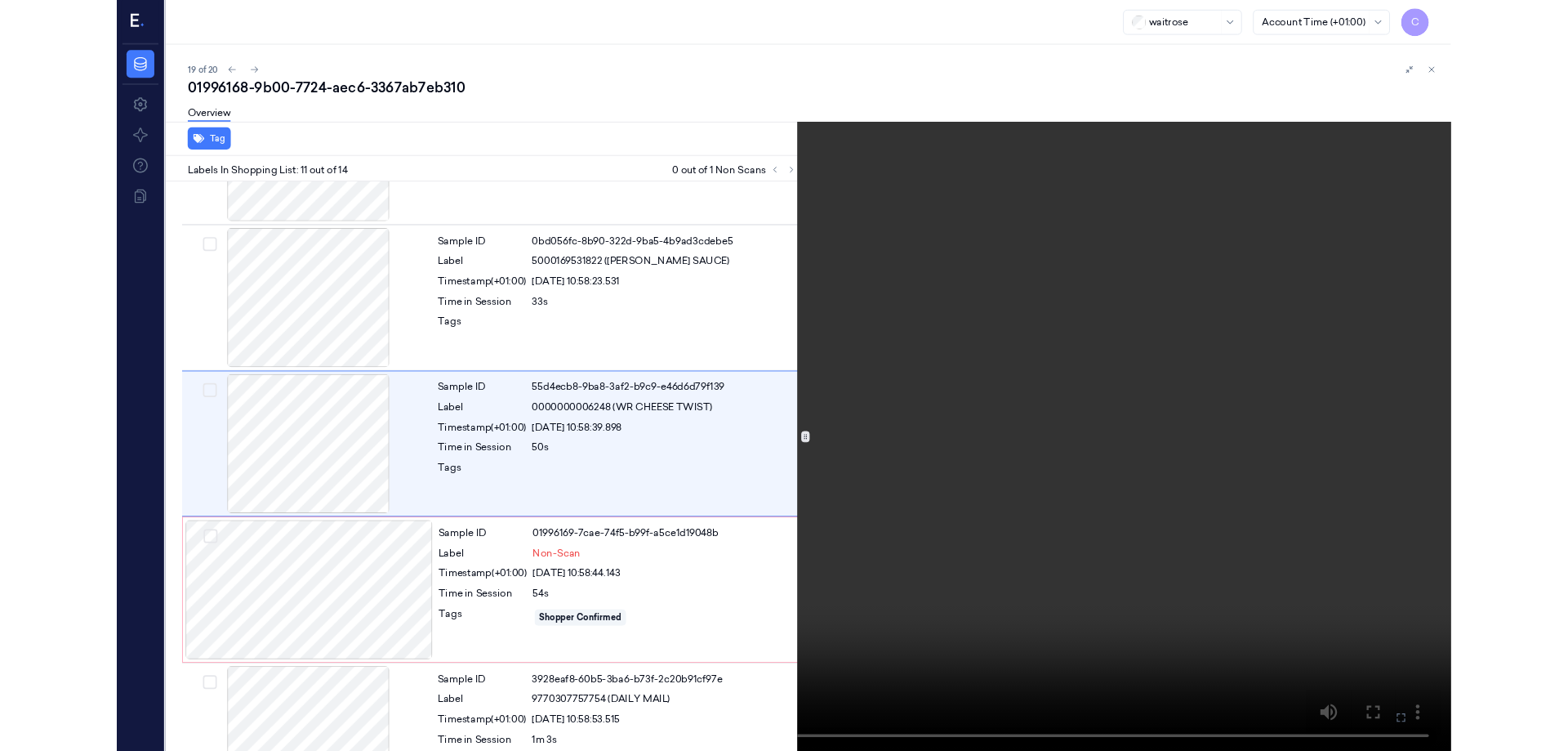
scroll to position [1466, 0]
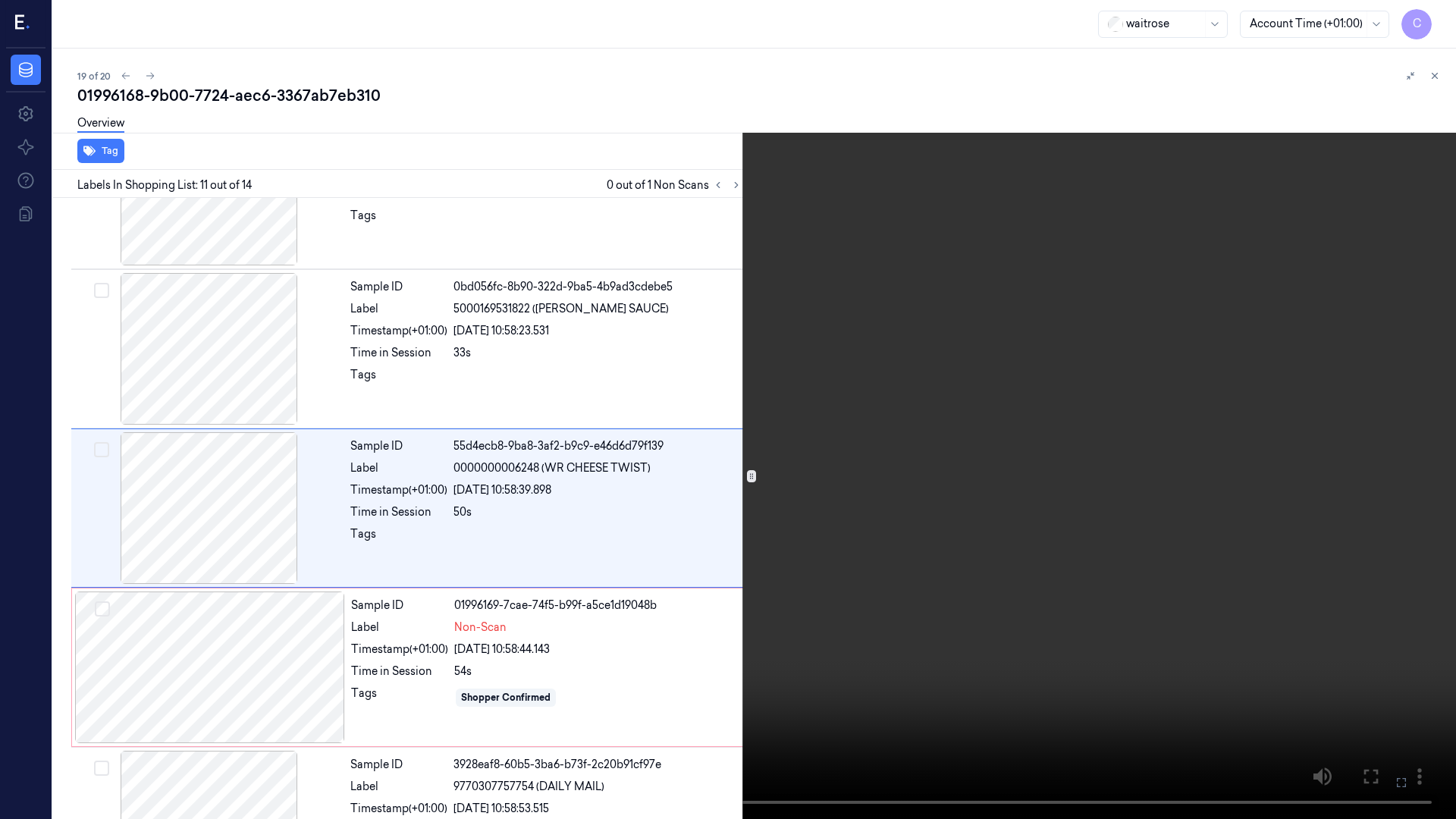
click at [0, 0] on icon at bounding box center [0, 0] width 0 height 0
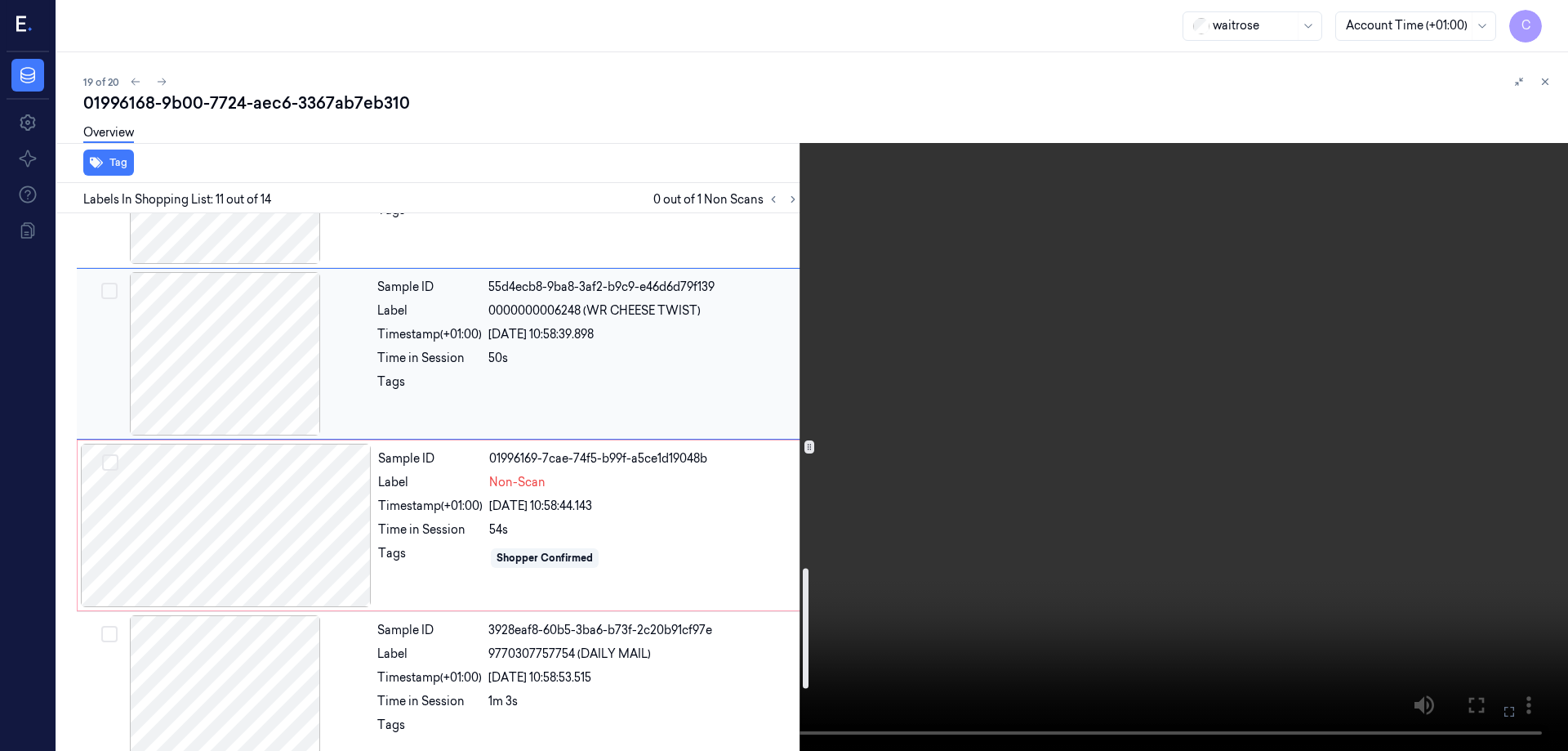
scroll to position [1712, 0]
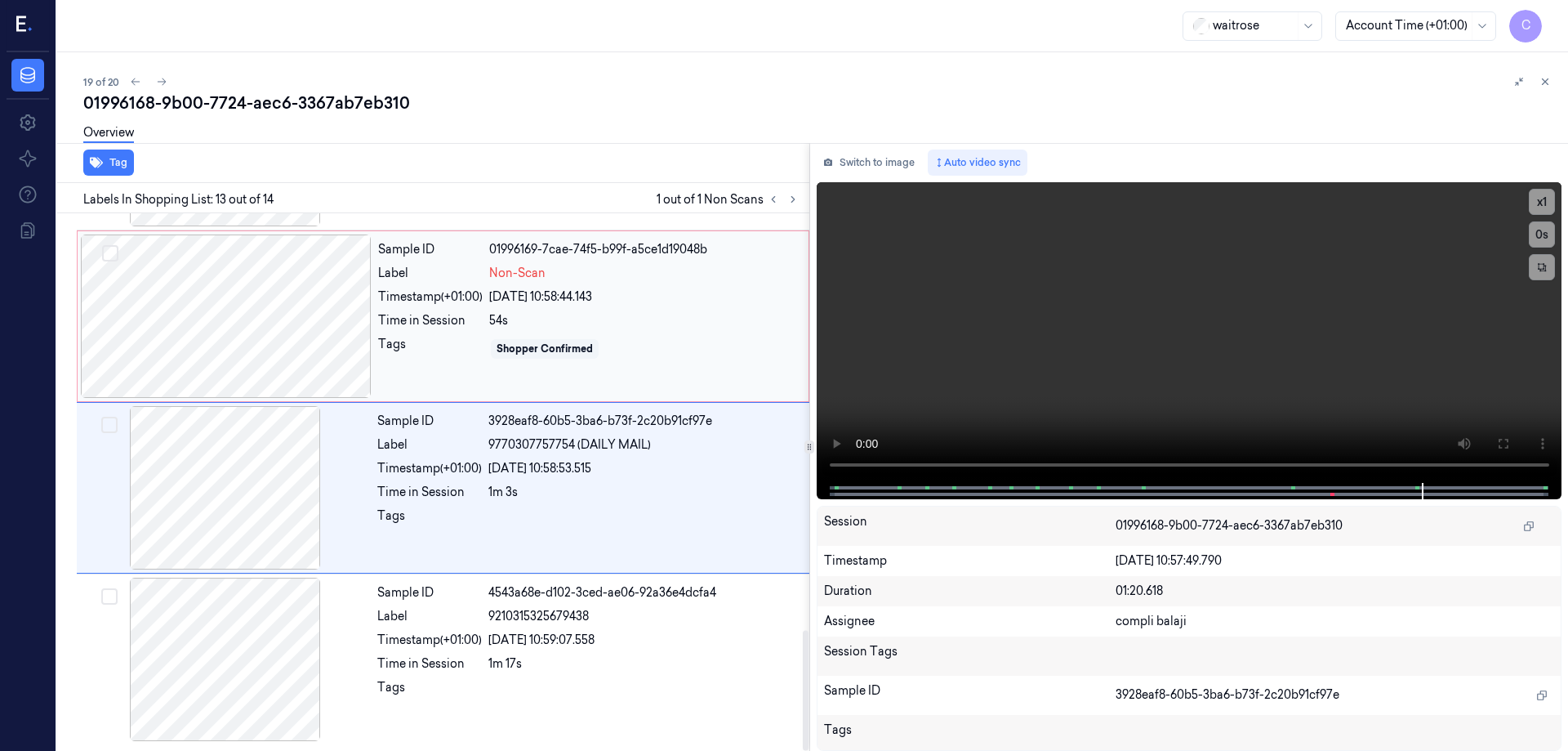
click at [293, 318] on div at bounding box center [227, 316] width 291 height 163
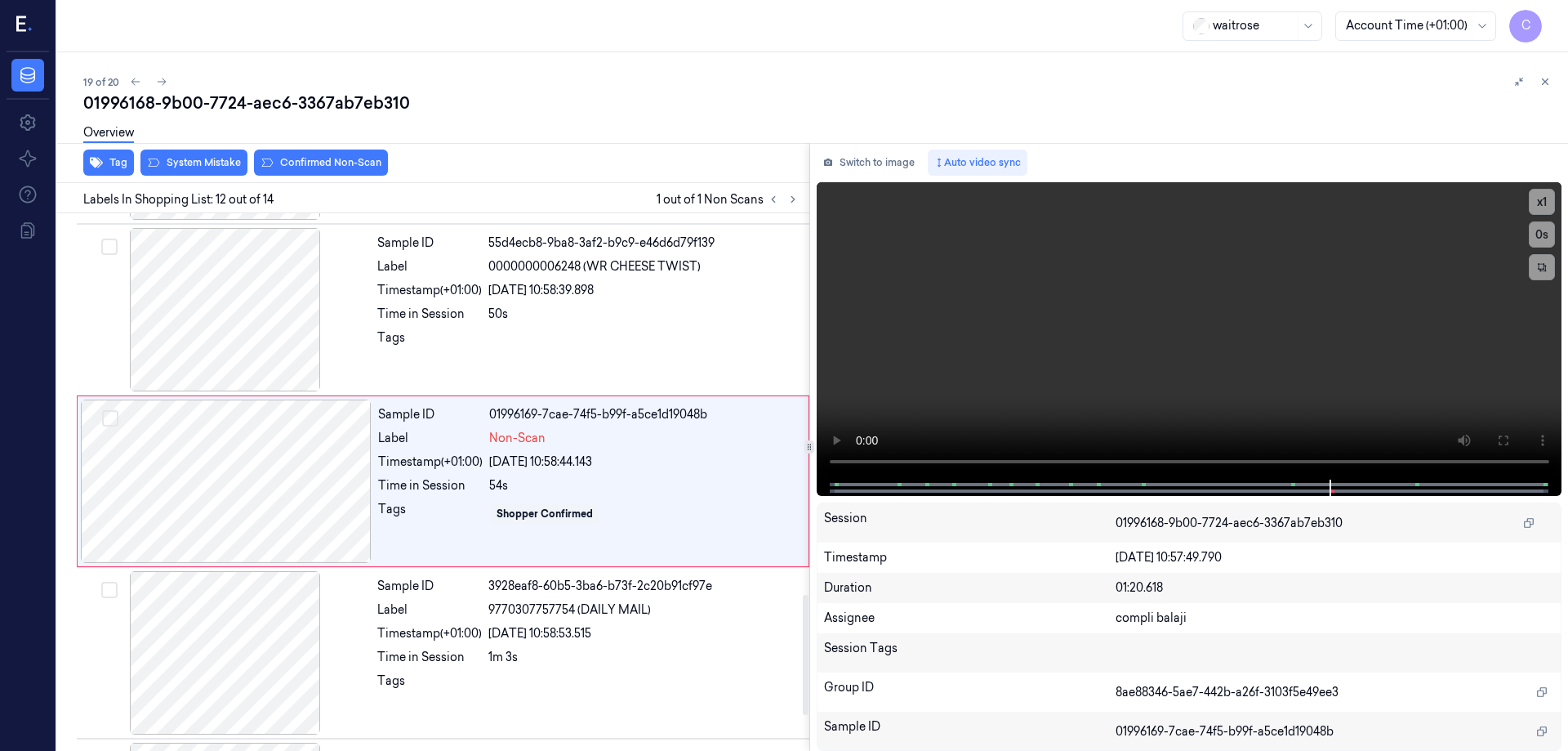
scroll to position [1703, 0]
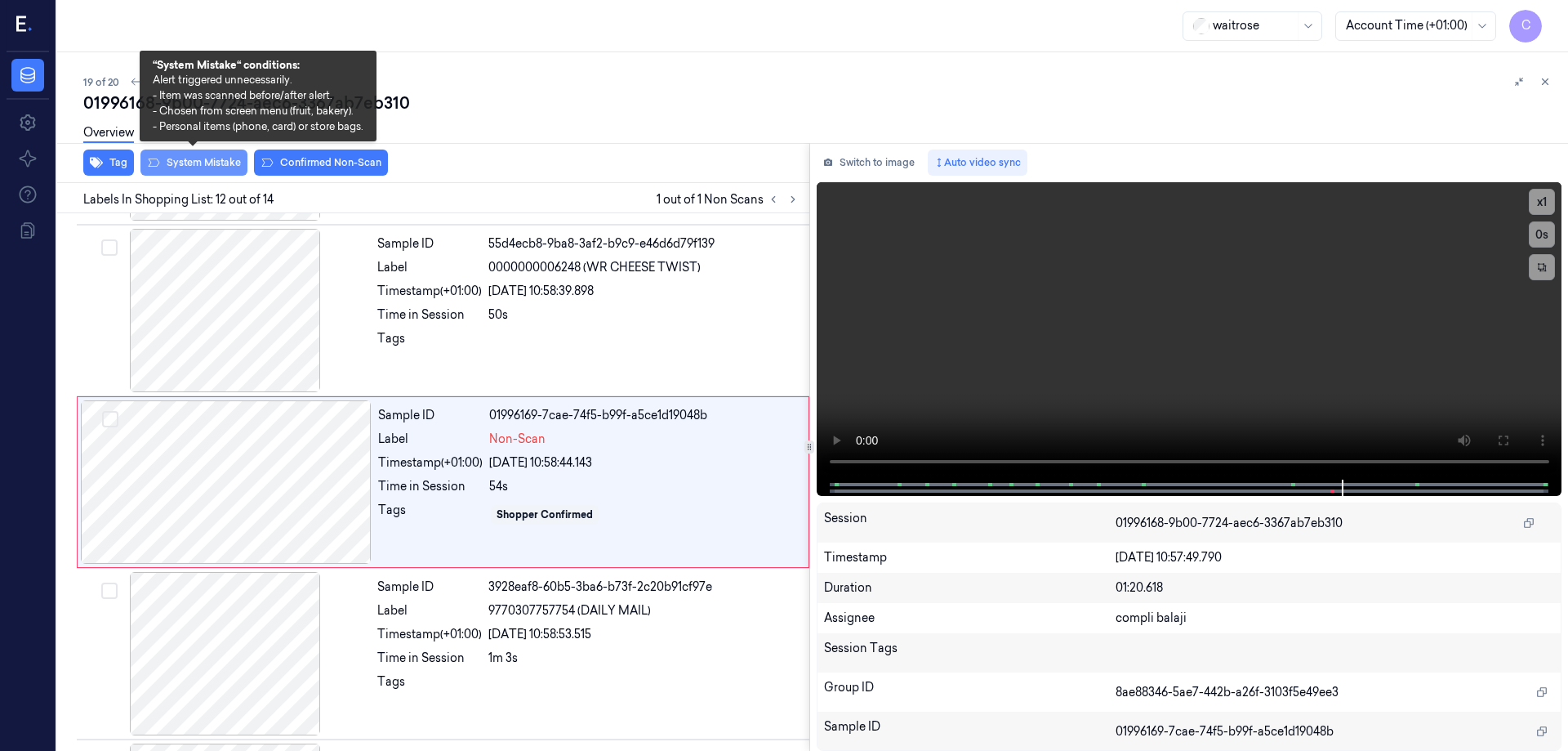
click at [203, 160] on button "System Mistake" at bounding box center [194, 162] width 107 height 26
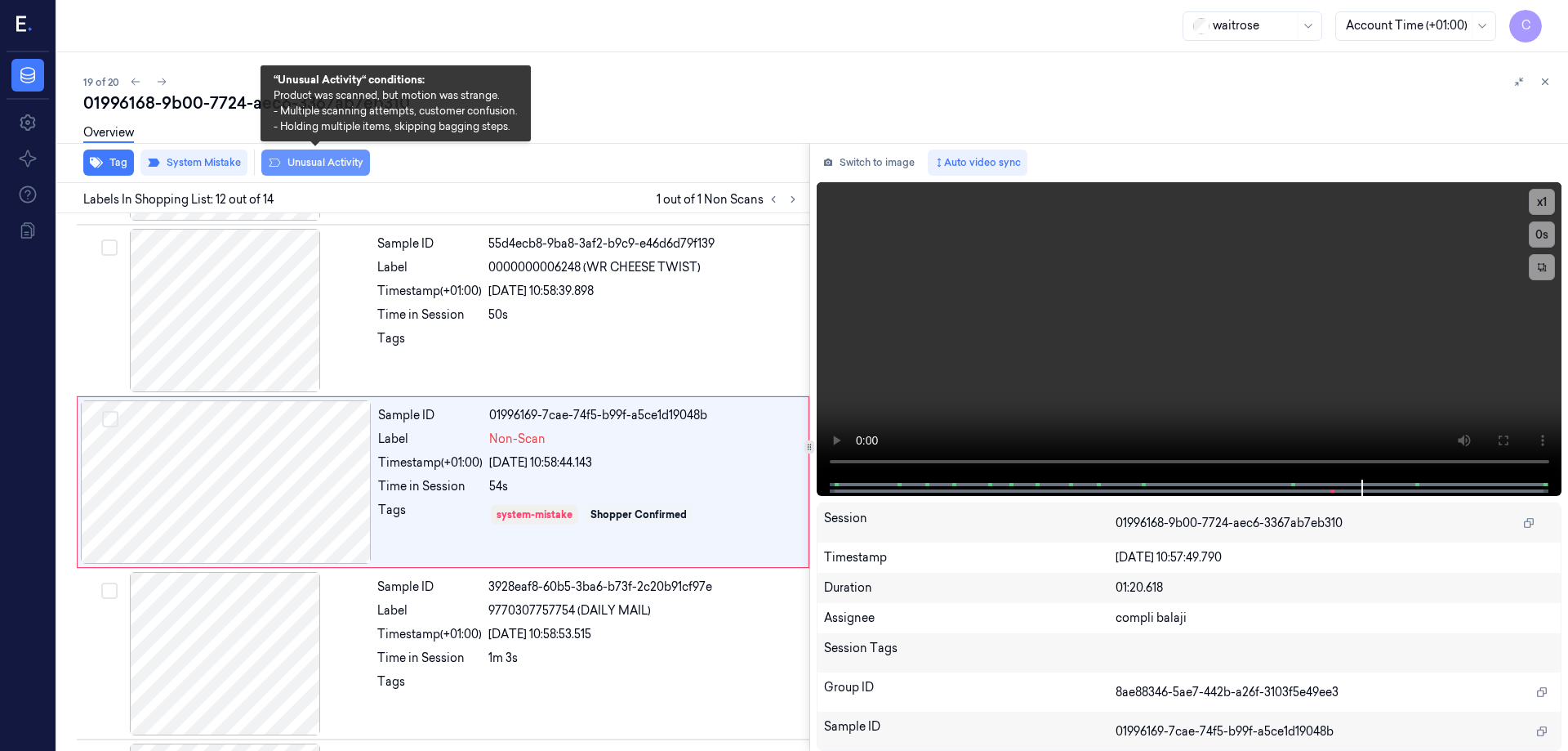
click at [324, 168] on button "Unusual Activity" at bounding box center [315, 162] width 109 height 26
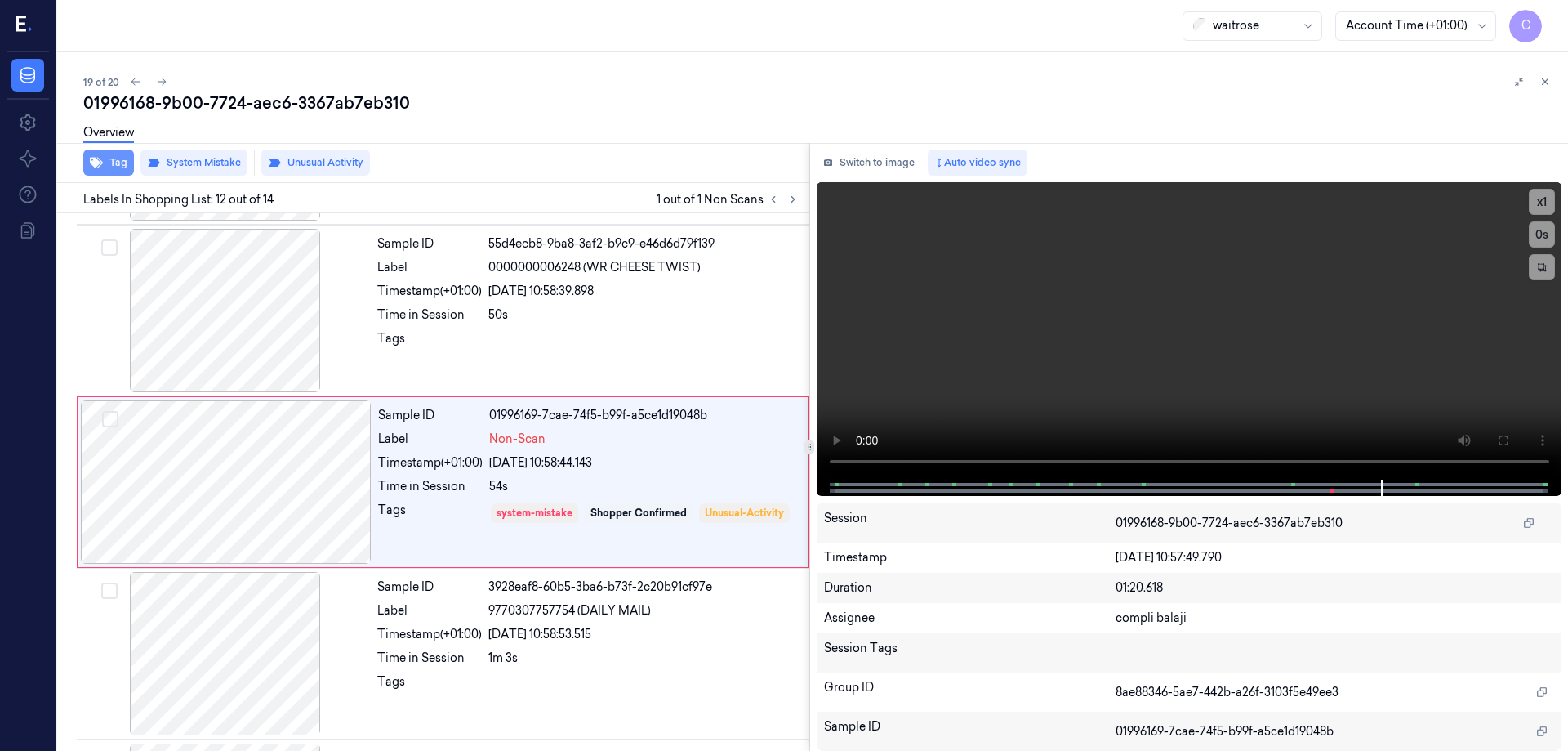
click at [116, 168] on button "Tag" at bounding box center [109, 162] width 51 height 26
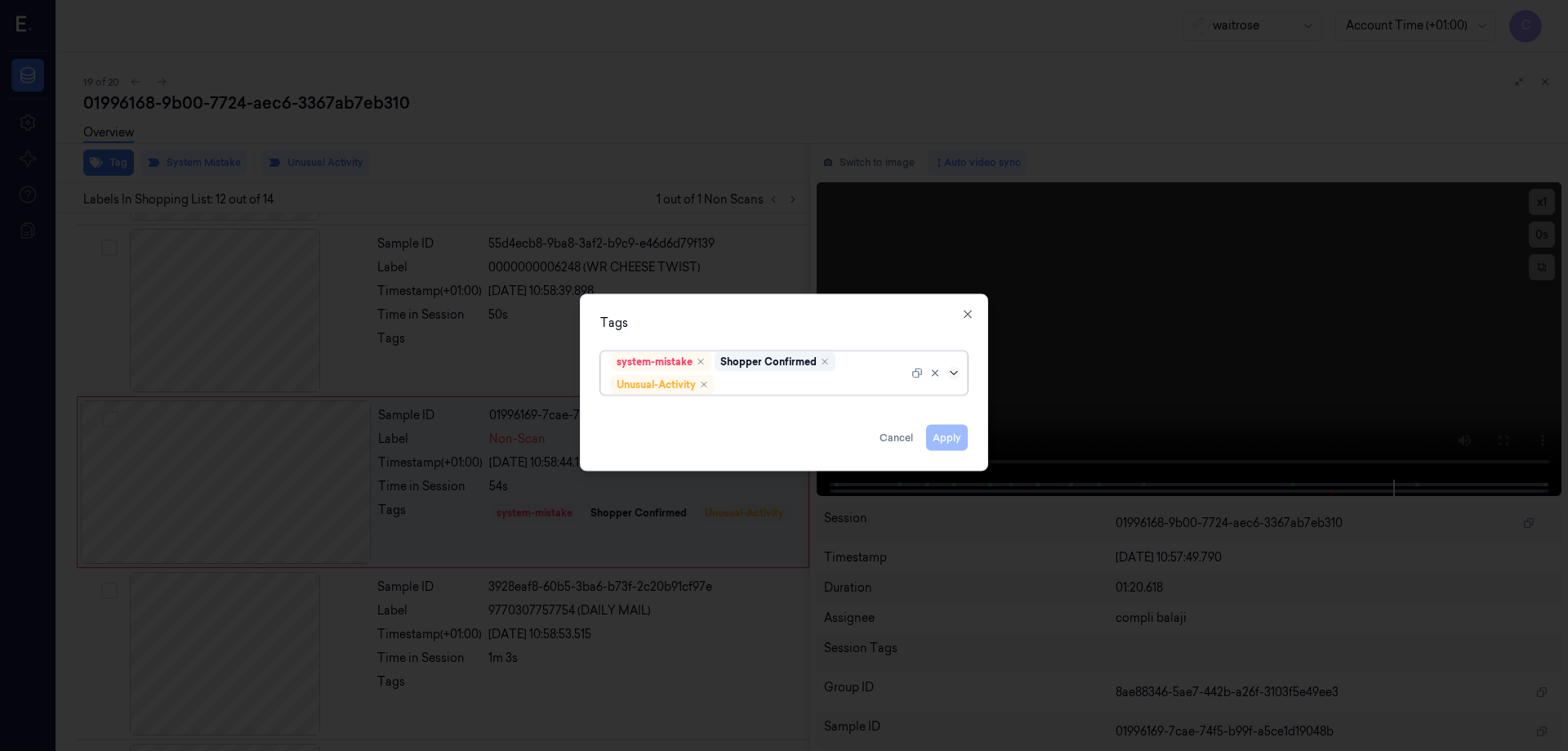
click at [955, 378] on icon at bounding box center [954, 372] width 13 height 13
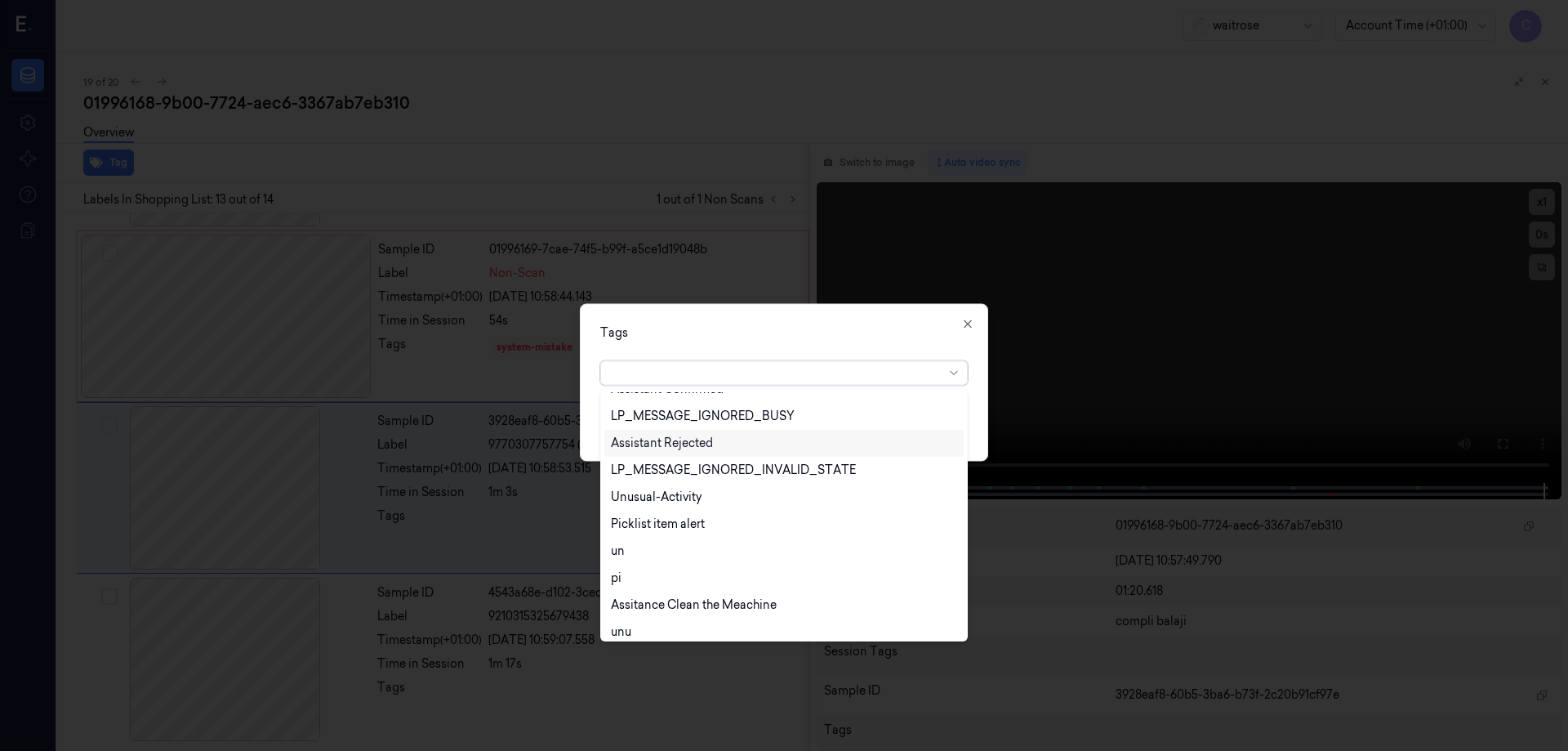
scroll to position [483, 0]
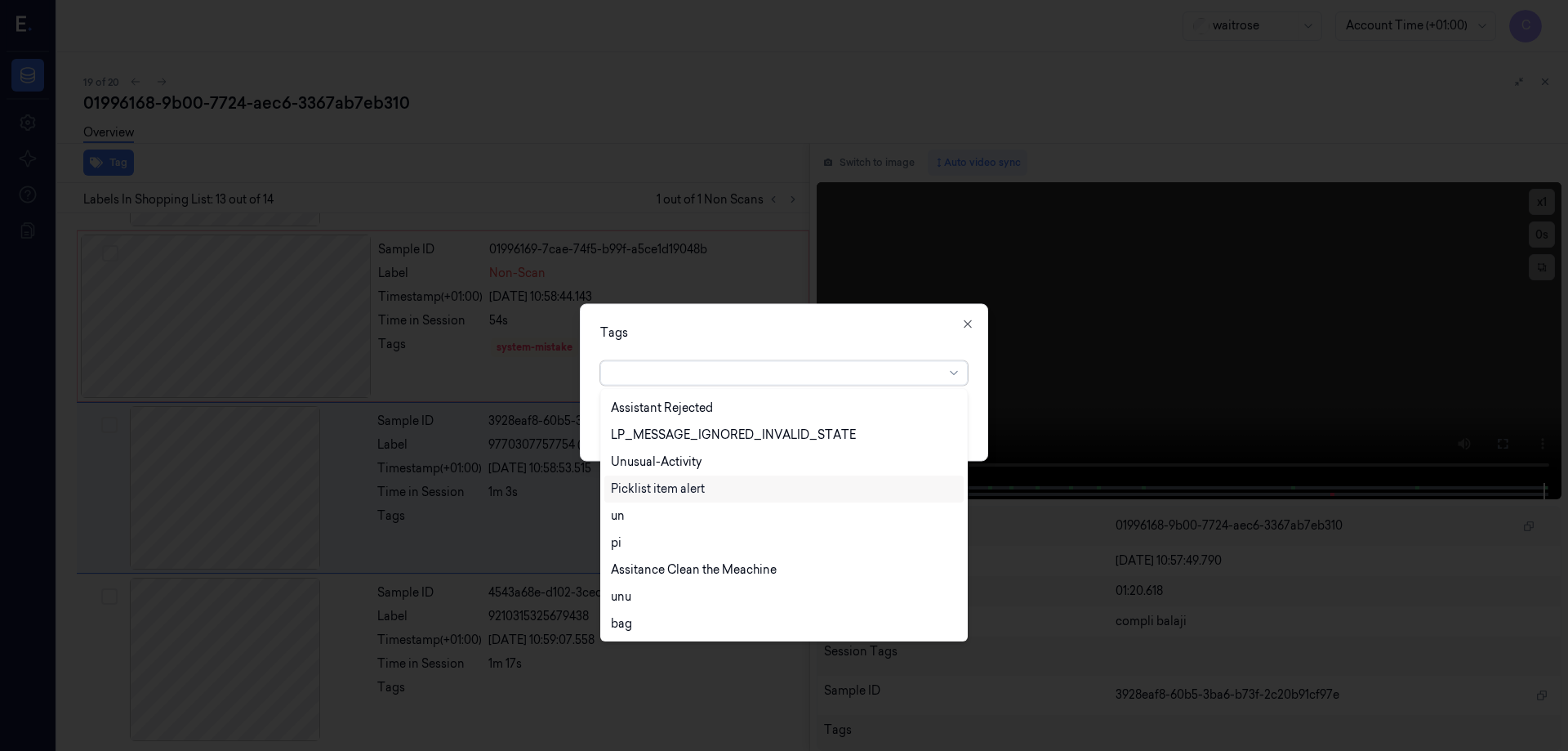
click at [696, 492] on div "Picklist item alert" at bounding box center [657, 488] width 94 height 17
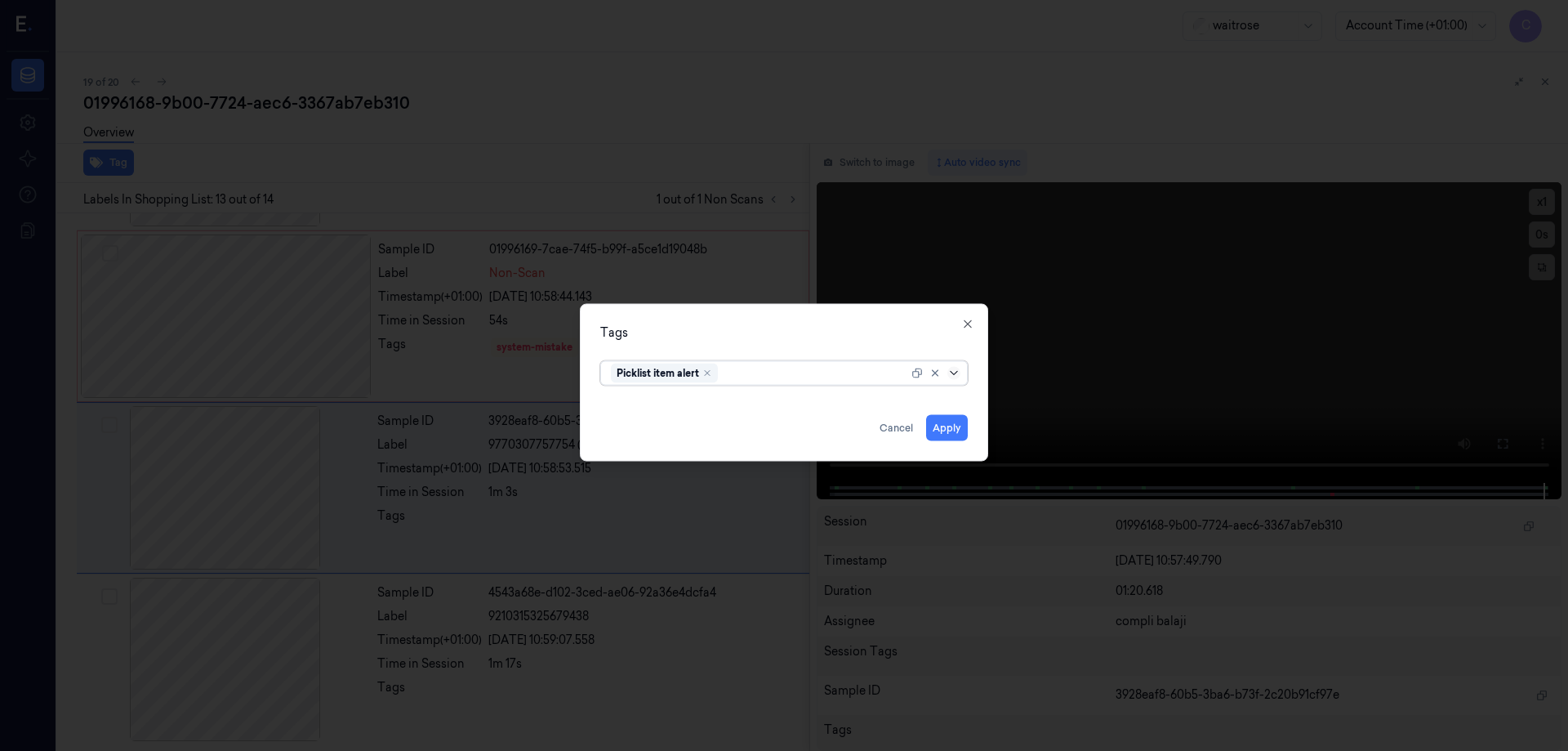
click at [958, 376] on icon at bounding box center [954, 372] width 13 height 13
click at [947, 426] on button "Apply" at bounding box center [947, 427] width 42 height 26
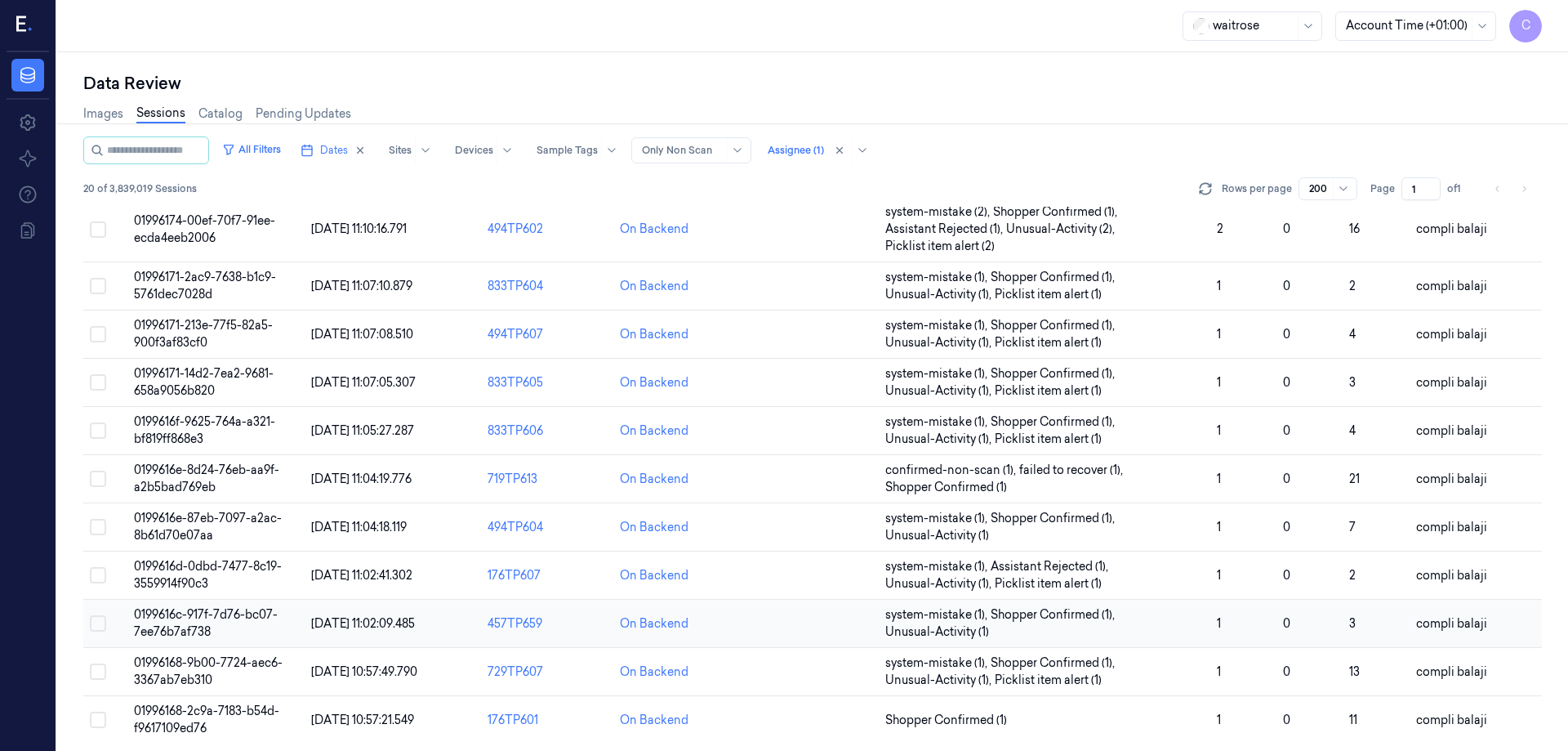
scroll to position [486, 0]
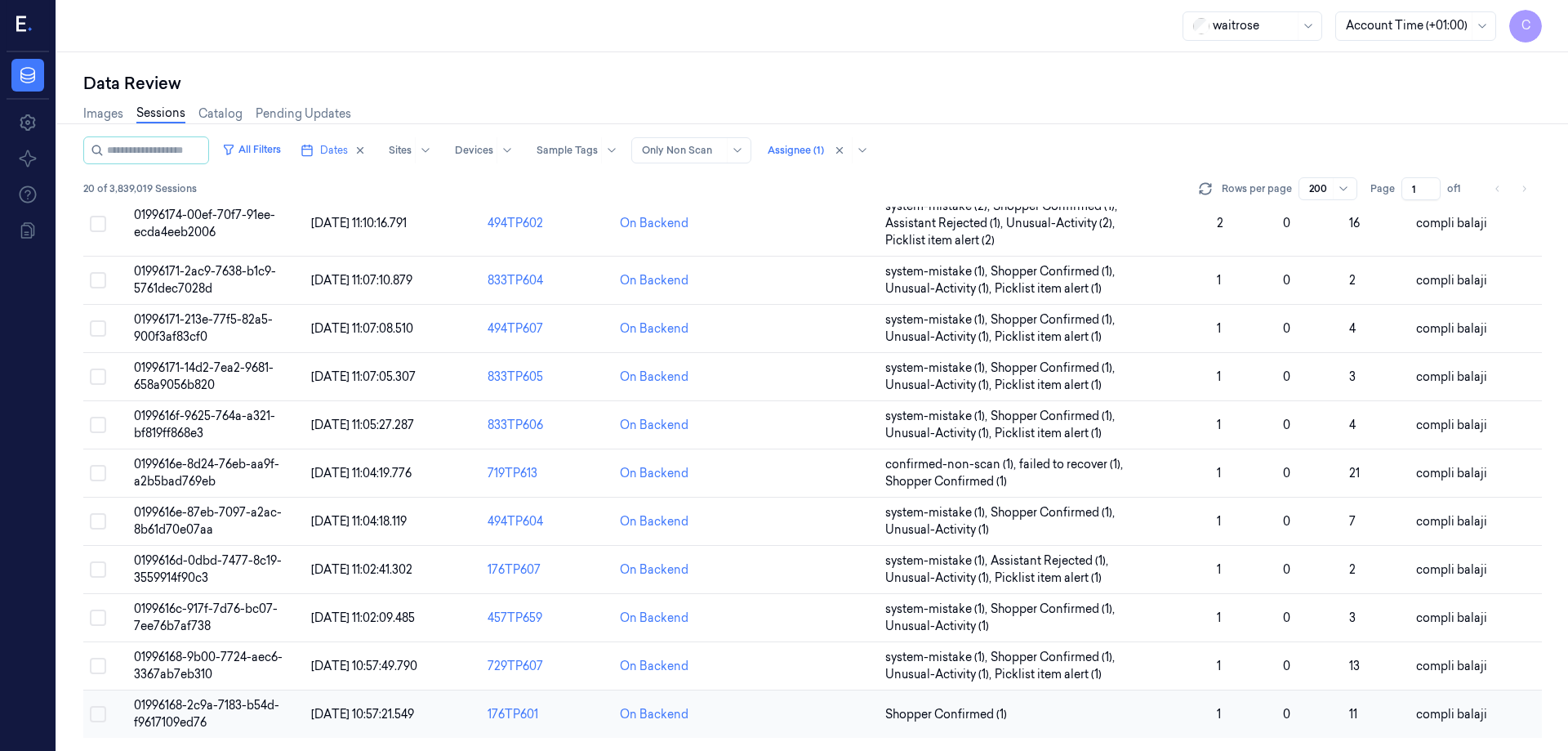
click at [229, 708] on span "01996168-2c9a-7183-b54d-f9617109ed76" at bounding box center [207, 713] width 145 height 32
click at [240, 703] on span "01996168-2c9a-7183-b54d-f9617109ed76" at bounding box center [207, 713] width 145 height 32
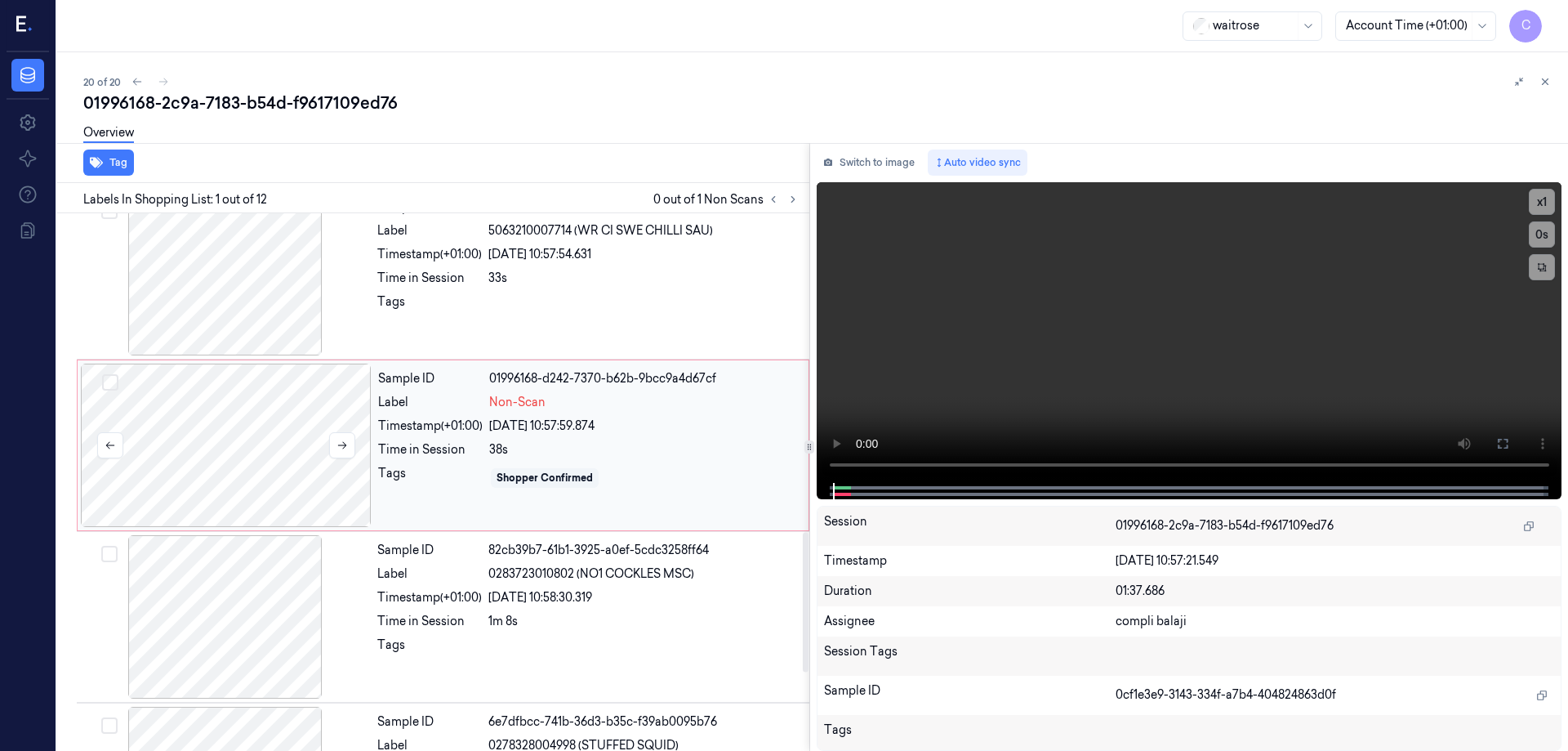
click at [220, 439] on div at bounding box center [227, 445] width 291 height 163
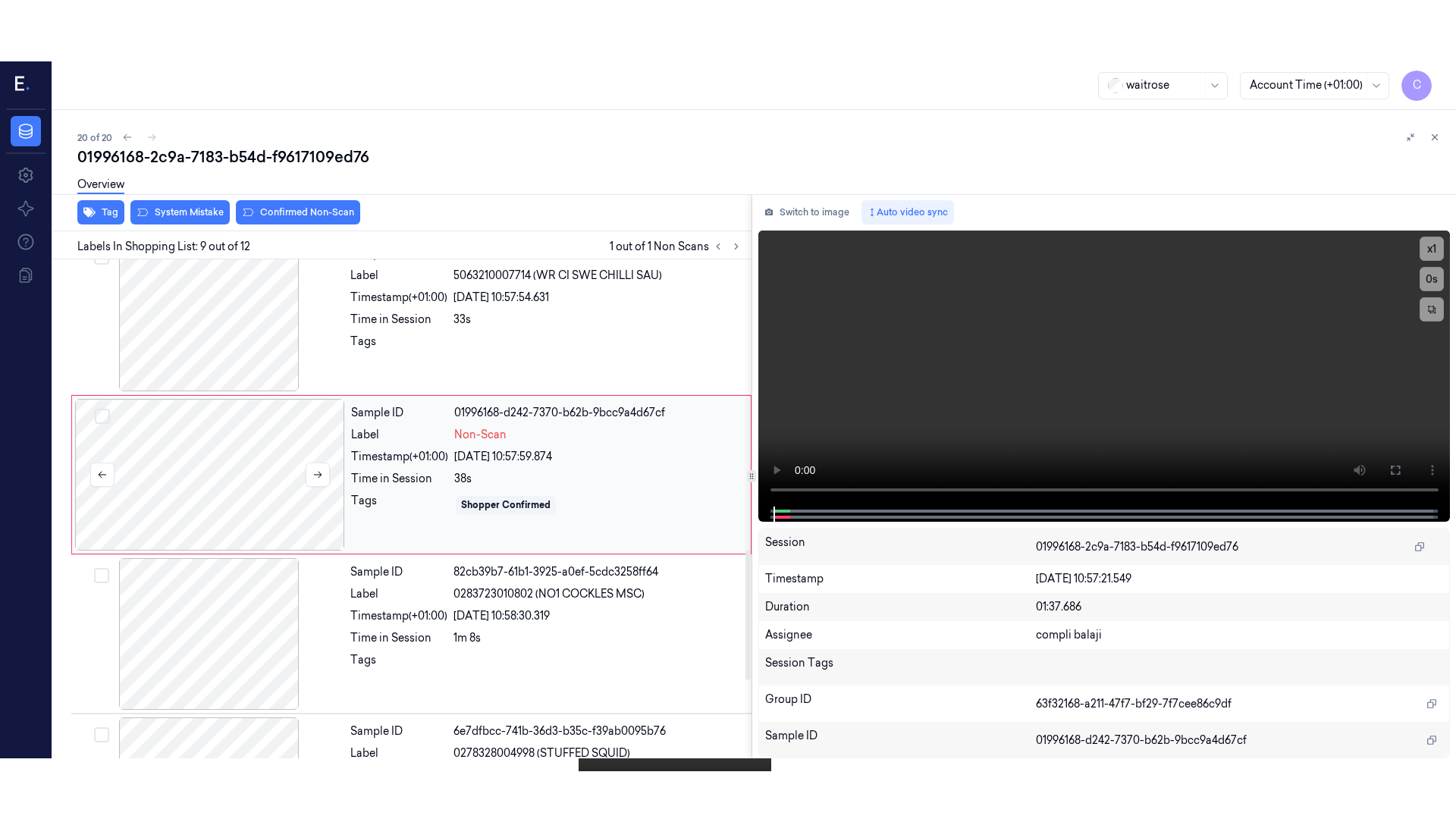
scroll to position [1103, 0]
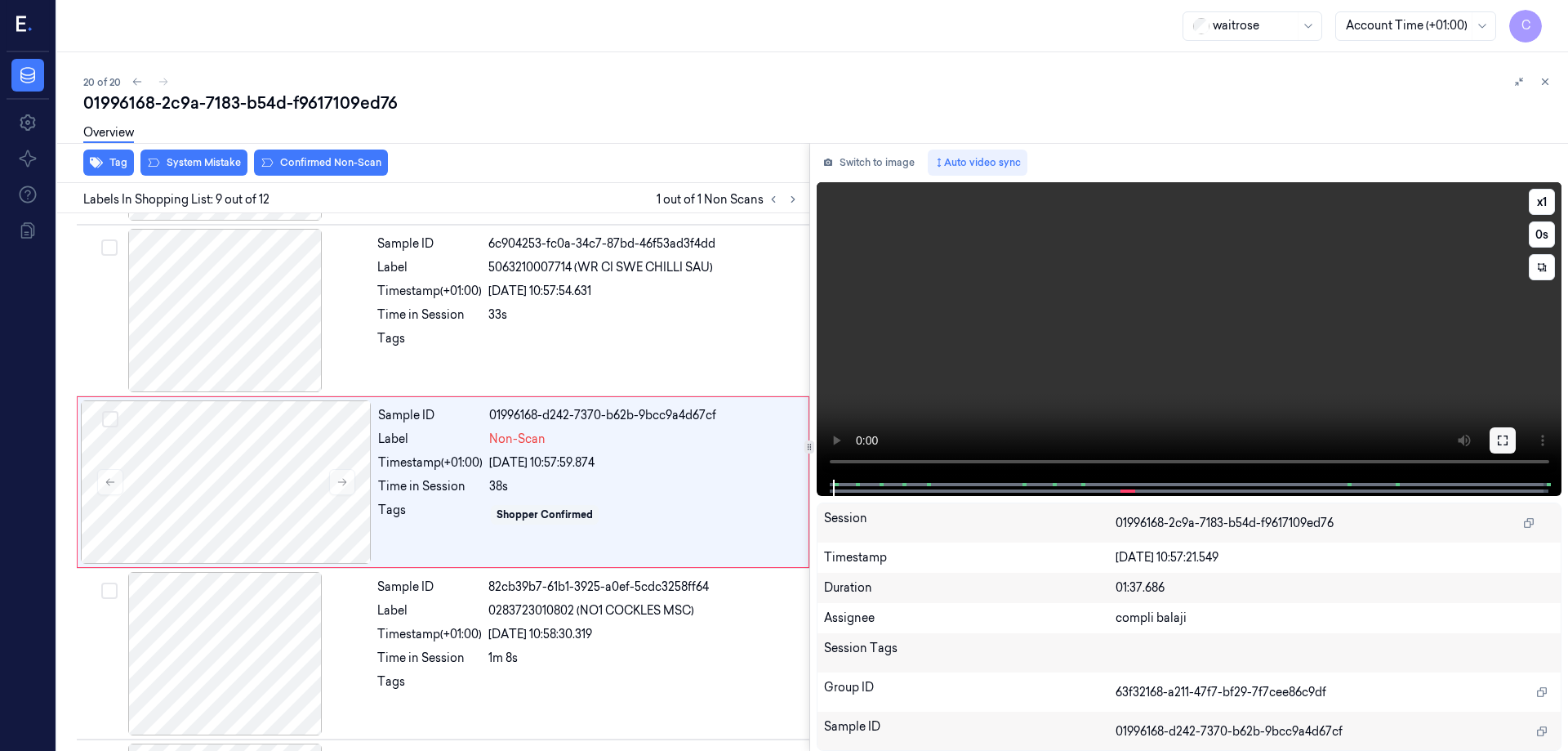
click at [1502, 441] on icon at bounding box center [1503, 440] width 13 height 13
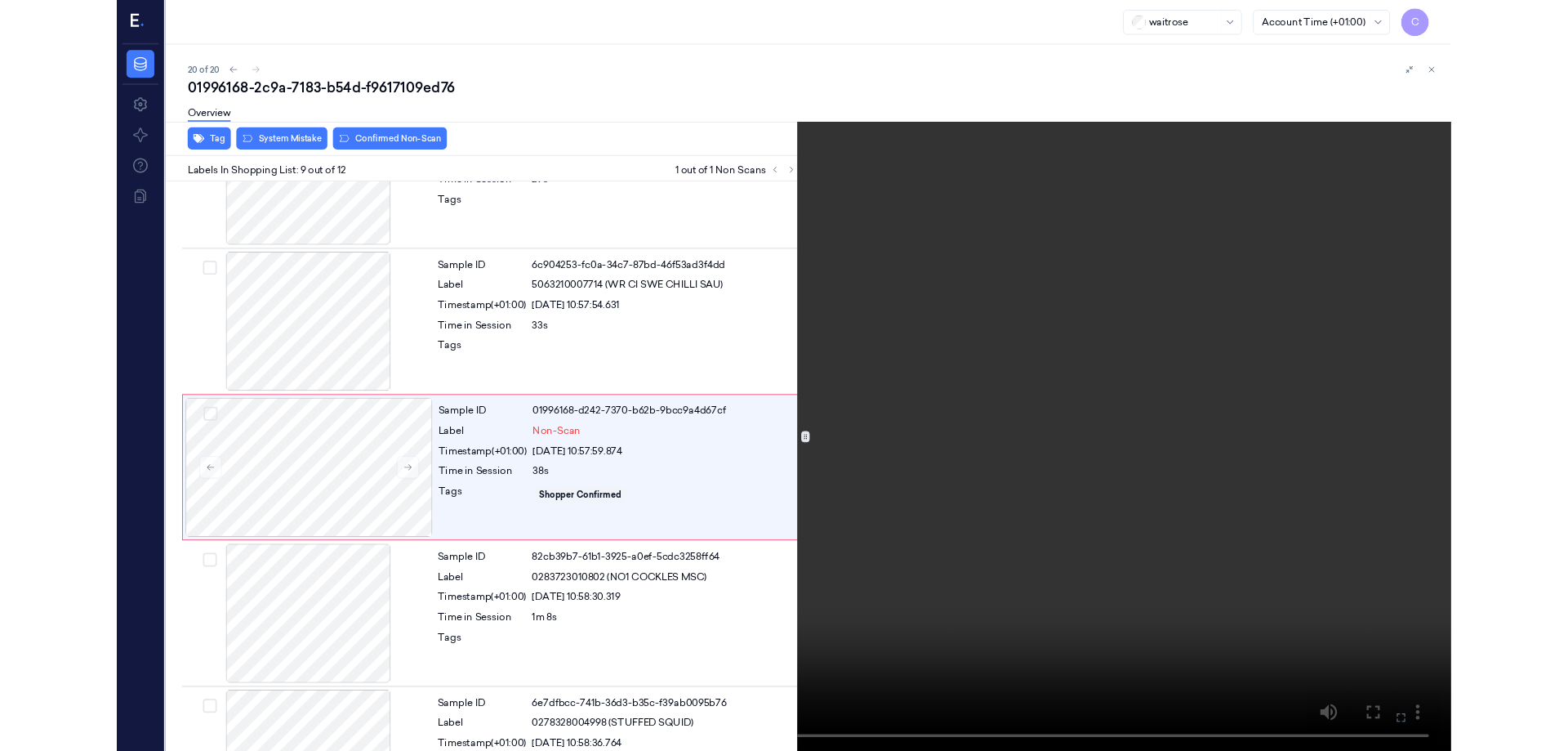
scroll to position [1123, 0]
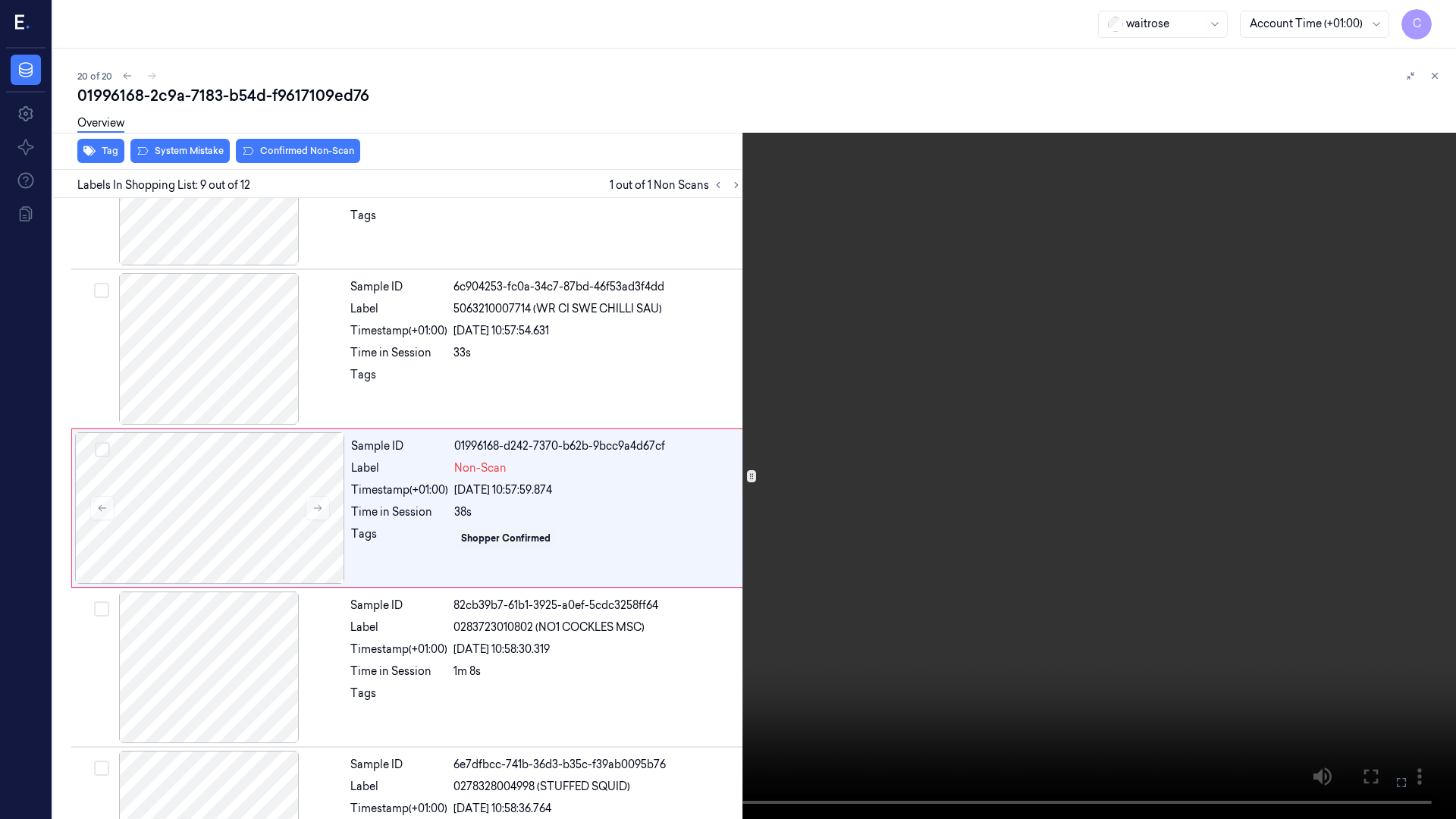
drag, startPoint x: 1393, startPoint y: 784, endPoint x: 1388, endPoint y: 696, distance: 88.1
click at [0, 0] on button at bounding box center [0, 0] width 0 height 0
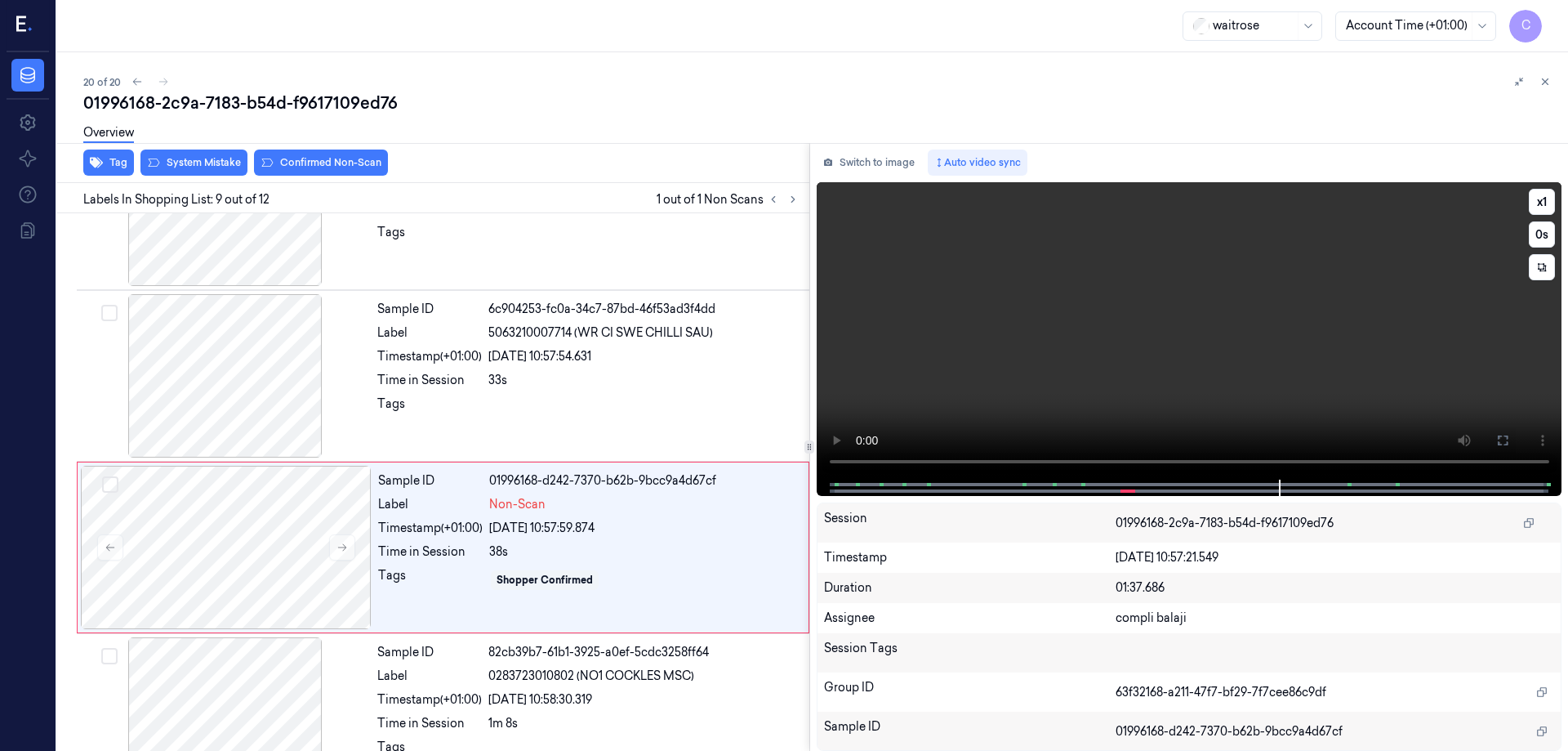
drag, startPoint x: 1501, startPoint y: 438, endPoint x: 1466, endPoint y: 552, distance: 119.3
click at [1501, 438] on icon at bounding box center [1503, 440] width 13 height 13
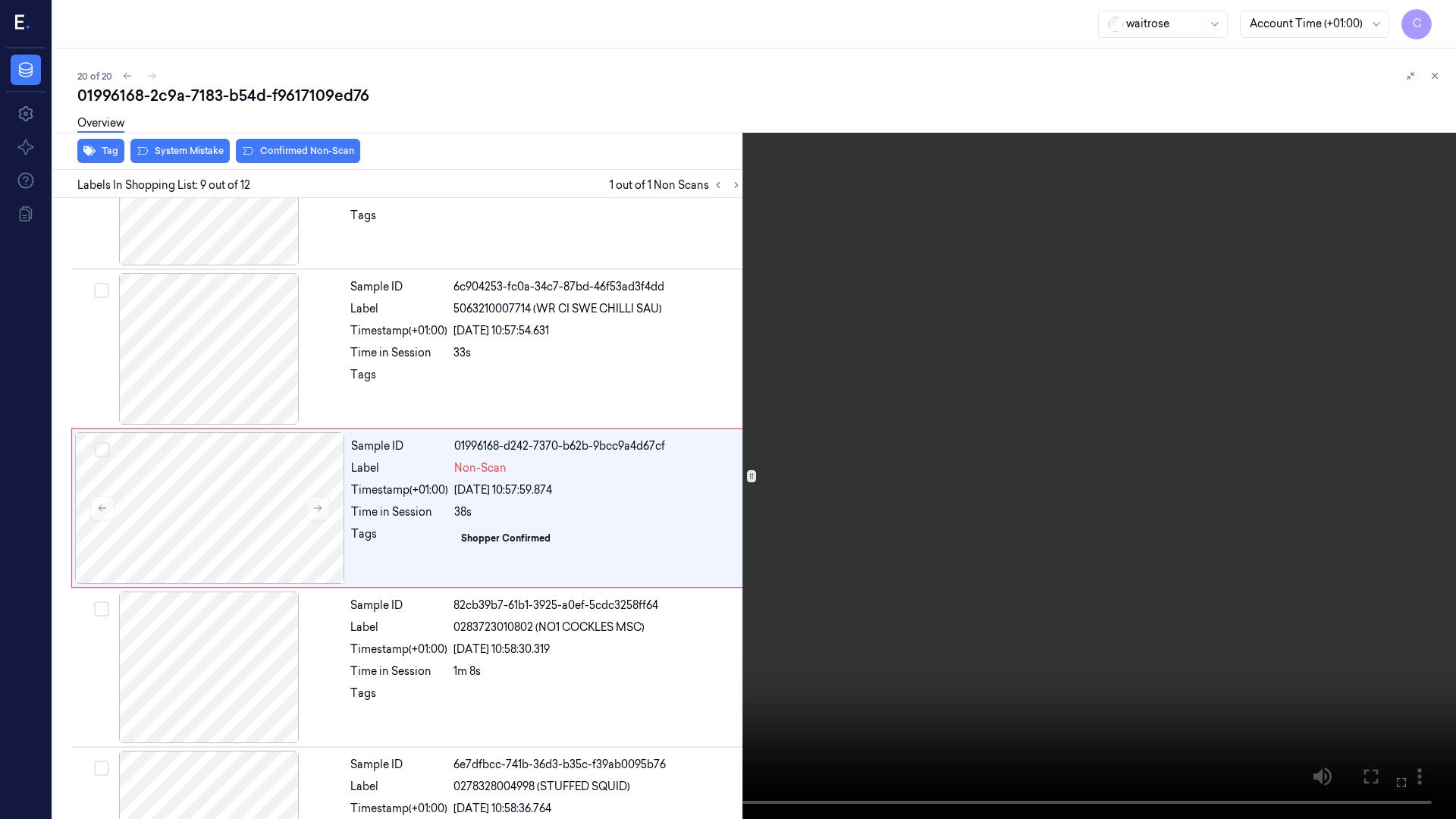
click at [0, 0] on icon at bounding box center [0, 0] width 0 height 0
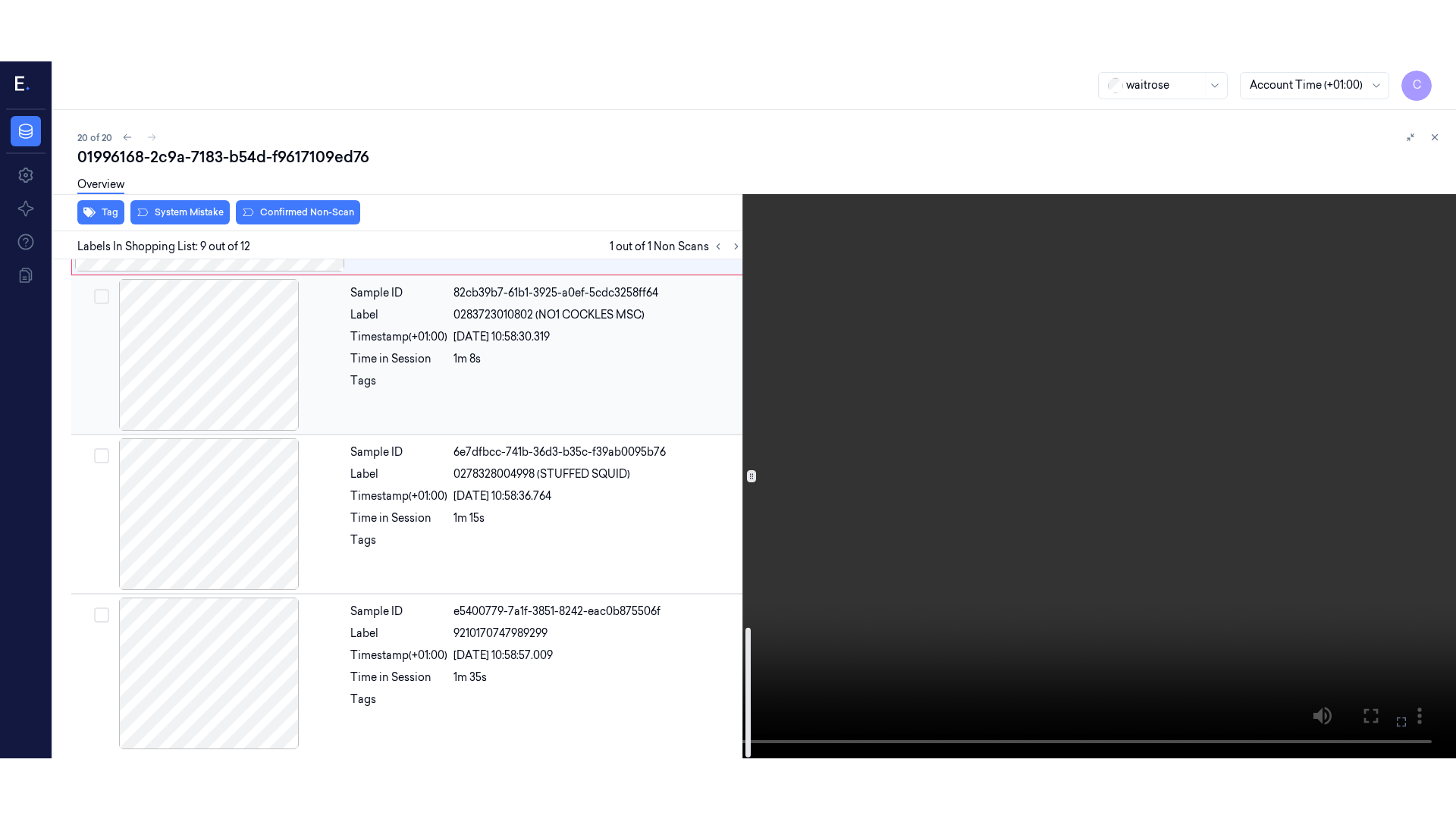
scroll to position [1189, 0]
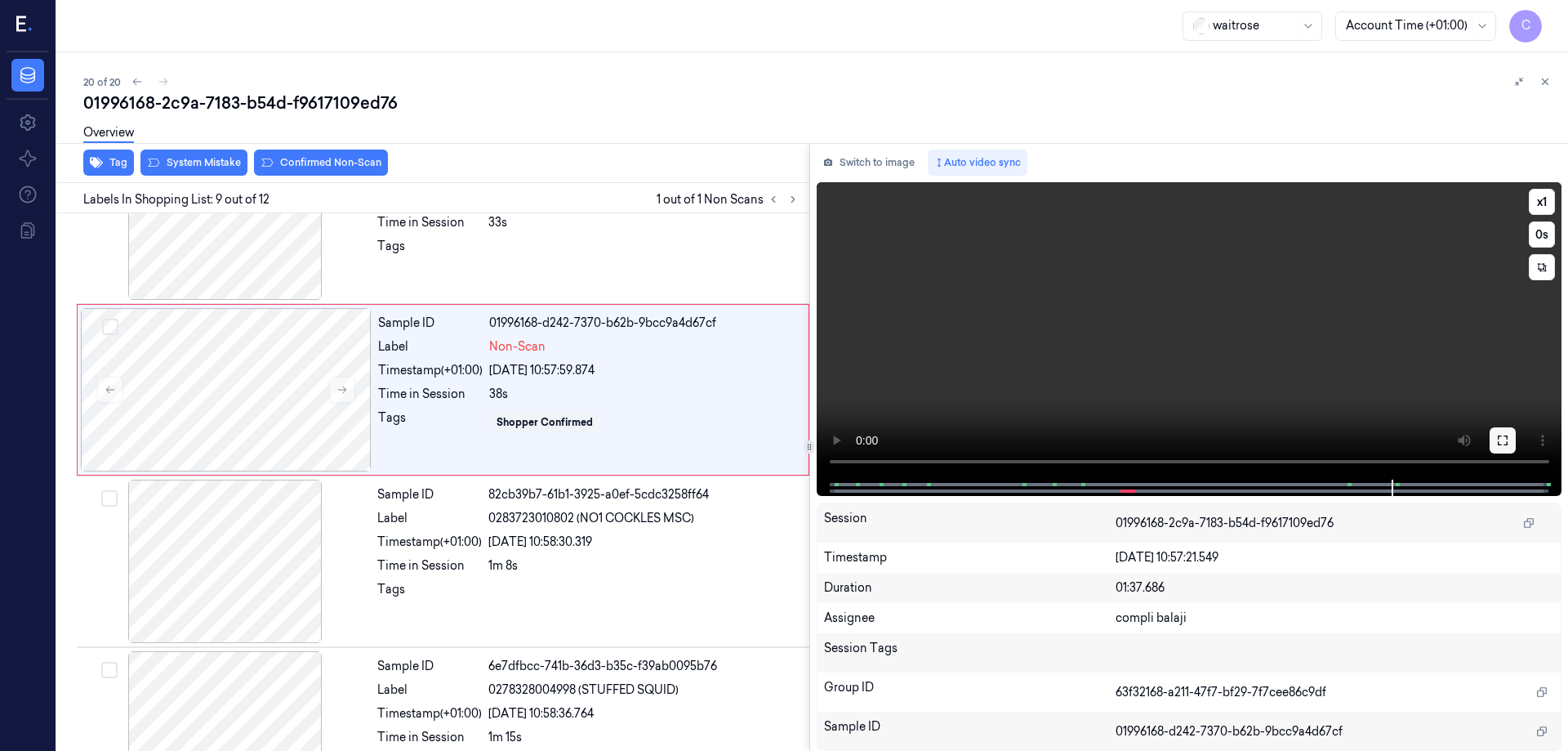
click at [1507, 437] on icon at bounding box center [1503, 440] width 13 height 13
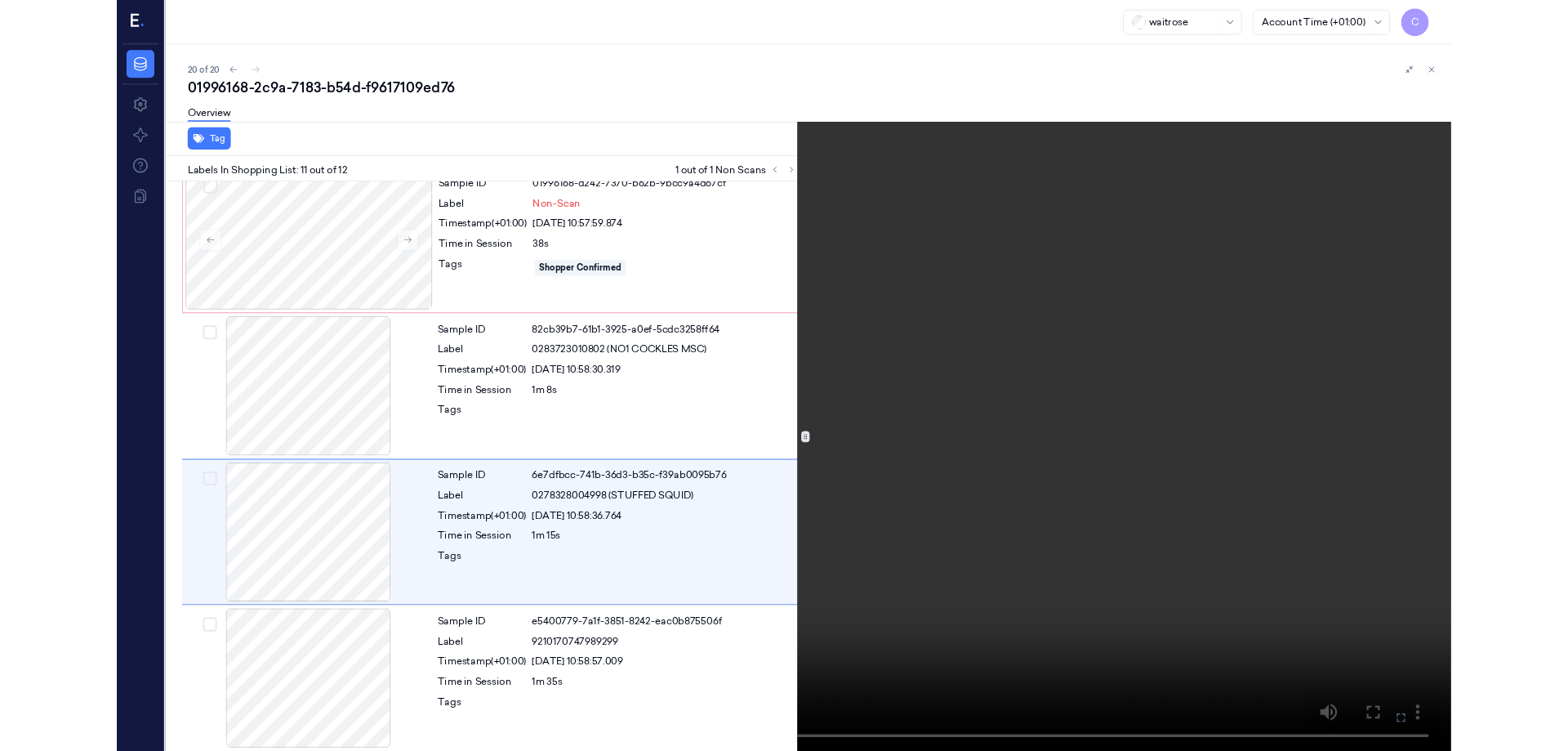
scroll to position [1394, 0]
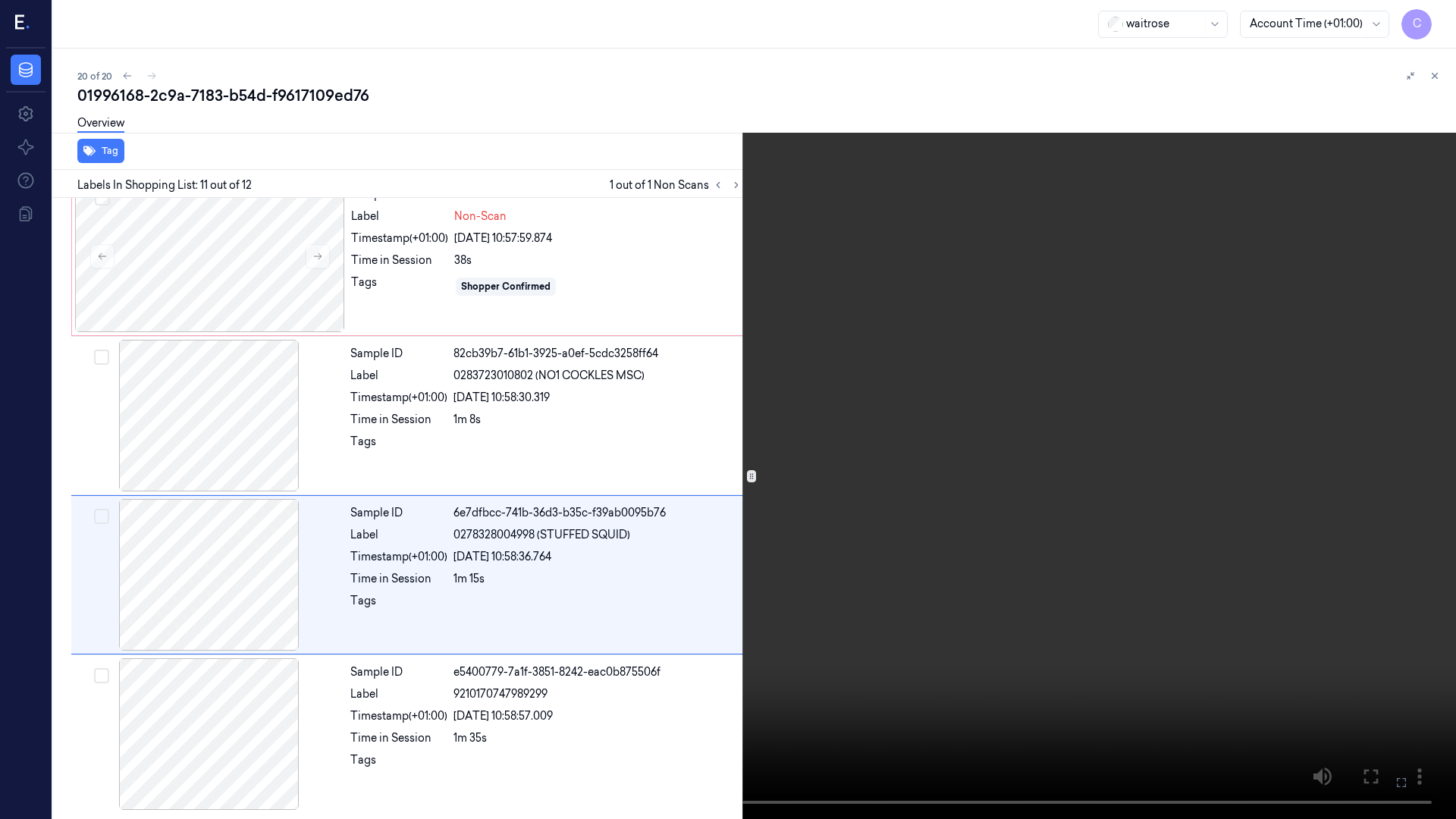
click at [0, 0] on icon at bounding box center [0, 0] width 0 height 0
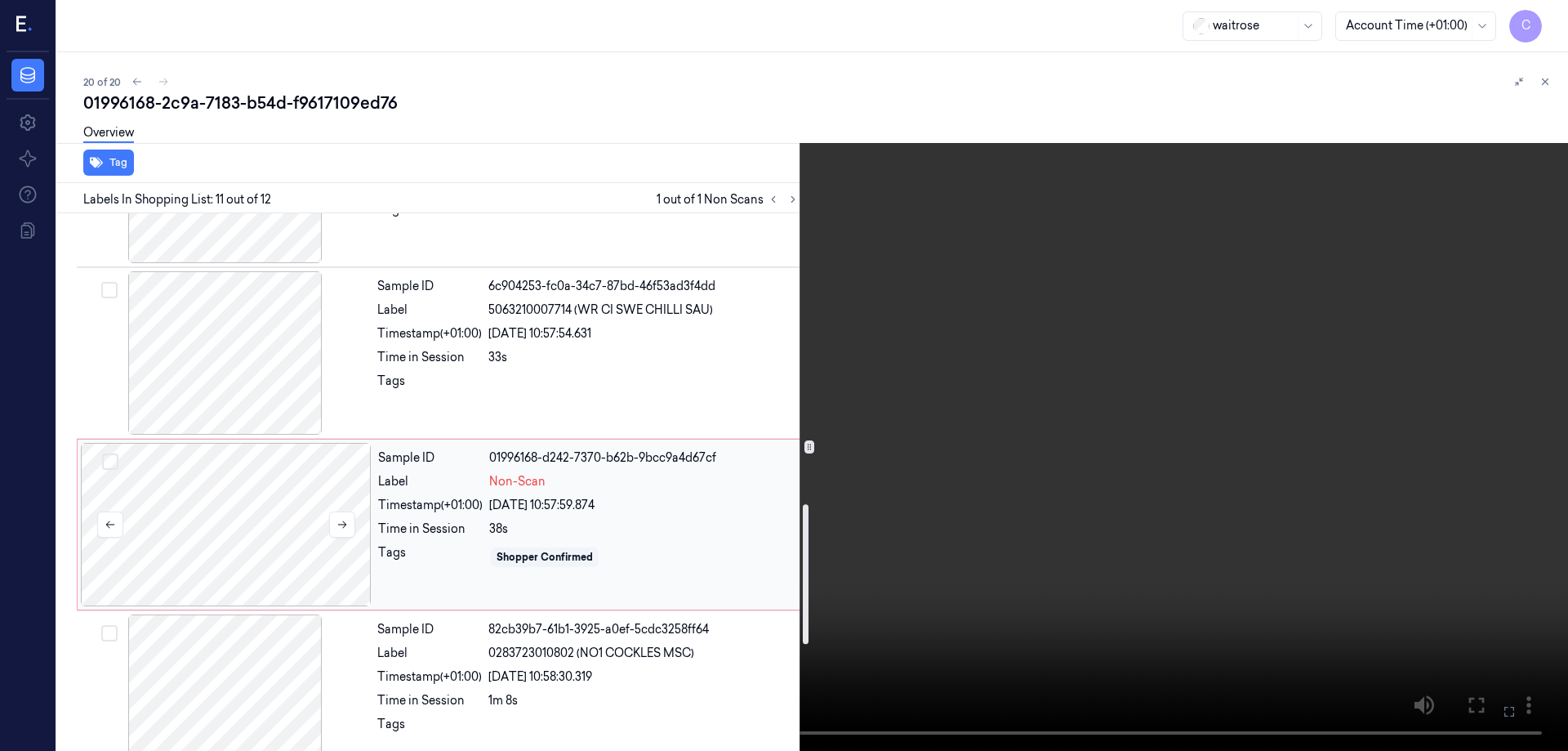
scroll to position [1118, 0]
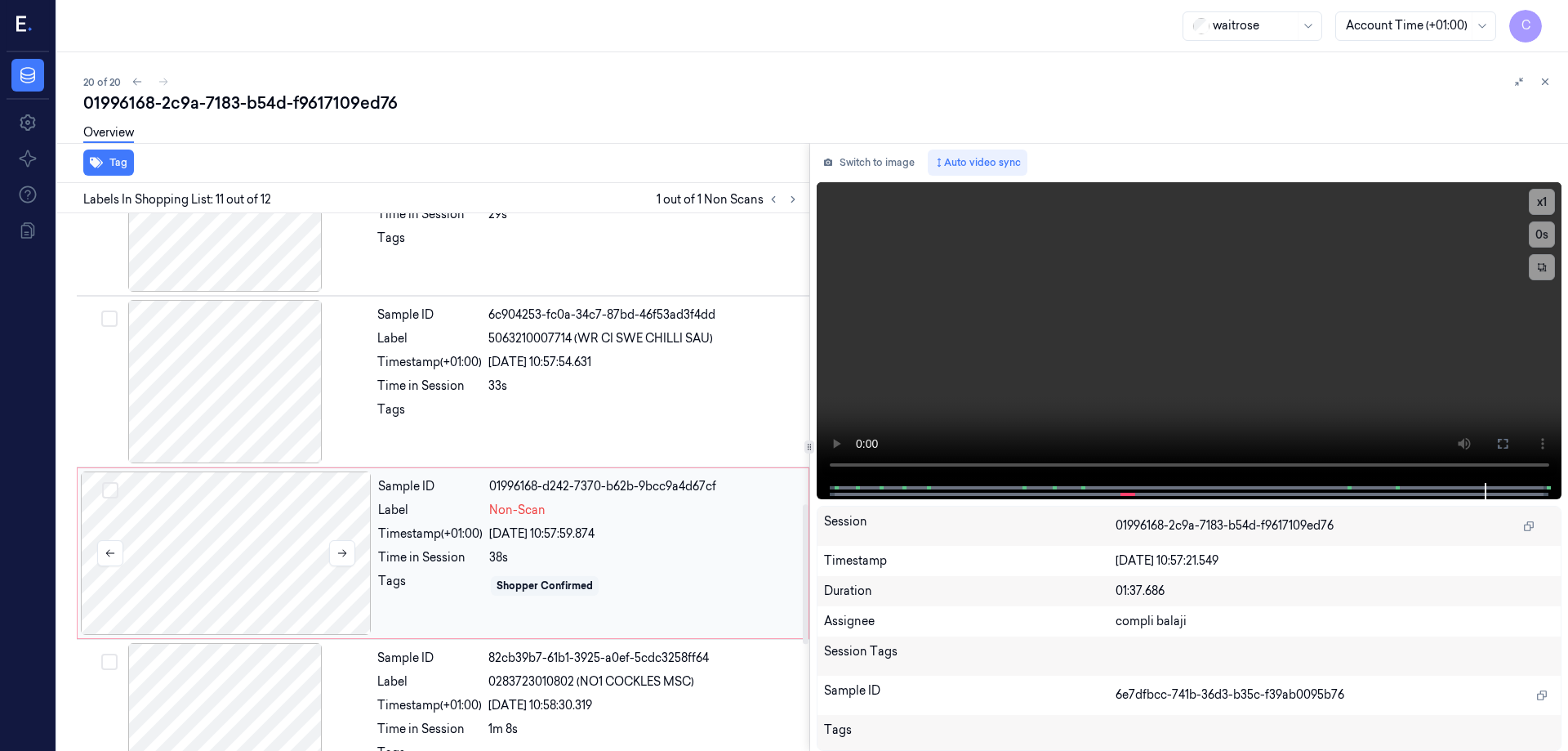
click at [261, 530] on div at bounding box center [227, 553] width 291 height 163
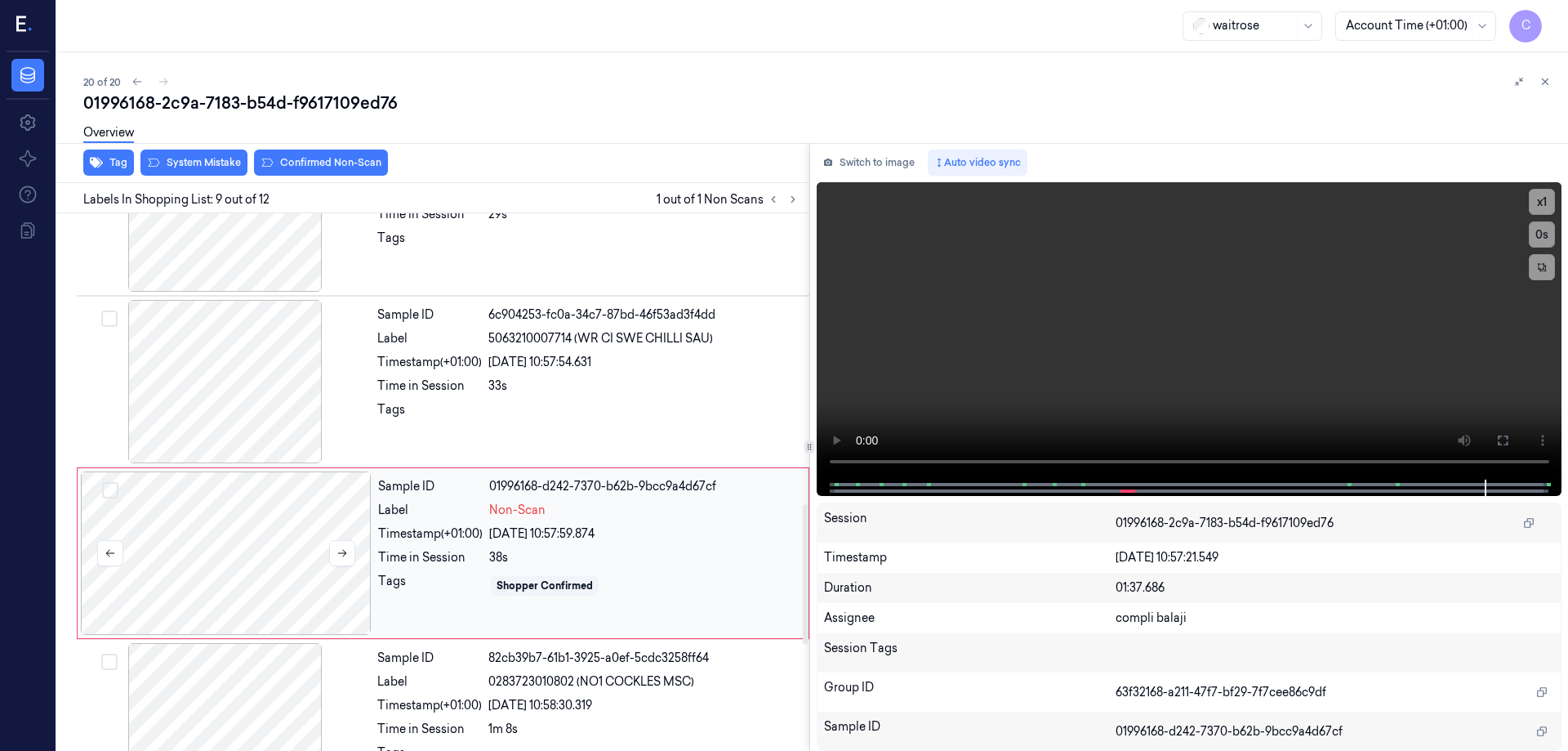
scroll to position [1188, 0]
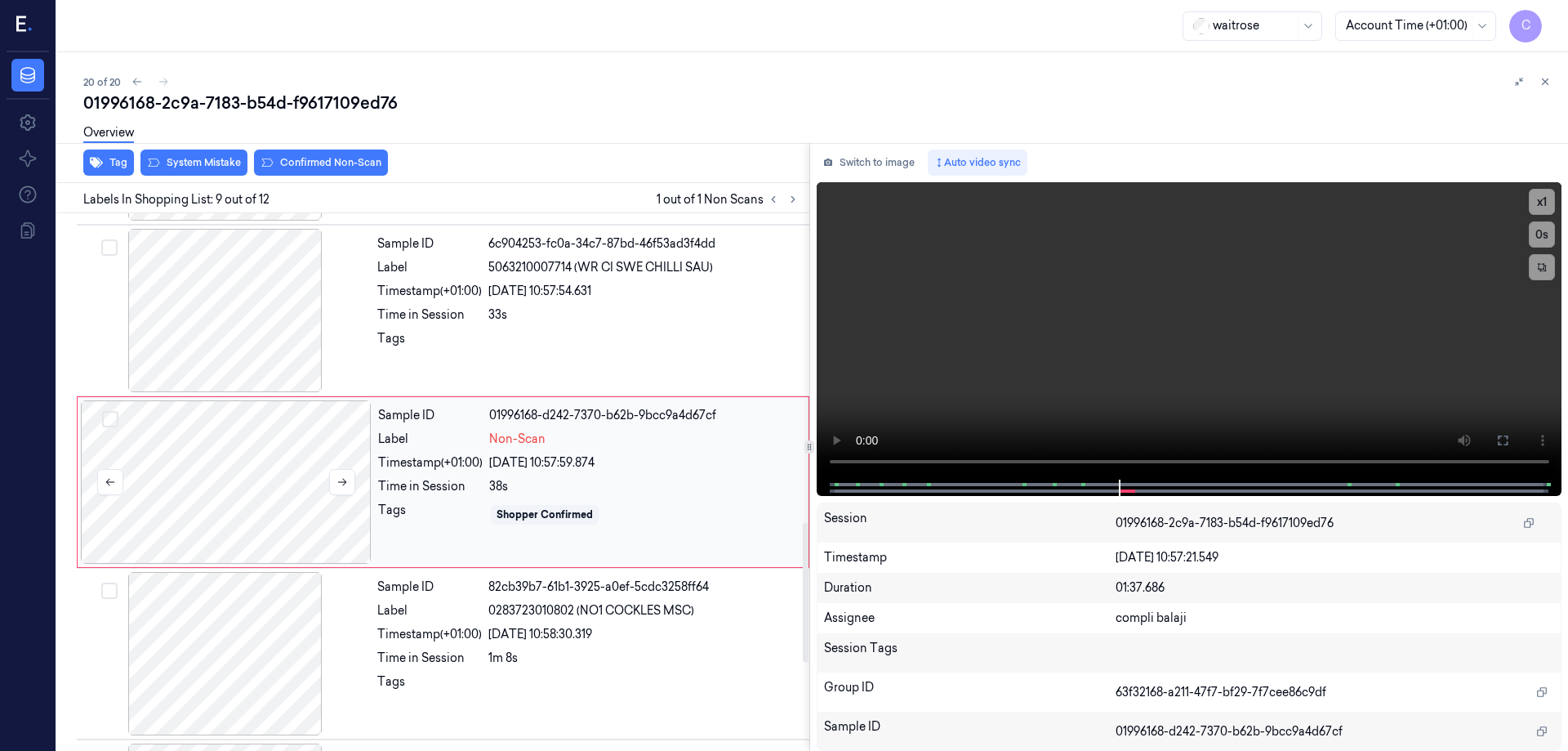
click at [280, 467] on div at bounding box center [227, 482] width 291 height 163
click at [1509, 442] on button at bounding box center [1503, 440] width 26 height 26
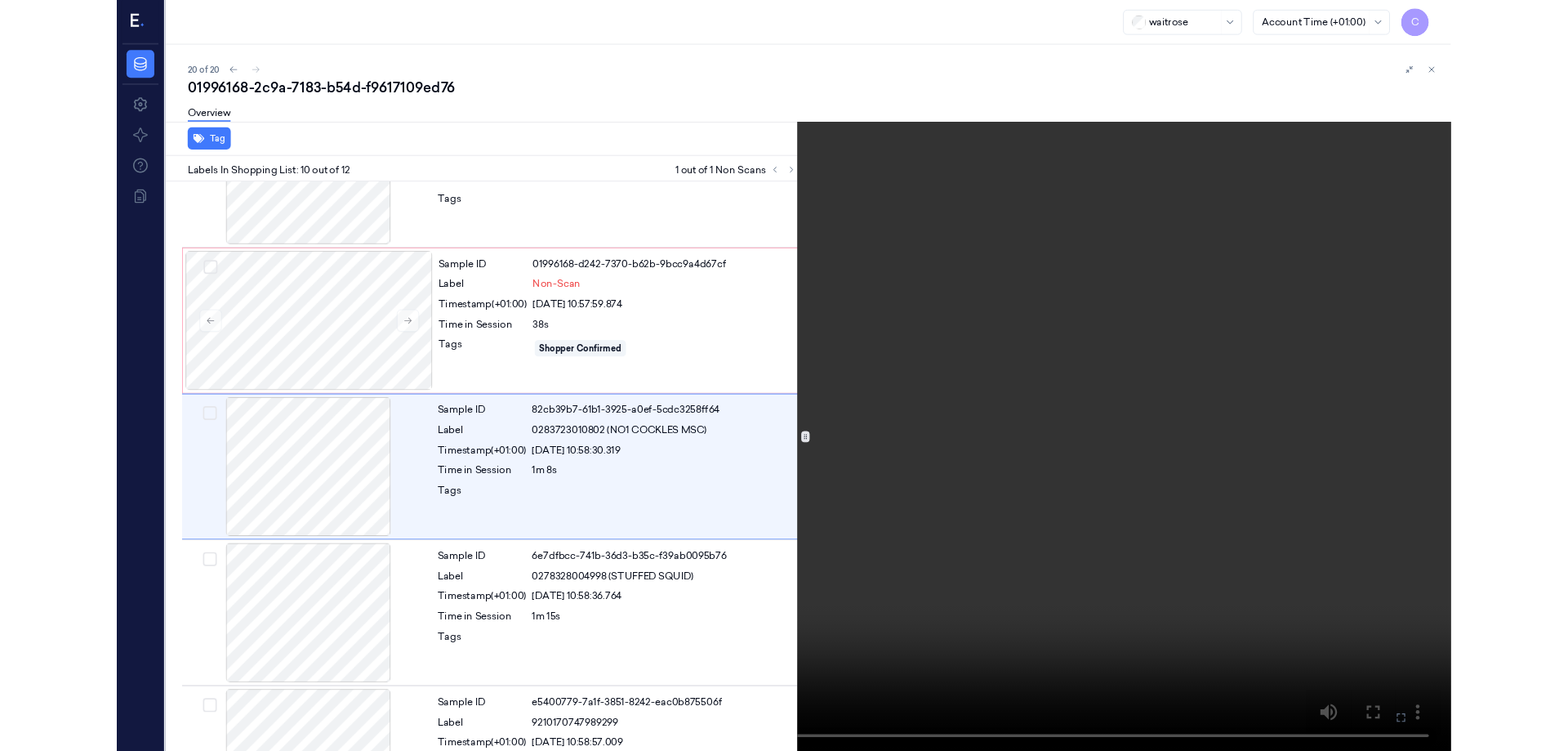
scroll to position [1295, 0]
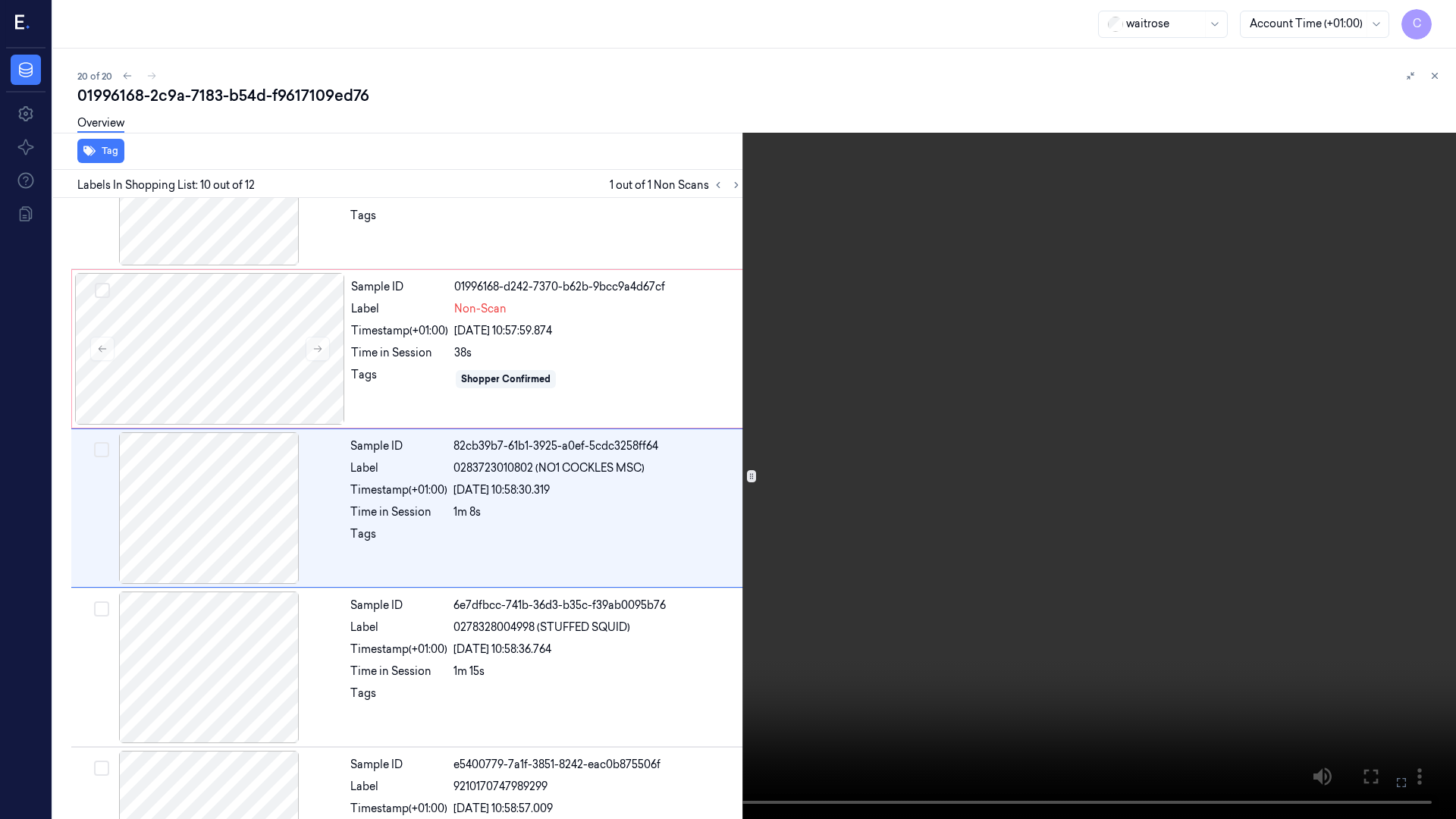
click at [0, 0] on icon at bounding box center [0, 0] width 0 height 0
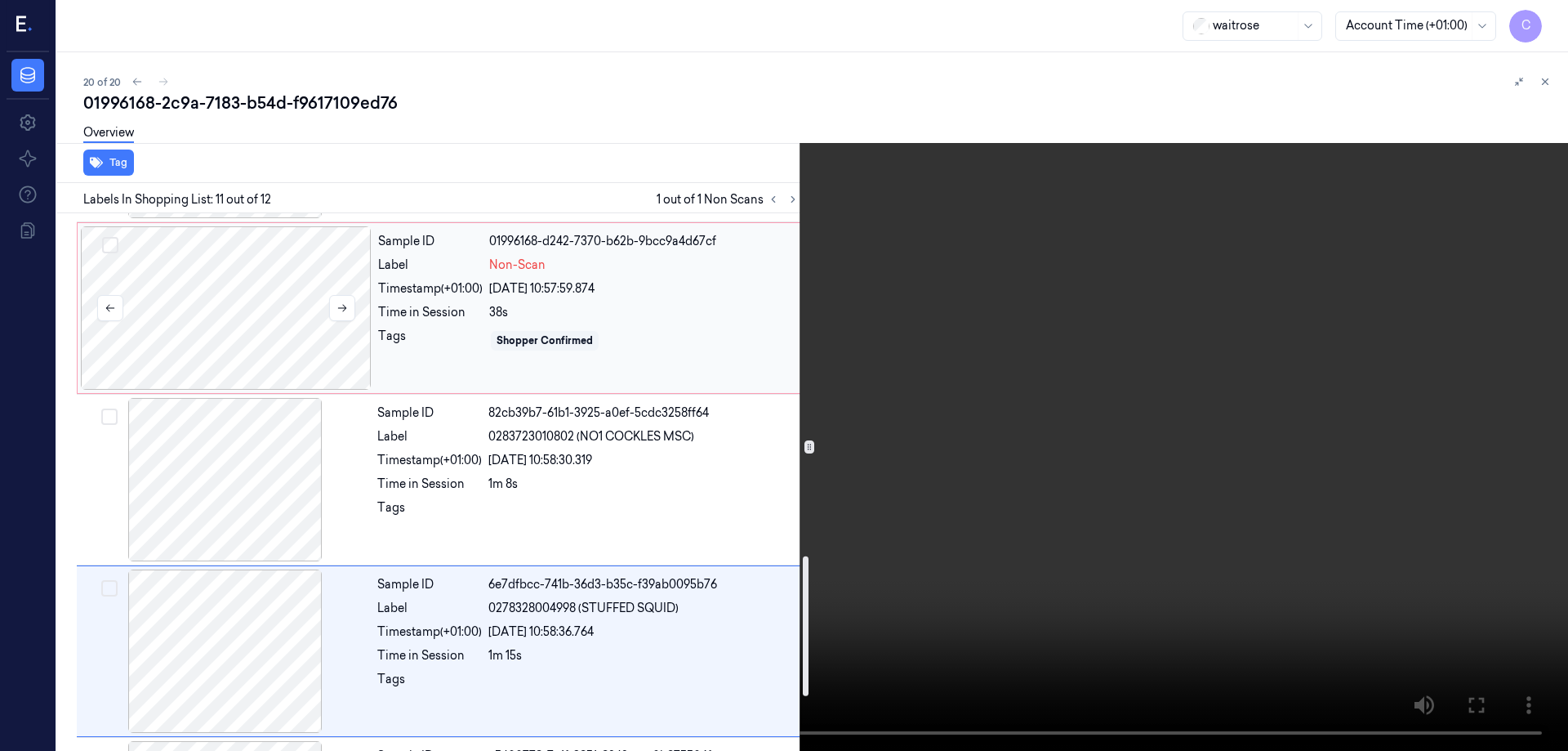
scroll to position [1281, 0]
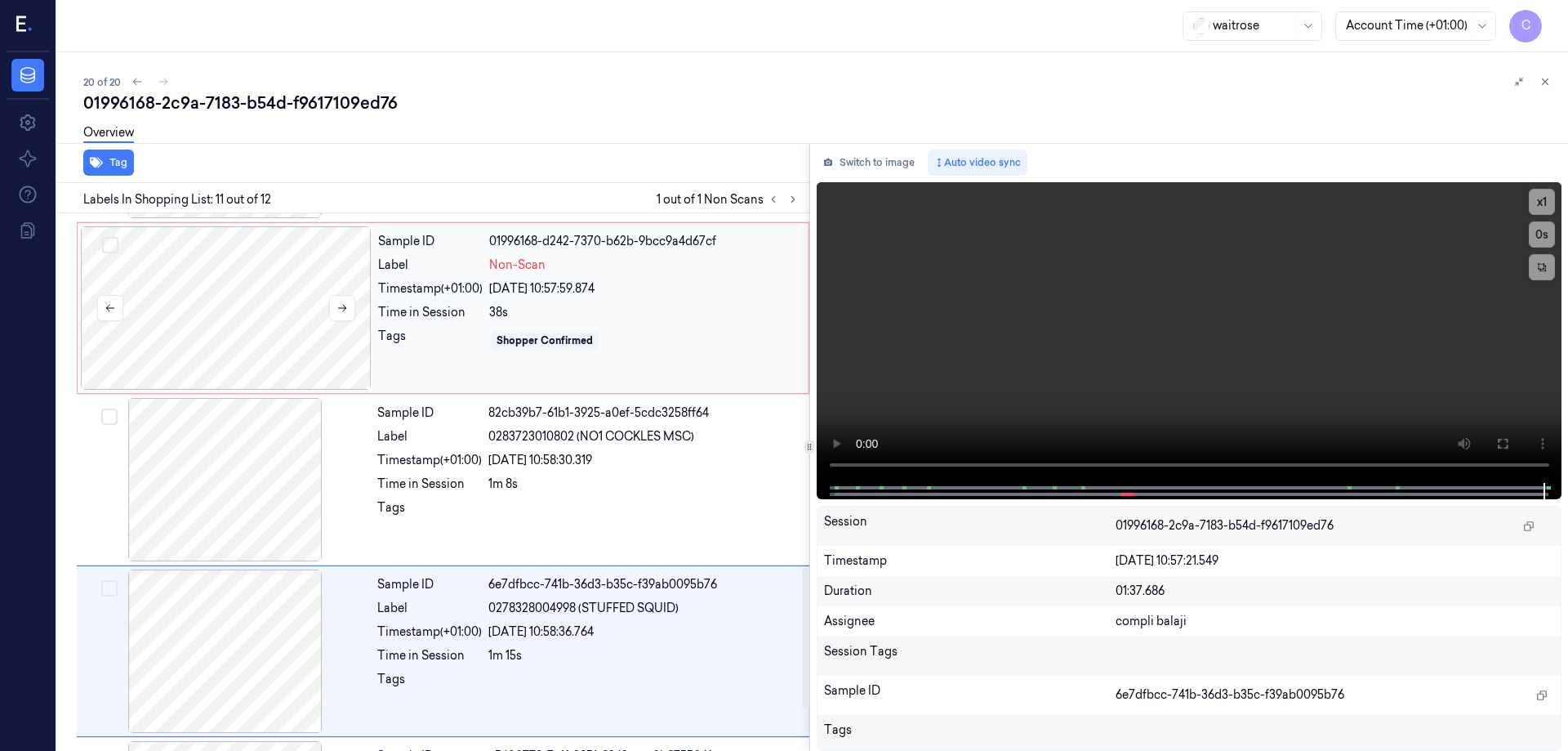
click at [254, 320] on div at bounding box center [227, 308] width 291 height 163
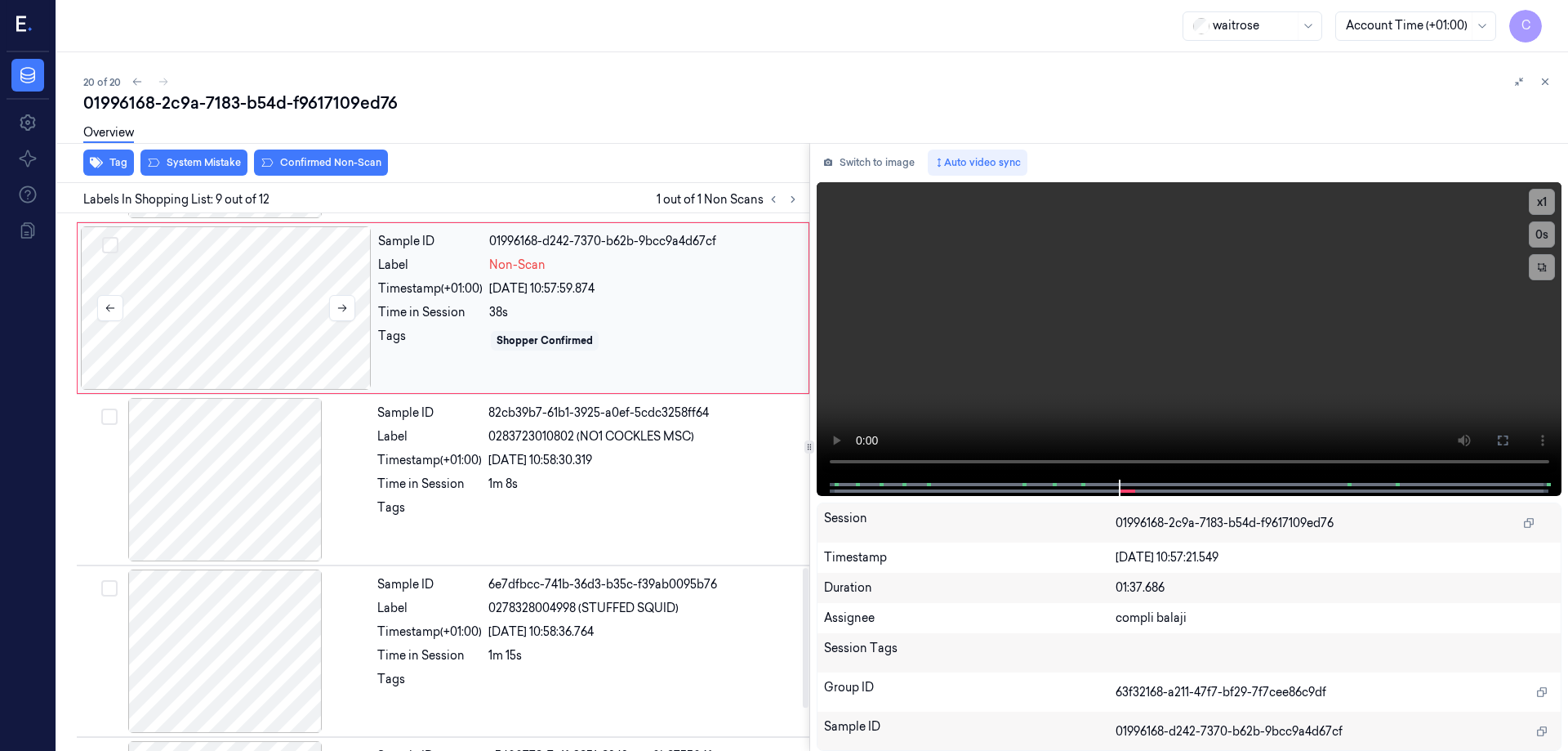
scroll to position [1188, 0]
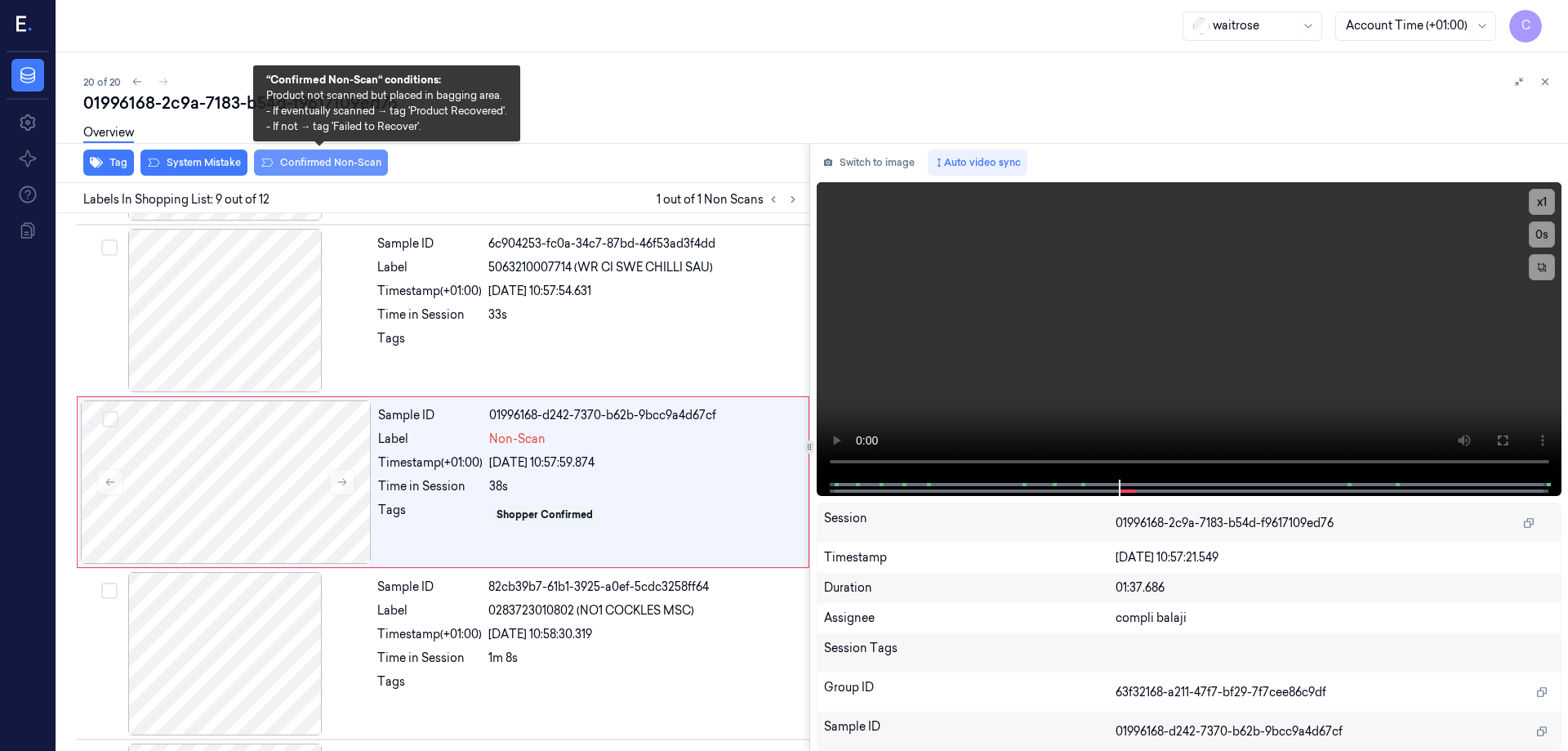
click at [305, 165] on button "Confirmed Non-Scan" at bounding box center [321, 162] width 134 height 26
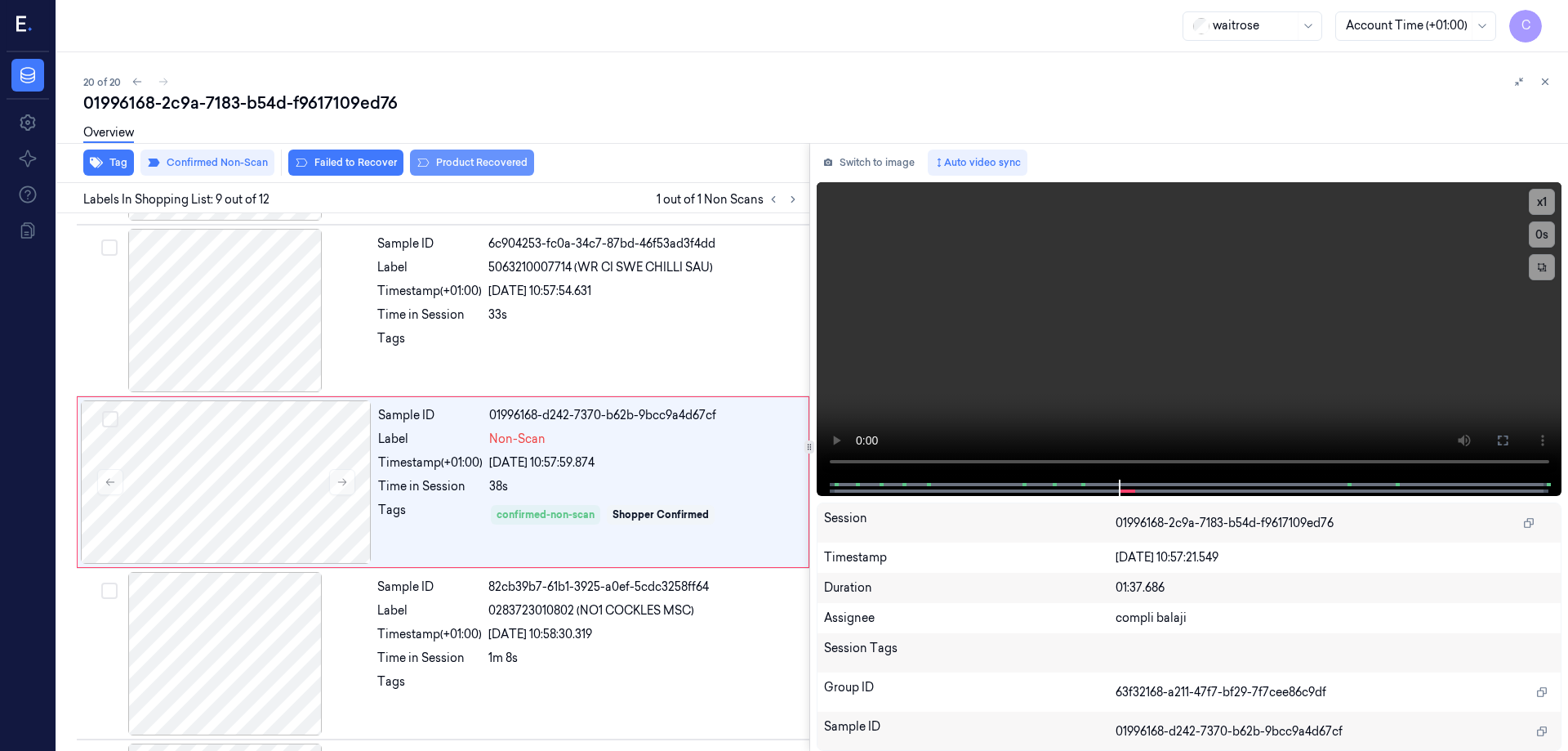
click at [469, 163] on button "Product Recovered" at bounding box center [471, 162] width 124 height 26
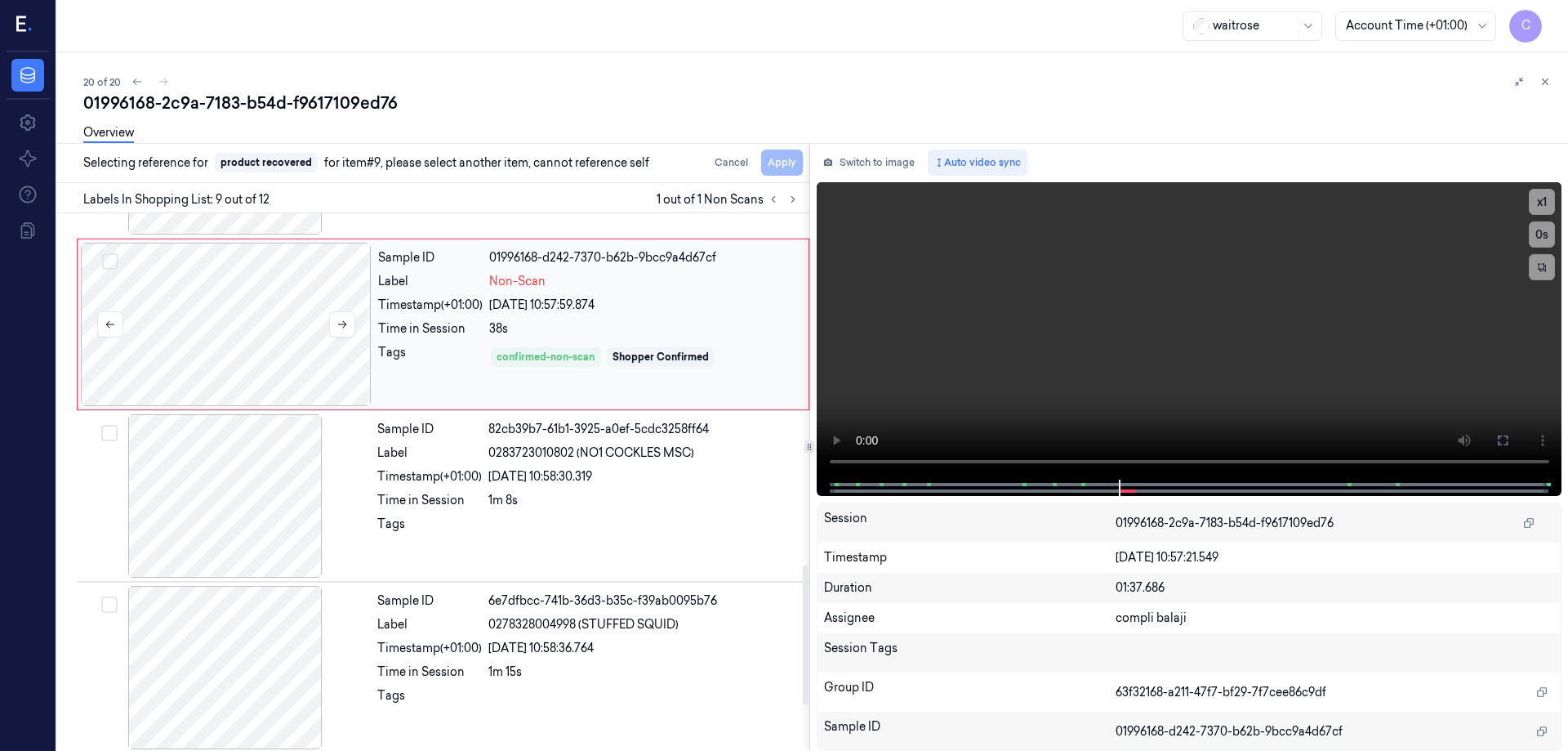
scroll to position [1352, 0]
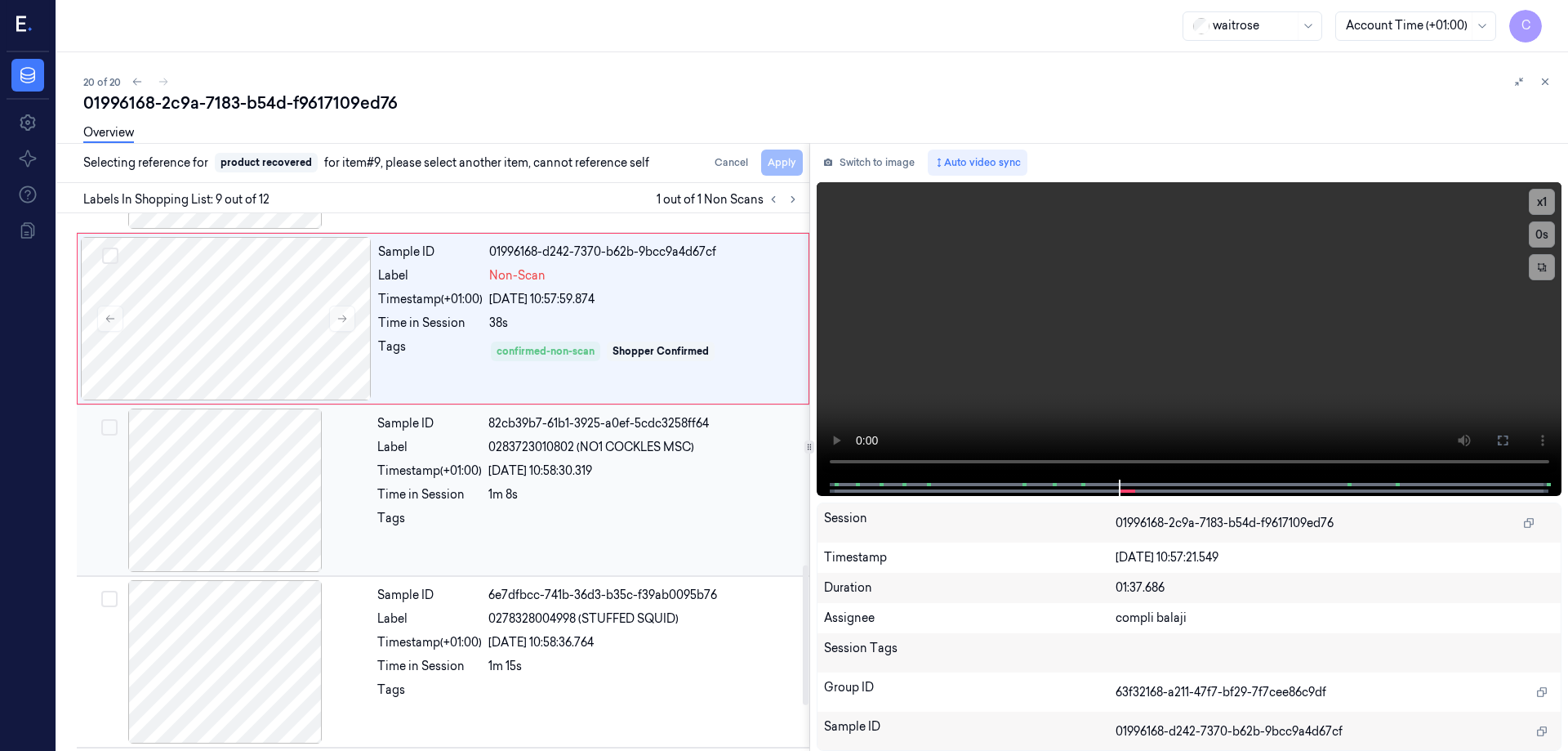
click at [444, 472] on div "Timestamp (+01:00)" at bounding box center [430, 470] width 105 height 17
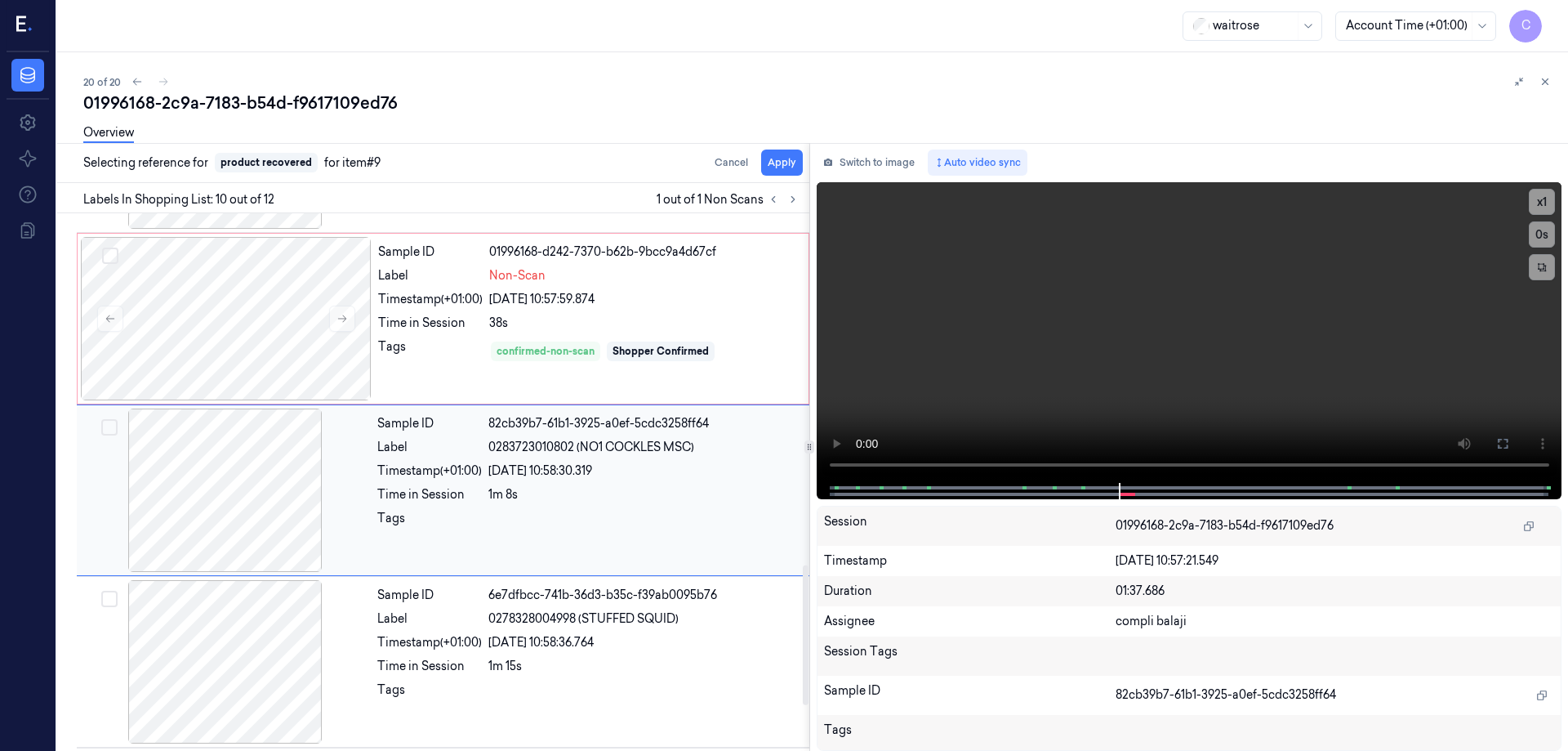
scroll to position [1360, 0]
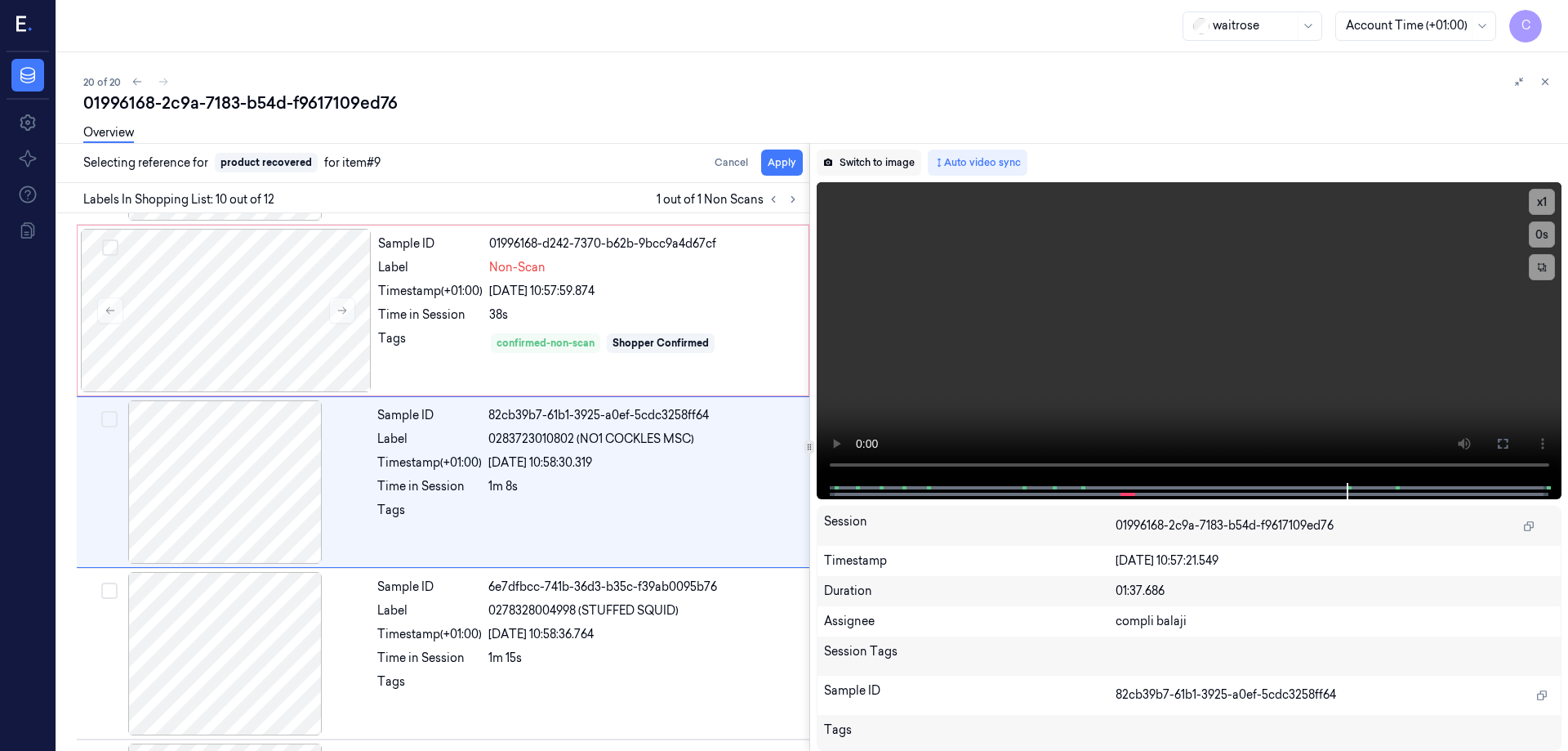
drag, startPoint x: 789, startPoint y: 165, endPoint x: 818, endPoint y: 153, distance: 31.4
click at [791, 165] on button "Apply" at bounding box center [782, 162] width 42 height 26
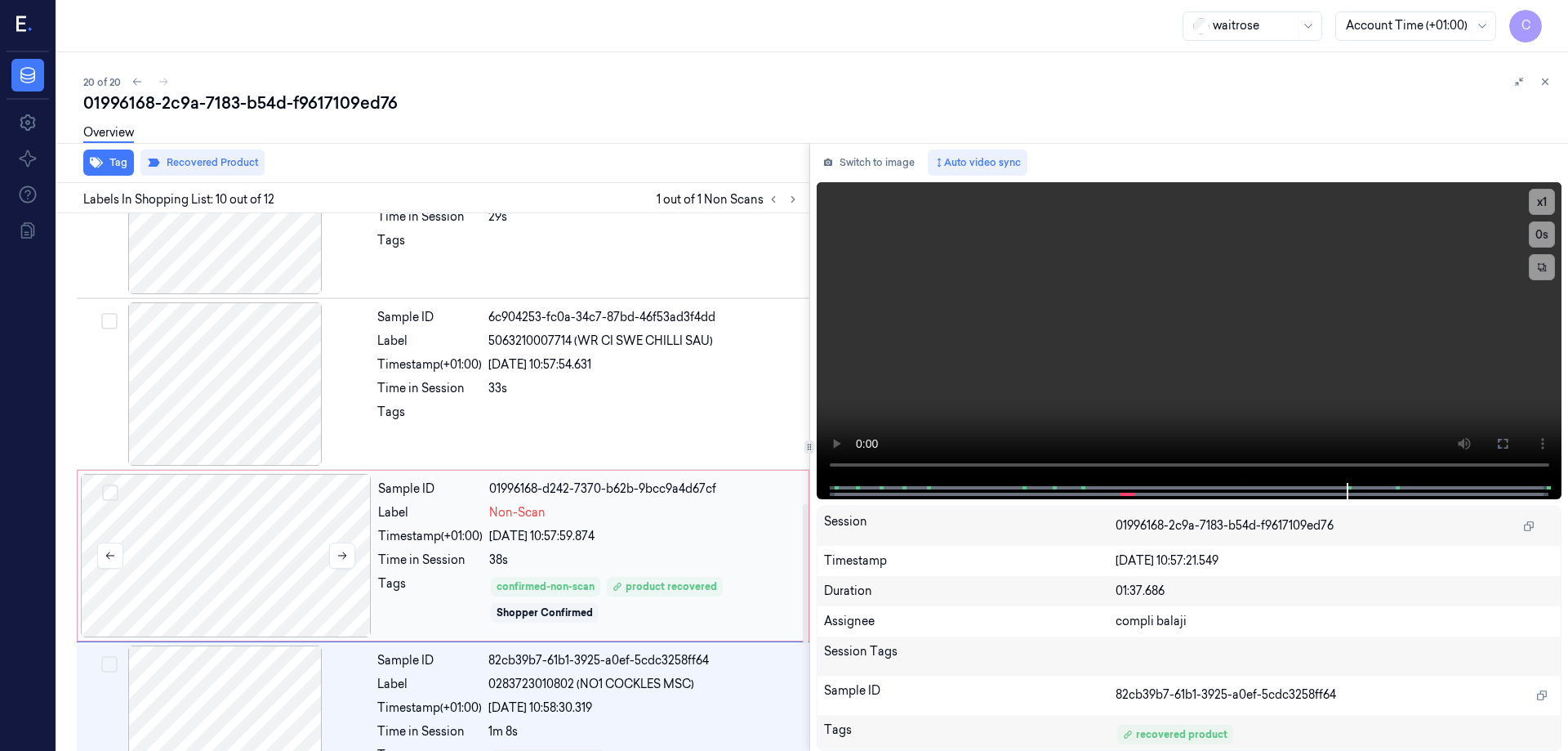
scroll to position [1197, 0]
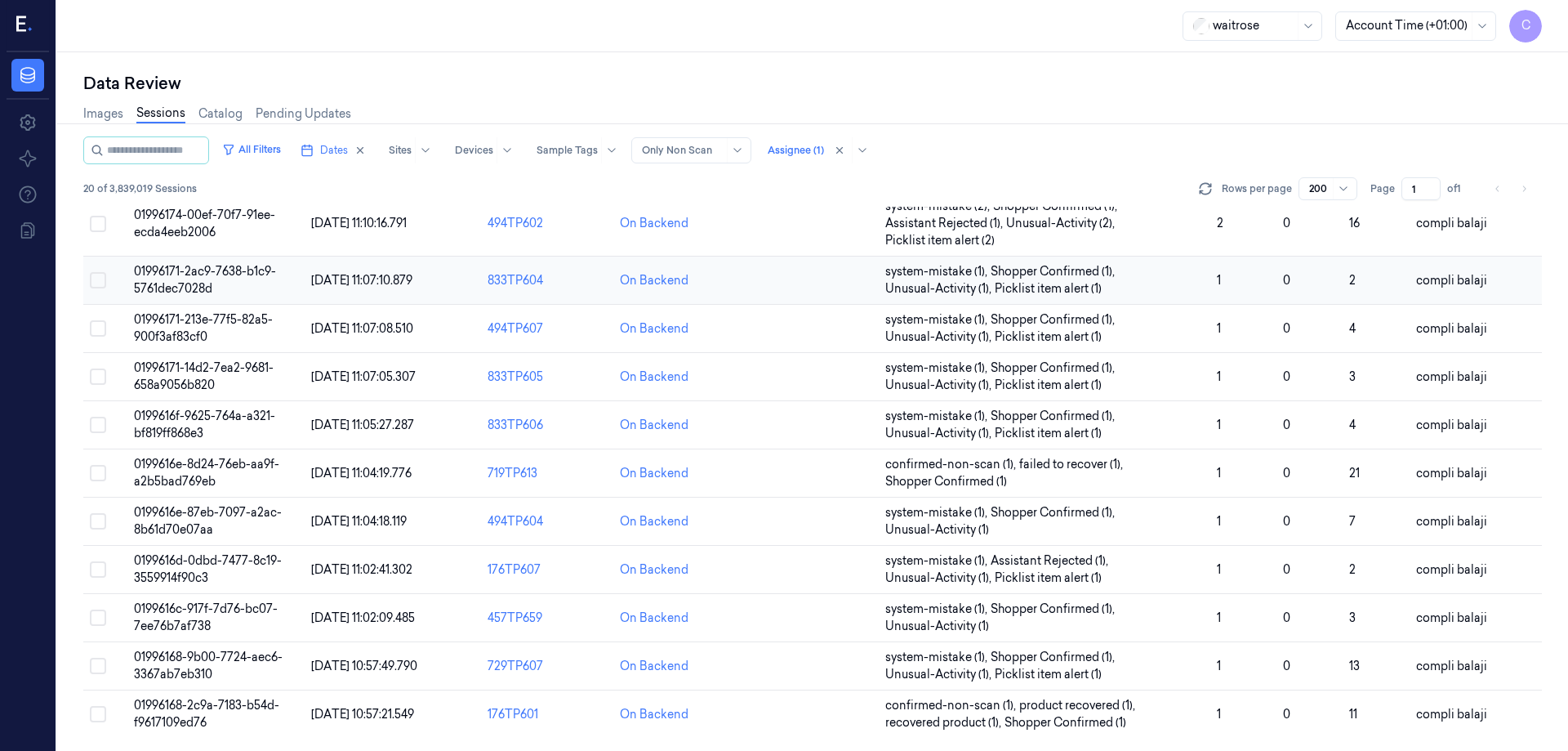
scroll to position [486, 0]
